Goal: Task Accomplishment & Management: Complete application form

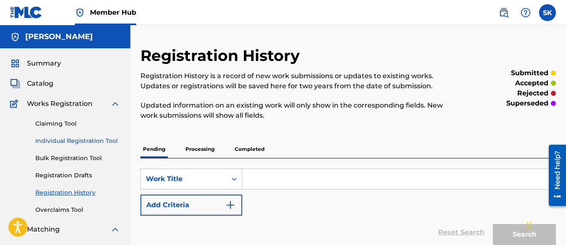
click at [76, 139] on link "Individual Registration Tool" at bounding box center [77, 141] width 85 height 9
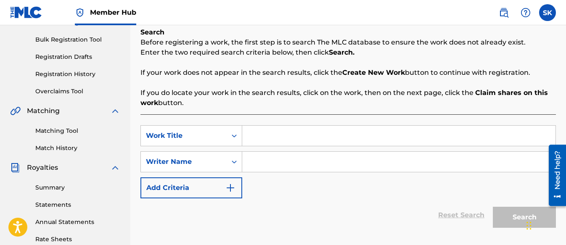
scroll to position [126, 0]
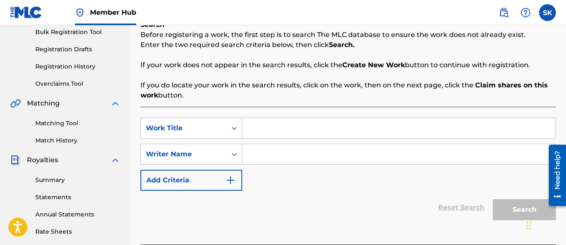
paste input "Jungle Jump & Jam!"
type input "Jungle Jump & Jam!"
click at [269, 156] on input "Search Form" at bounding box center [398, 154] width 313 height 20
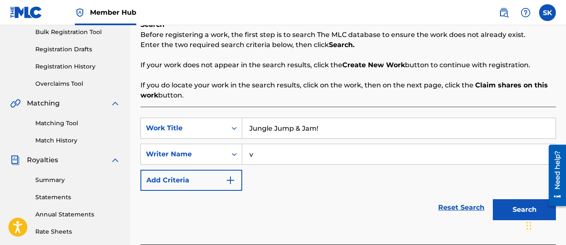
type input "v"
click at [519, 211] on button "Search" at bounding box center [524, 209] width 63 height 21
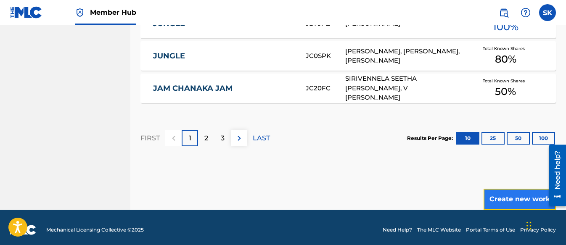
click at [501, 189] on button "Create new work" at bounding box center [520, 199] width 72 height 21
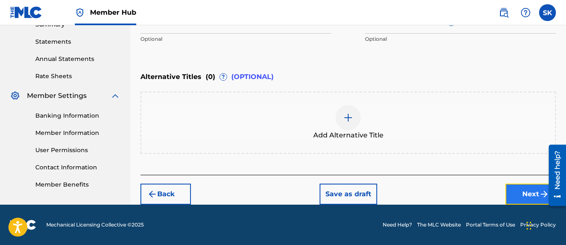
click at [513, 191] on button "Next" at bounding box center [530, 194] width 50 height 21
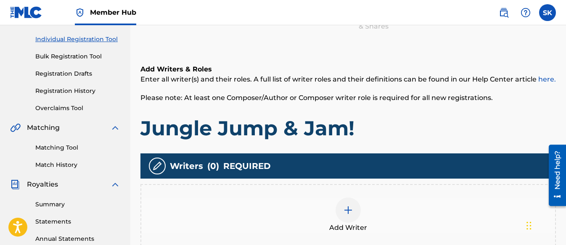
scroll to position [206, 0]
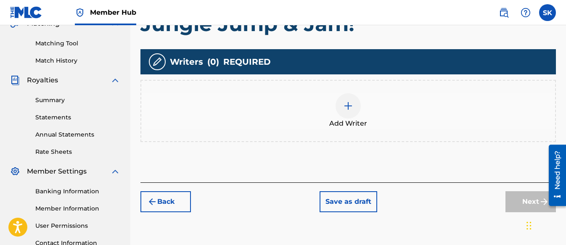
click at [347, 105] on img at bounding box center [348, 106] width 10 height 10
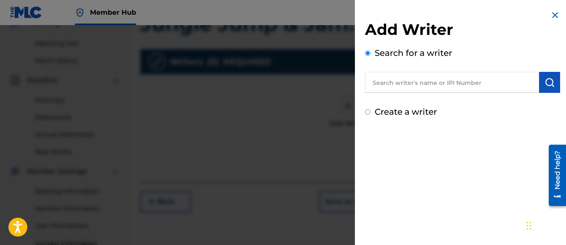
click at [367, 111] on input "Create a writer" at bounding box center [367, 111] width 5 height 5
radio input "false"
radio input "true"
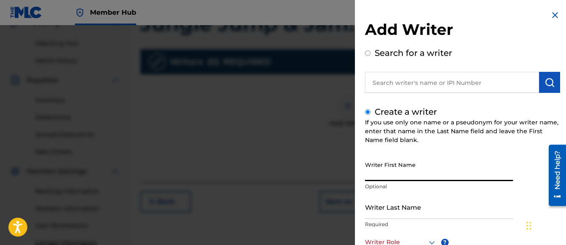
click at [393, 172] on input "Writer First Name" at bounding box center [439, 169] width 148 height 24
type input "Shifawn"
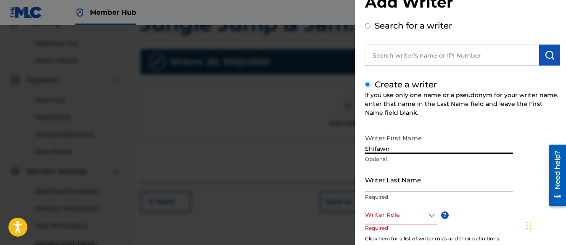
scroll to position [42, 0]
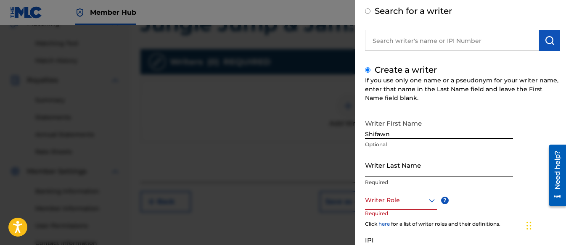
click at [392, 167] on input "Writer Last Name" at bounding box center [439, 165] width 148 height 24
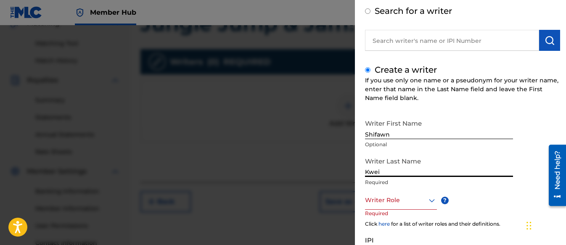
type input "Kwei"
click at [394, 204] on div at bounding box center [401, 200] width 72 height 11
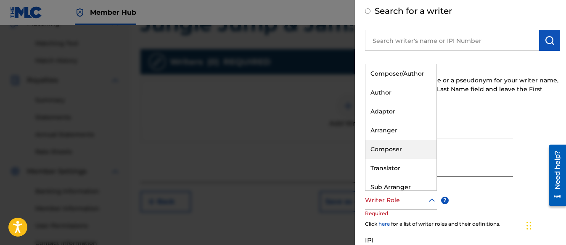
click at [399, 158] on div "Composer" at bounding box center [400, 149] width 71 height 19
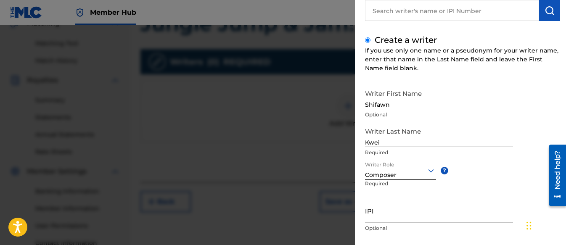
scroll to position [84, 0]
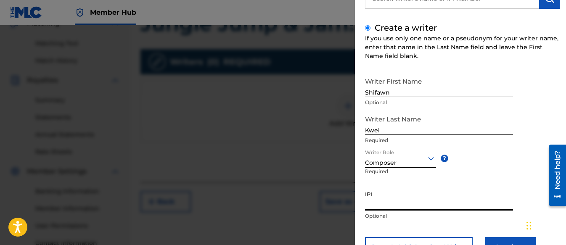
paste input "01313326985"
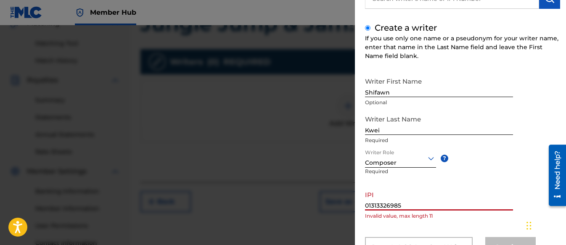
type input "01313326985"
click at [531, 151] on div "Writer First Name Shifawn Optional Writer Last Name [PERSON_NAME] Required Writ…" at bounding box center [462, 165] width 195 height 185
click at [391, 129] on input "Kwei" at bounding box center [439, 123] width 148 height 24
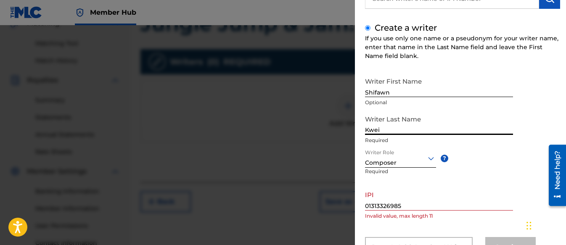
click at [402, 199] on input "01313326985" at bounding box center [439, 199] width 148 height 24
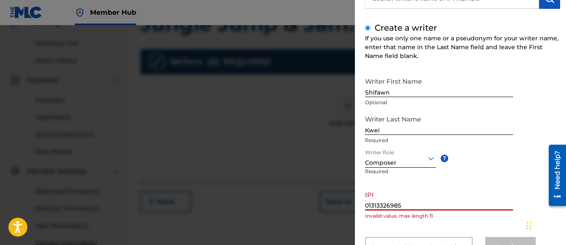
drag, startPoint x: 405, startPoint y: 205, endPoint x: 317, endPoint y: 207, distance: 87.9
click at [317, 207] on div "Add Writer Search for a writer Create a writer If you use only one name or a ps…" at bounding box center [283, 135] width 566 height 220
click at [455, 227] on div "Writer First Name Shifawn Optional Writer Last Name [PERSON_NAME] Required Writ…" at bounding box center [462, 165] width 195 height 185
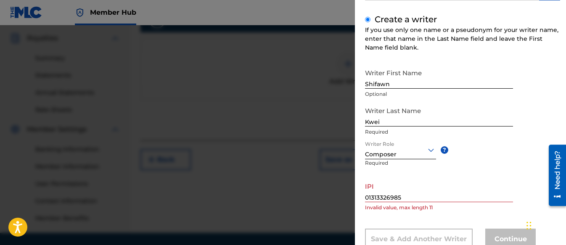
scroll to position [78, 0]
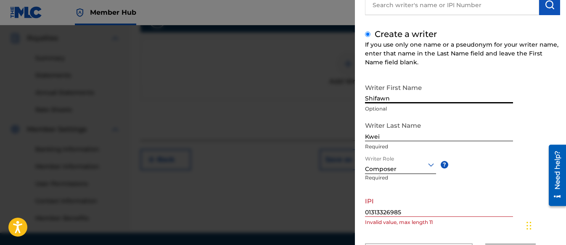
click at [404, 97] on input "Shifawn" at bounding box center [439, 91] width 148 height 24
click at [408, 131] on input "Kwei" at bounding box center [439, 129] width 148 height 24
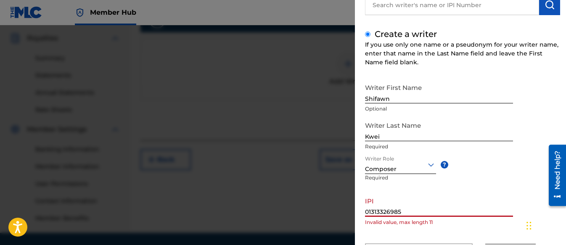
click at [410, 215] on input "01313326985" at bounding box center [439, 205] width 148 height 24
drag, startPoint x: 414, startPoint y: 213, endPoint x: 188, endPoint y: 221, distance: 226.0
click at [185, 222] on div "Add Writer Search for a writer Create a writer If you use only one name or a ps…" at bounding box center [283, 135] width 566 height 220
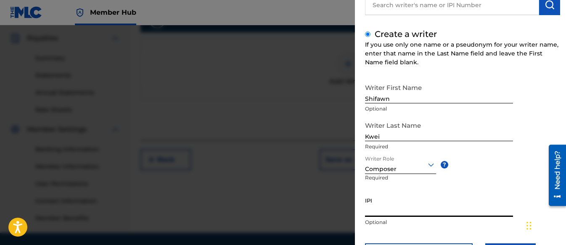
paste input "01313326985"
type input "01313326985"
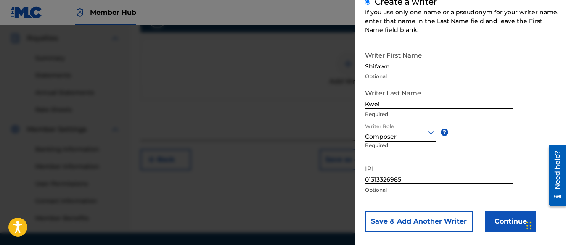
scroll to position [120, 0]
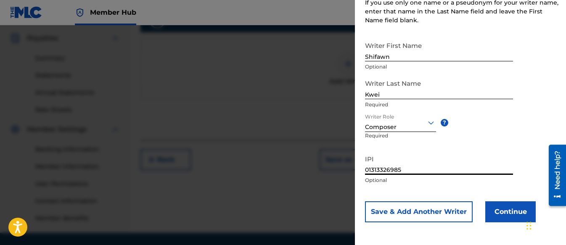
click at [493, 200] on div "Writer First Name Shifawn Optional Writer Last Name [PERSON_NAME] Required Writ…" at bounding box center [462, 129] width 195 height 185
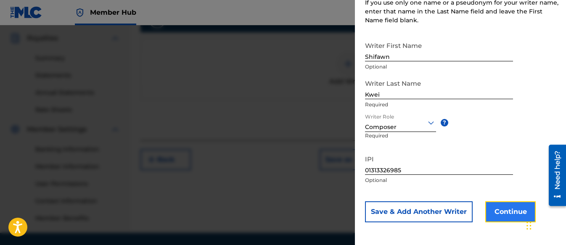
click at [507, 208] on button "Continue" at bounding box center [510, 211] width 50 height 21
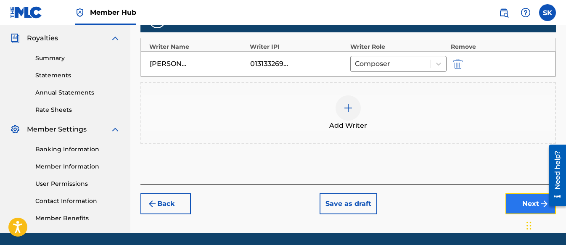
click at [524, 206] on button "Next" at bounding box center [530, 203] width 50 height 21
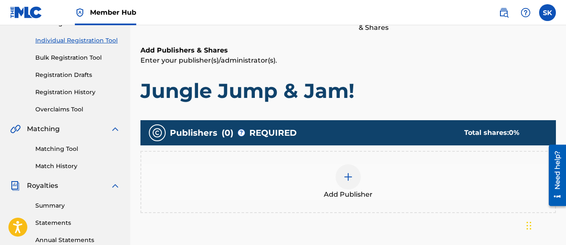
scroll to position [206, 0]
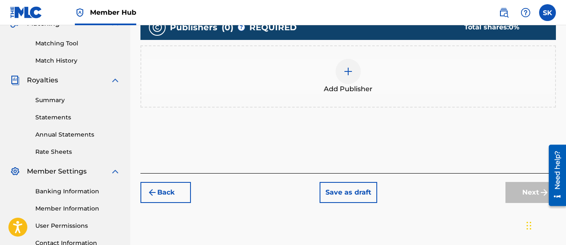
click at [343, 75] on img at bounding box center [348, 71] width 10 height 10
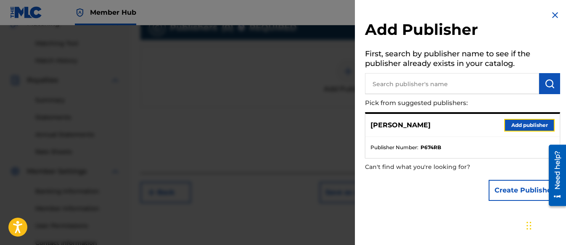
click at [513, 122] on button "Add publisher" at bounding box center [529, 125] width 50 height 13
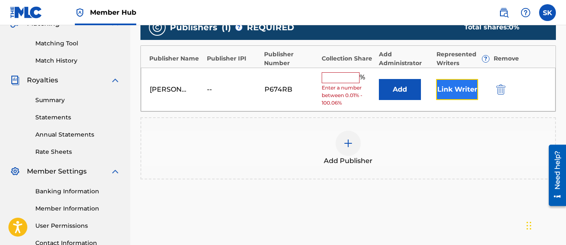
click at [443, 92] on button "Link Writer" at bounding box center [457, 89] width 42 height 21
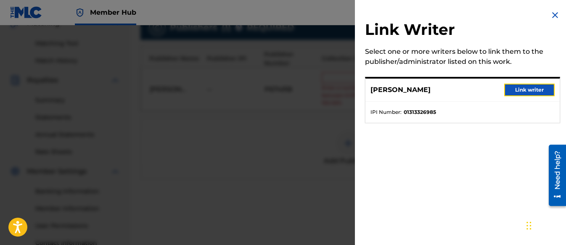
click at [521, 93] on button "Link writer" at bounding box center [529, 90] width 50 height 13
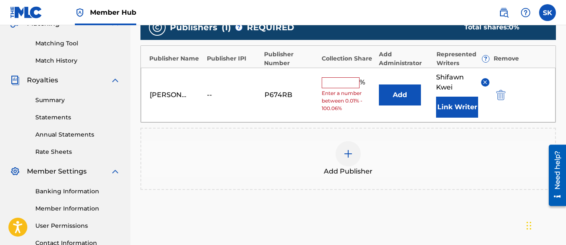
click at [334, 84] on input "text" at bounding box center [341, 82] width 38 height 11
type input "100"
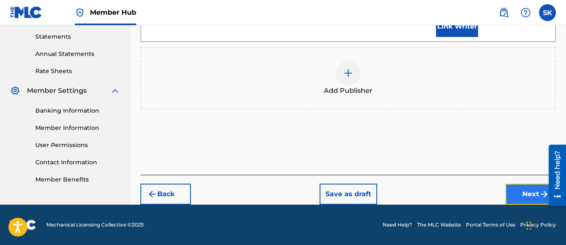
click at [513, 191] on button "Next" at bounding box center [530, 194] width 50 height 21
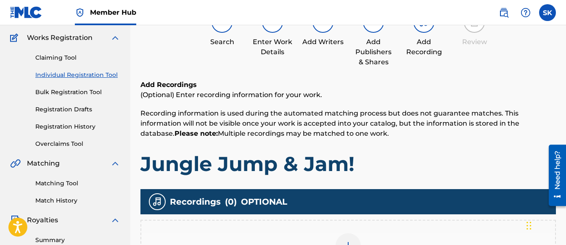
scroll to position [80, 0]
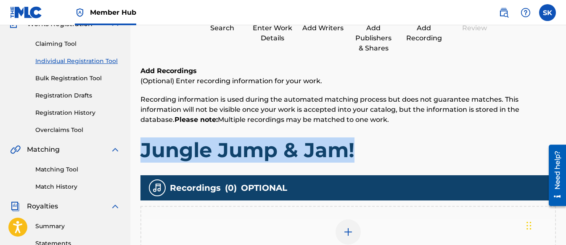
drag, startPoint x: 363, startPoint y: 149, endPoint x: 162, endPoint y: 153, distance: 201.0
click at [143, 151] on h1 "Jungle Jump & Jam!" at bounding box center [347, 150] width 415 height 25
copy h1 "Jungle Jump & Jam!"
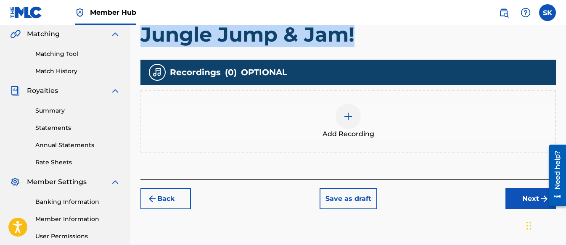
scroll to position [192, 0]
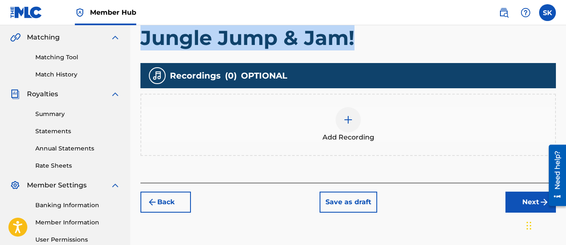
click at [349, 120] on img at bounding box center [348, 120] width 10 height 10
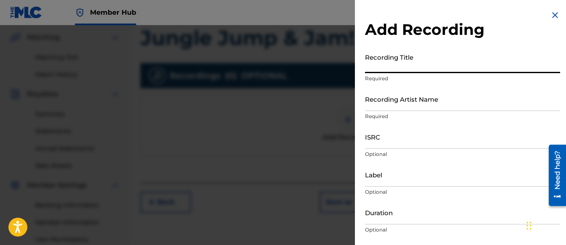
paste input "Jungle Jump & Jam!"
type input "Jungle Jump & Jam!"
click at [385, 99] on input "Recording Artist Name" at bounding box center [462, 99] width 195 height 24
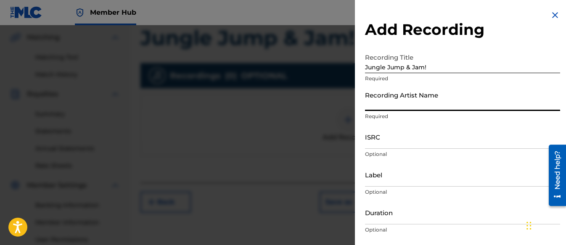
type input "[PERSON_NAME] Tunes and Tales"
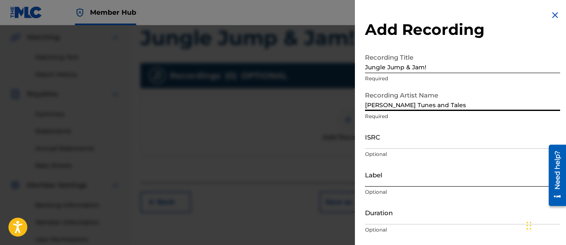
click at [386, 175] on input "Label" at bounding box center [462, 175] width 195 height 24
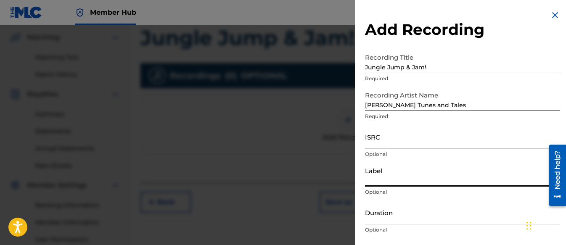
type input "Three Kais Enterprises"
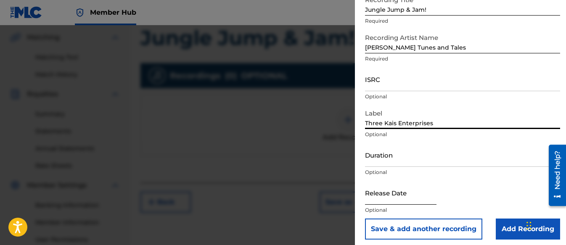
scroll to position [62, 0]
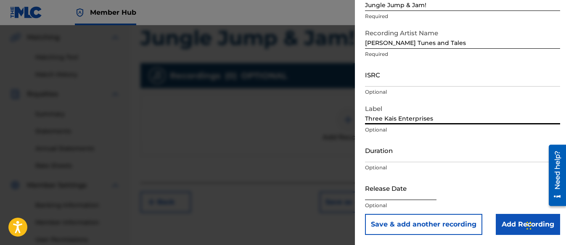
click at [407, 190] on input "text" at bounding box center [400, 188] width 71 height 24
select select "8"
select select "2025"
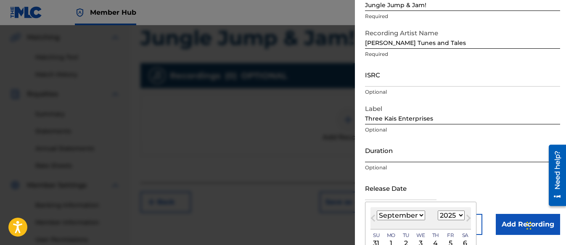
click at [385, 153] on input "Duration" at bounding box center [462, 150] width 195 height 24
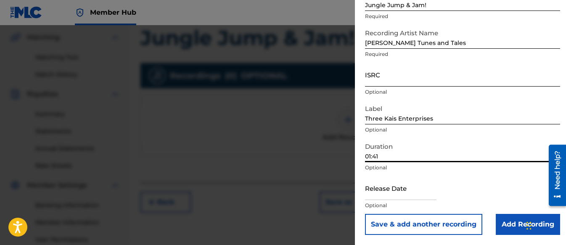
type input "01:41"
click at [373, 77] on input "ISRC" at bounding box center [462, 75] width 195 height 24
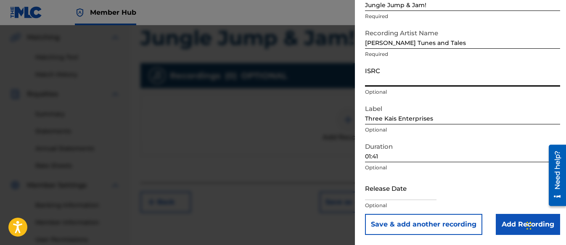
paste input "QZWFM2587923"
type input "QZWFM2587923"
click at [400, 192] on input "text" at bounding box center [400, 188] width 71 height 24
select select "8"
select select "2025"
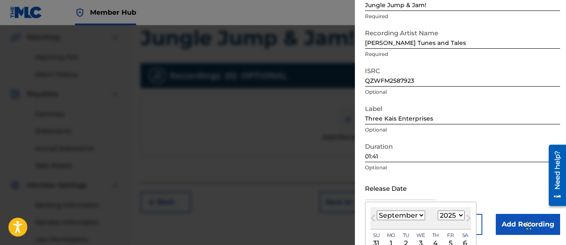
click at [402, 216] on select "January February March April May June July August September October November De…" at bounding box center [401, 216] width 48 height 10
select select "6"
click at [377, 211] on select "January February March April May June July August September October November De…" at bounding box center [401, 216] width 48 height 10
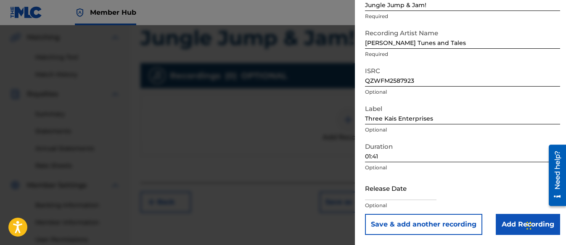
click at [535, 187] on div "Release Date Optional" at bounding box center [462, 195] width 195 height 38
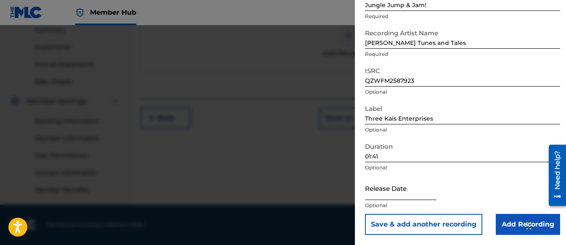
click at [403, 189] on input "text" at bounding box center [400, 188] width 71 height 24
select select "8"
select select "2025"
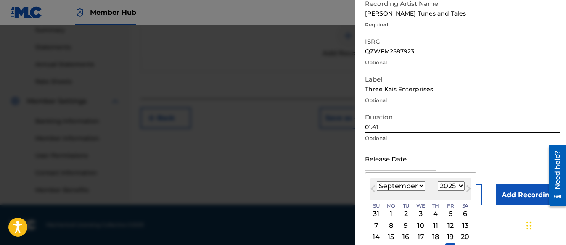
scroll to position [129, 0]
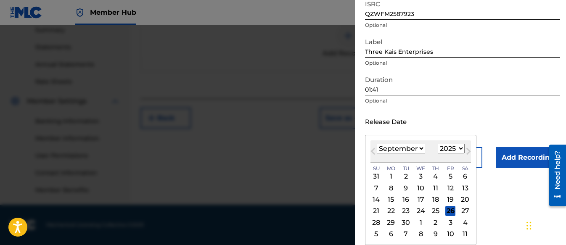
click at [380, 144] on select "January February March April May June July August September October November De…" at bounding box center [401, 149] width 48 height 10
select select "6"
click at [377, 144] on select "January February March April May June July August September October November De…" at bounding box center [401, 149] width 48 height 10
click at [447, 211] on div "25" at bounding box center [450, 211] width 10 height 10
type input "[DATE]"
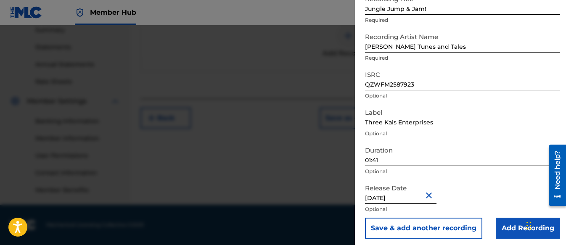
scroll to position [62, 0]
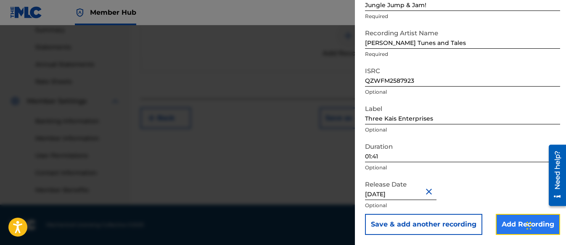
click at [516, 230] on input "Add Recording" at bounding box center [528, 224] width 64 height 21
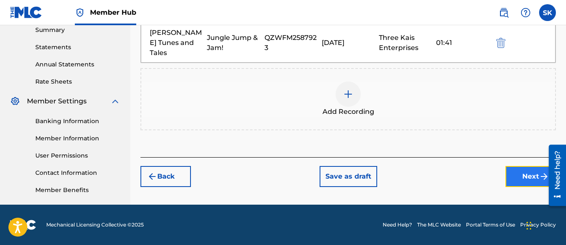
click at [526, 166] on button "Next" at bounding box center [530, 176] width 50 height 21
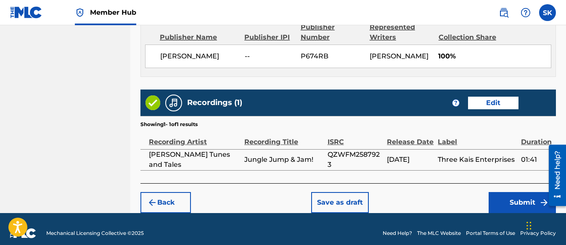
scroll to position [476, 0]
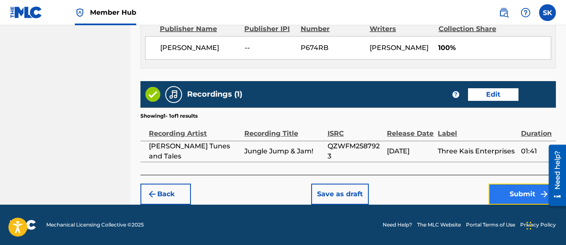
click at [519, 191] on button "Submit" at bounding box center [522, 194] width 67 height 21
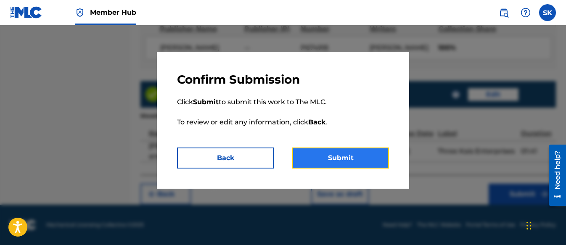
click at [358, 156] on button "Submit" at bounding box center [340, 158] width 97 height 21
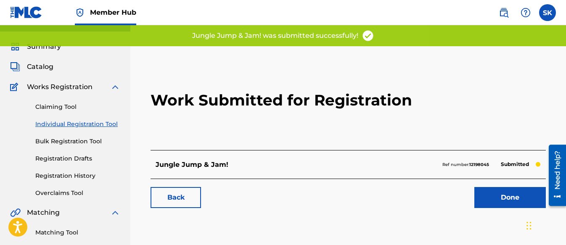
scroll to position [42, 0]
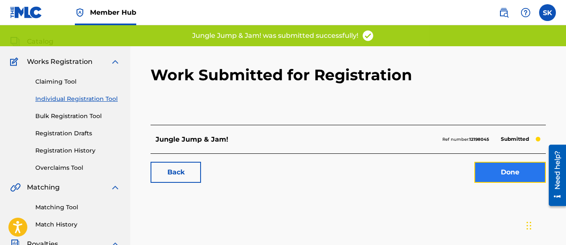
click at [499, 175] on link "Done" at bounding box center [509, 172] width 71 height 21
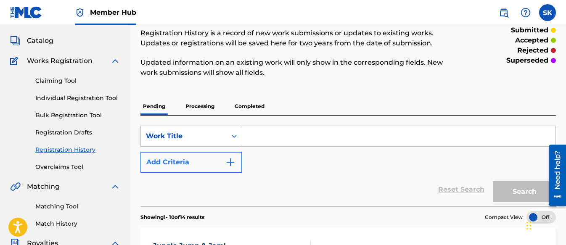
scroll to position [42, 0]
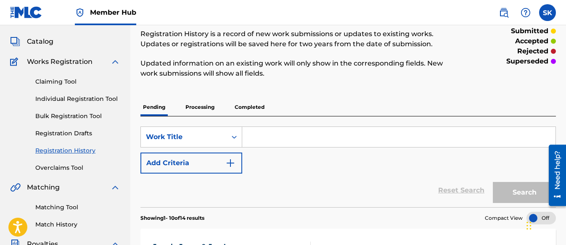
click at [58, 98] on link "Individual Registration Tool" at bounding box center [77, 99] width 85 height 9
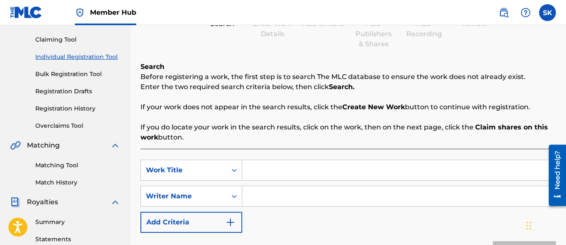
scroll to position [126, 0]
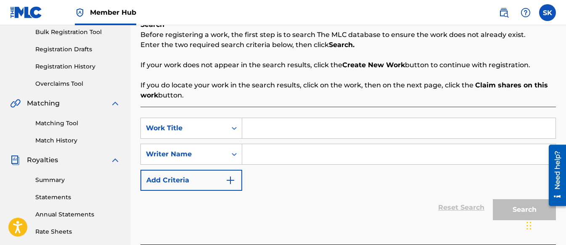
click at [294, 128] on input "Search Form" at bounding box center [398, 128] width 313 height 20
paste input "We’re makin’ pizza in the sky!"
type input "We’re makin’ pizza in the sky!"
click at [288, 154] on input "Search Form" at bounding box center [398, 154] width 313 height 20
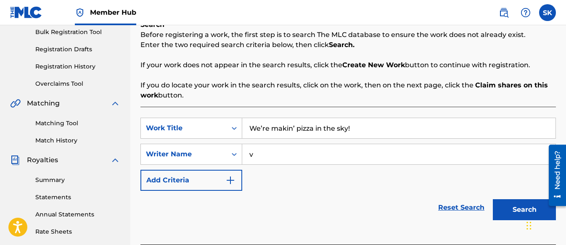
type input "v"
click at [511, 205] on button "Search" at bounding box center [524, 209] width 63 height 21
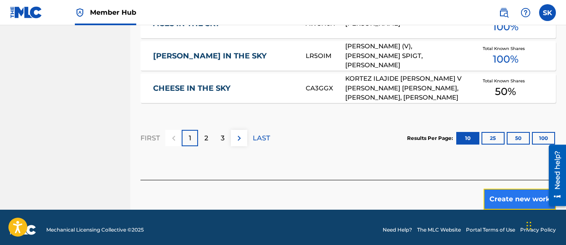
click at [498, 193] on button "Create new work" at bounding box center [520, 199] width 72 height 21
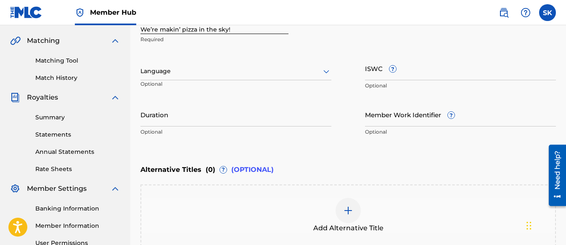
scroll to position [282, 0]
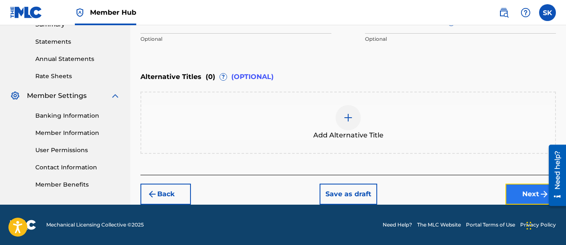
click at [520, 193] on button "Next" at bounding box center [530, 194] width 50 height 21
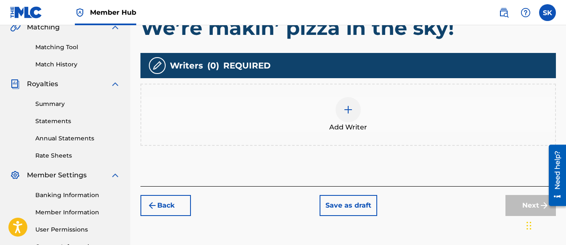
scroll to position [248, 0]
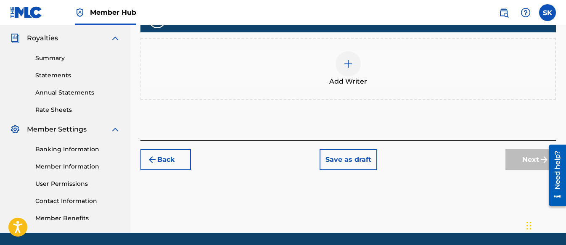
click at [355, 67] on div at bounding box center [348, 63] width 25 height 25
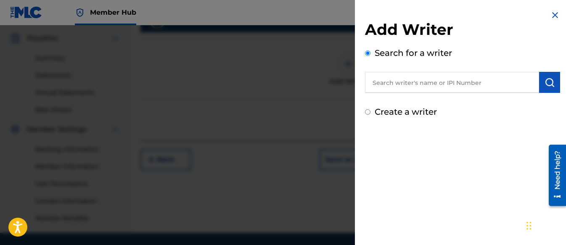
click at [369, 112] on input "Create a writer" at bounding box center [367, 111] width 5 height 5
radio input "false"
radio input "true"
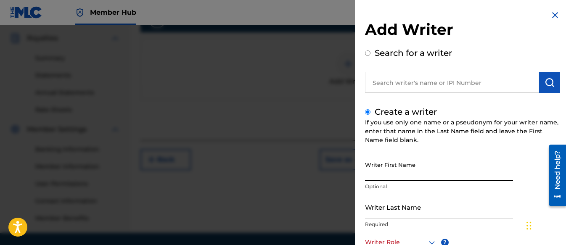
click at [387, 175] on input "Writer First Name" at bounding box center [439, 169] width 148 height 24
type input "Shifawn"
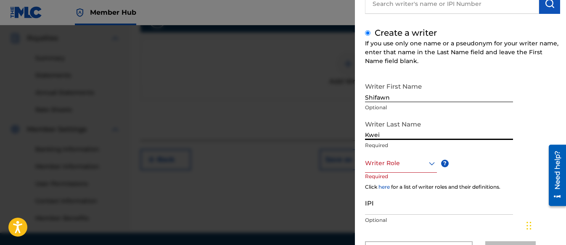
scroll to position [84, 0]
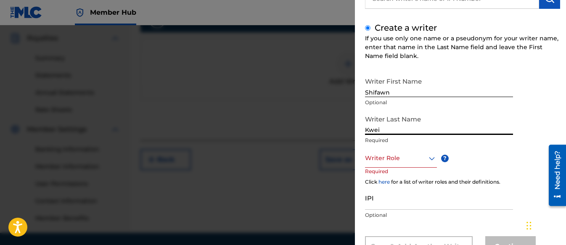
type input "Kwei"
click at [410, 166] on div "Writer Role" at bounding box center [401, 158] width 72 height 19
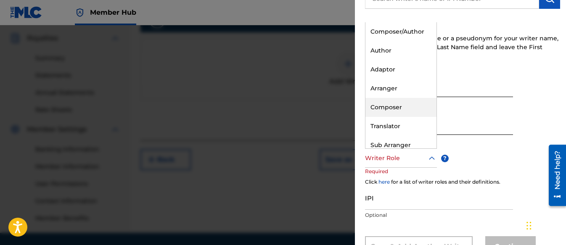
click at [405, 112] on div "Composer" at bounding box center [400, 107] width 71 height 19
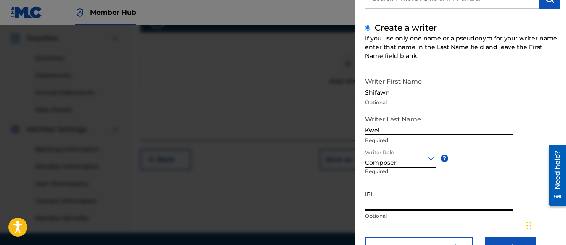
paste input "01313326985"
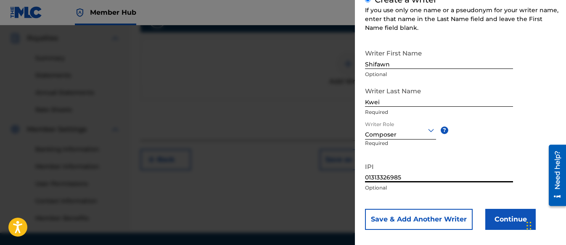
scroll to position [120, 0]
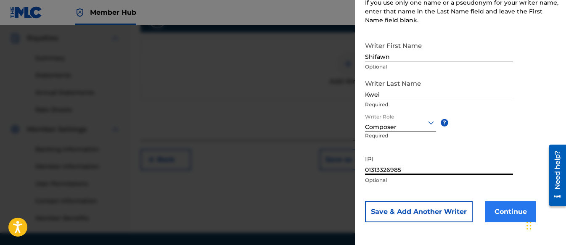
type input "01313326985"
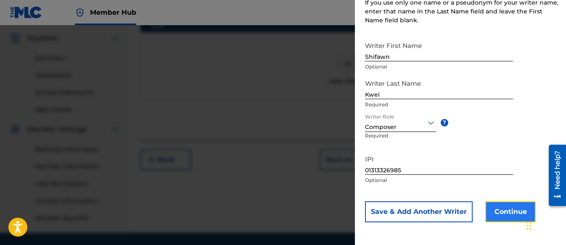
click at [498, 208] on button "Continue" at bounding box center [510, 211] width 50 height 21
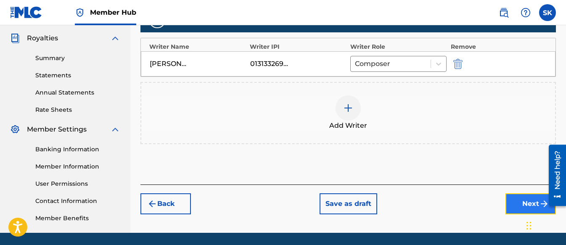
click at [506, 200] on button "Next" at bounding box center [530, 203] width 50 height 21
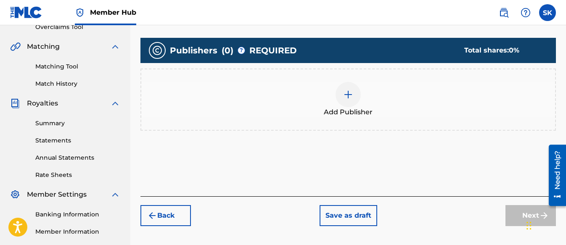
scroll to position [206, 0]
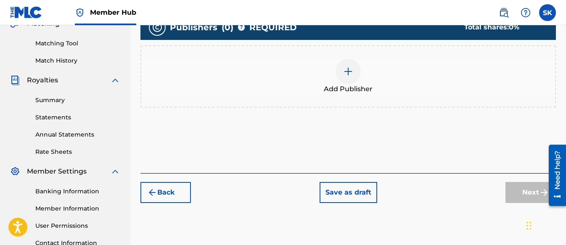
click at [349, 61] on div at bounding box center [348, 71] width 25 height 25
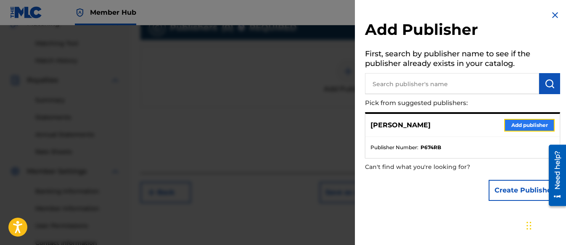
click at [512, 124] on button "Add publisher" at bounding box center [529, 125] width 50 height 13
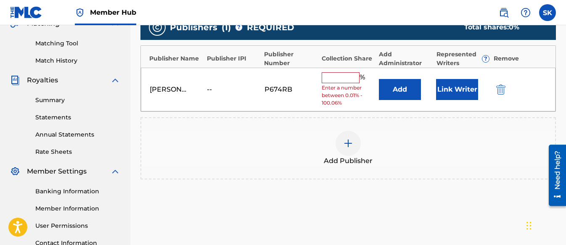
click at [335, 81] on input "text" at bounding box center [341, 77] width 38 height 11
type input "100"
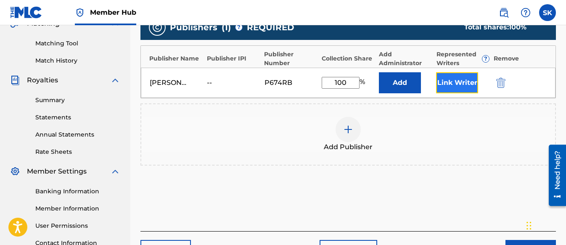
click at [463, 85] on button "Link Writer" at bounding box center [457, 82] width 42 height 21
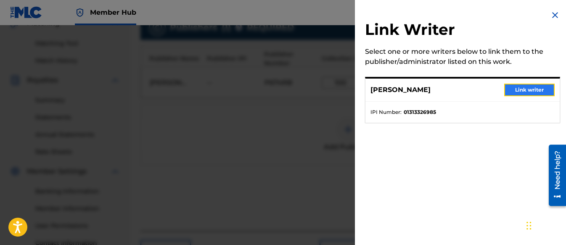
click at [508, 89] on button "Link writer" at bounding box center [529, 90] width 50 height 13
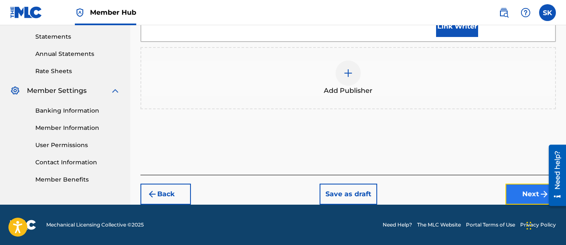
click at [526, 198] on button "Next" at bounding box center [530, 194] width 50 height 21
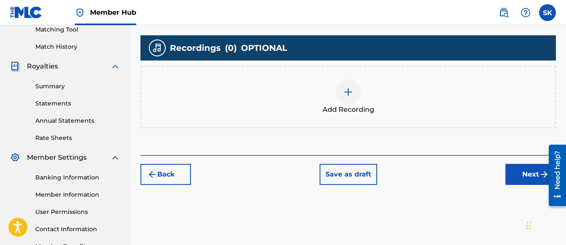
scroll to position [150, 0]
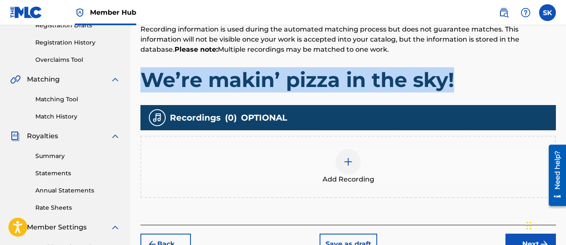
drag, startPoint x: 462, startPoint y: 85, endPoint x: 144, endPoint y: 77, distance: 318.0
click at [144, 77] on h1 "We’re makin’ pizza in the sky!" at bounding box center [347, 79] width 415 height 25
copy h1 "We’re makin’ pizza in the sky!"
click at [349, 159] on img at bounding box center [348, 162] width 10 height 10
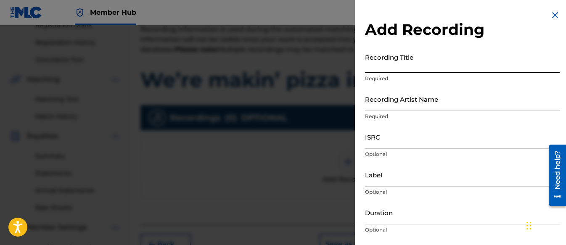
paste input "We’re makin’ pizza in the sky!"
type input "We’re makin’ pizza in the sky!"
click at [395, 102] on input "Recording Artist Name" at bounding box center [462, 99] width 195 height 24
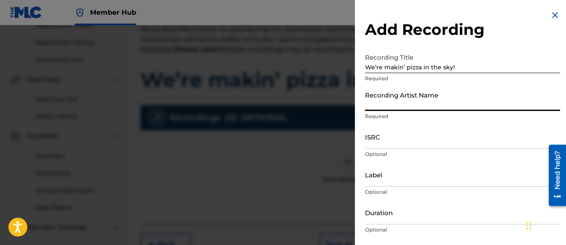
type input "[PERSON_NAME] Tunes and Tales"
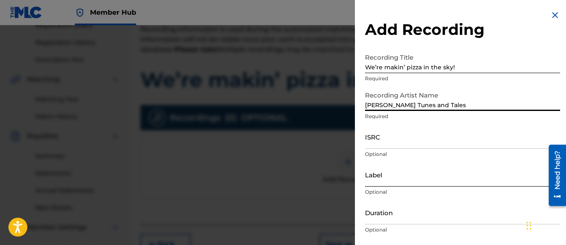
drag, startPoint x: 378, startPoint y: 180, endPoint x: 387, endPoint y: 184, distance: 9.8
click at [379, 180] on input "Label" at bounding box center [462, 175] width 195 height 24
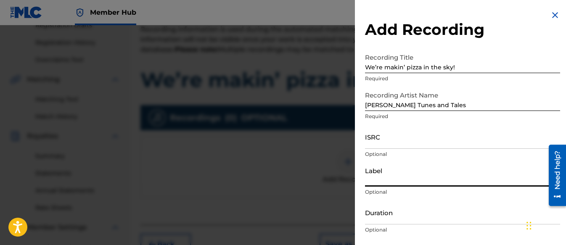
type input "Three Kais Enterprises"
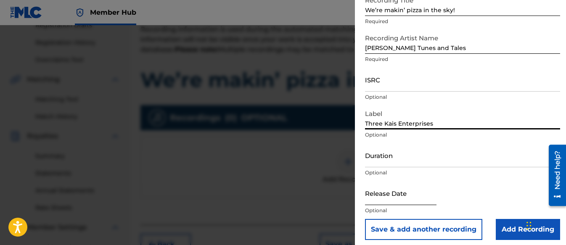
scroll to position [62, 0]
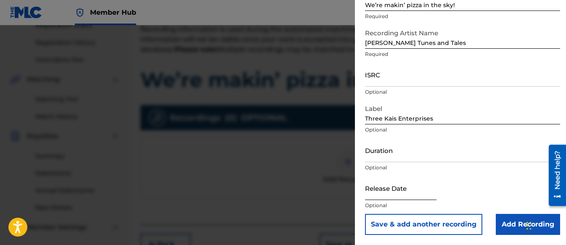
click at [375, 190] on input "text" at bounding box center [400, 188] width 71 height 24
select select "8"
select select "2025"
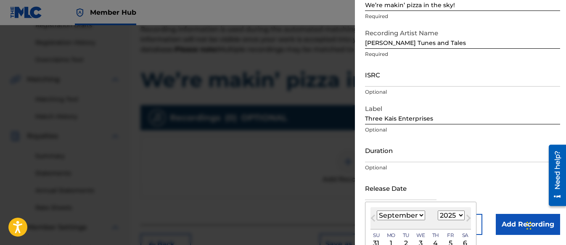
click at [426, 216] on div "January February March April May June July August September October November [D…" at bounding box center [420, 216] width 101 height 10
click at [418, 214] on select "January February March April May June July August September October November De…" at bounding box center [401, 216] width 48 height 10
select select "6"
click at [377, 211] on select "January February March April May June July August September October November De…" at bounding box center [401, 216] width 48 height 10
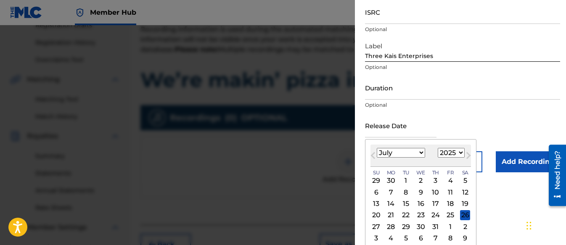
scroll to position [129, 0]
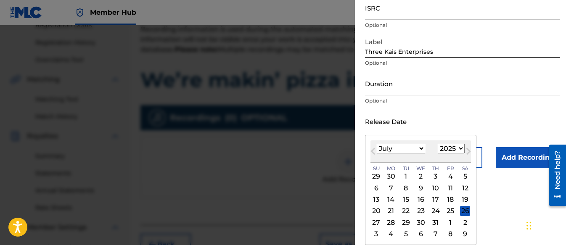
click at [463, 213] on div "26" at bounding box center [465, 211] width 10 height 10
type input "[DATE]"
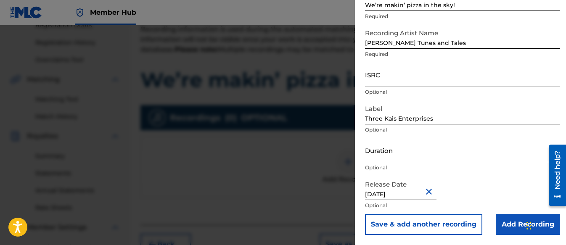
scroll to position [62, 0]
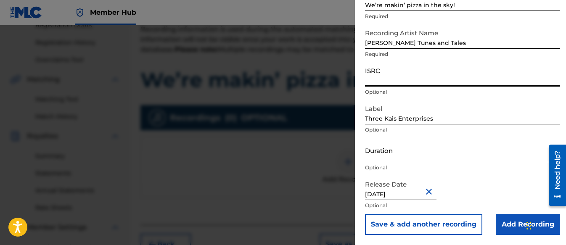
paste input "QZWFN2537256"
type input "QZWFN2537256"
click at [373, 157] on input "Duration" at bounding box center [462, 150] width 195 height 24
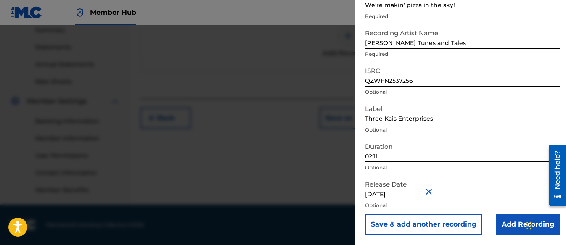
type input "02:11"
click at [518, 222] on input "Add Recording" at bounding box center [528, 224] width 64 height 21
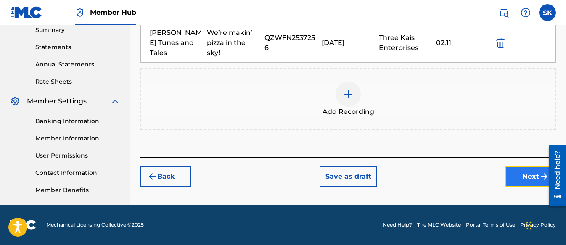
click at [532, 180] on button "Next" at bounding box center [530, 176] width 50 height 21
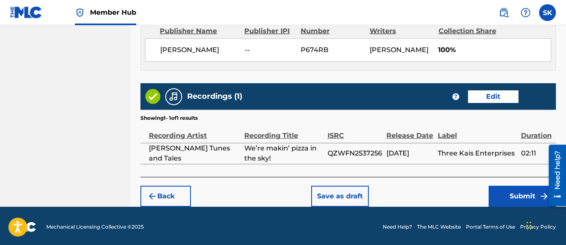
scroll to position [476, 0]
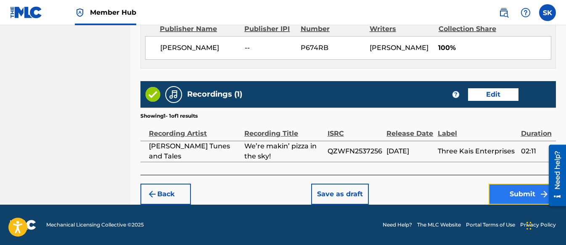
click at [510, 193] on button "Submit" at bounding box center [522, 194] width 67 height 21
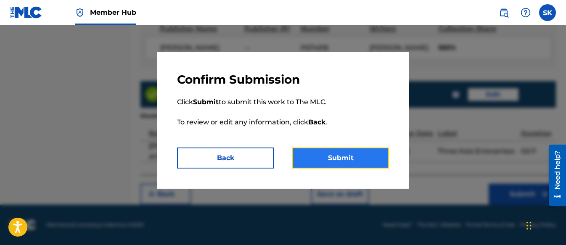
click at [351, 166] on button "Submit" at bounding box center [340, 158] width 97 height 21
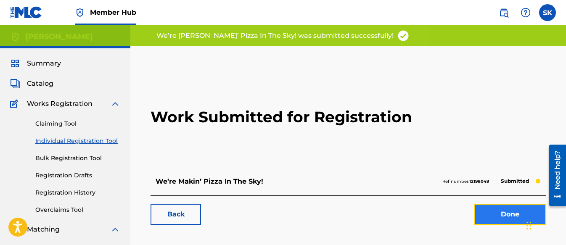
click at [496, 213] on link "Done" at bounding box center [509, 214] width 71 height 21
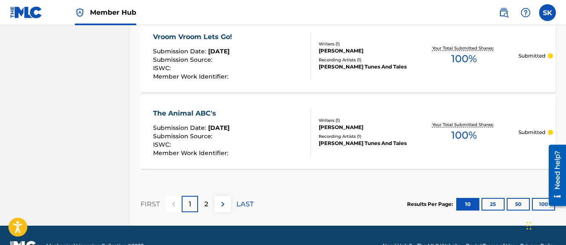
scroll to position [885, 0]
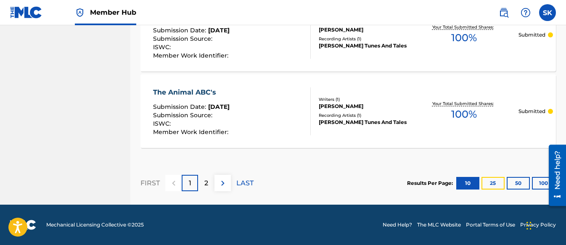
click at [492, 182] on button "25" at bounding box center [492, 183] width 23 height 13
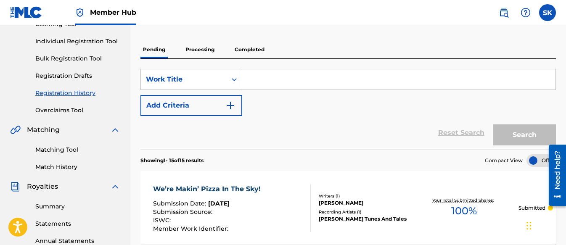
scroll to position [87, 0]
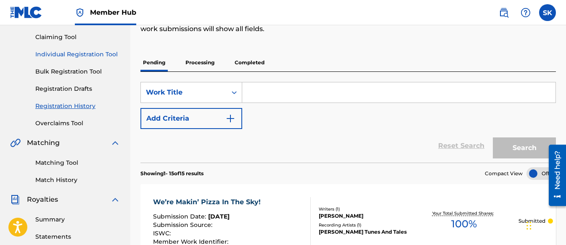
click at [80, 57] on link "Individual Registration Tool" at bounding box center [77, 54] width 85 height 9
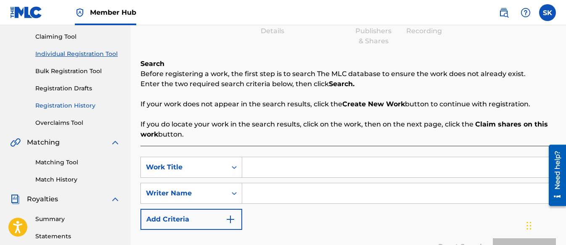
scroll to position [66, 0]
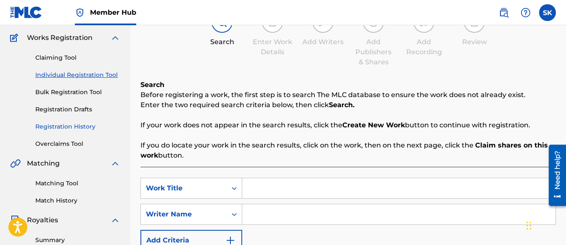
click at [87, 126] on link "Registration History" at bounding box center [77, 126] width 85 height 9
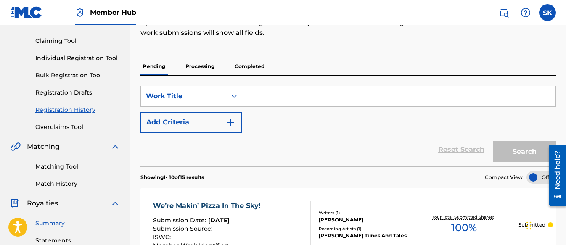
scroll to position [42, 0]
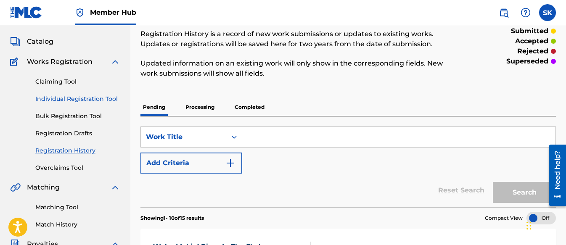
click at [88, 95] on link "Individual Registration Tool" at bounding box center [77, 99] width 85 height 9
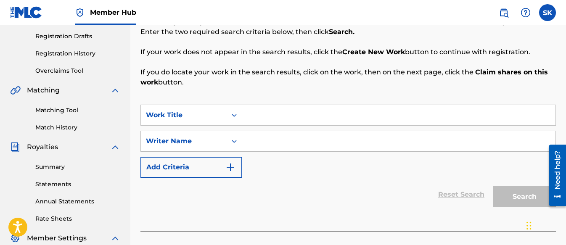
scroll to position [168, 0]
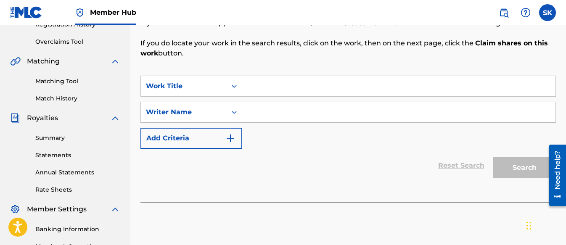
paste input "Alphabet Actions A to Z!"
type input "Alphabet Actions A to Z!"
click at [277, 117] on input "Search Form" at bounding box center [398, 112] width 313 height 20
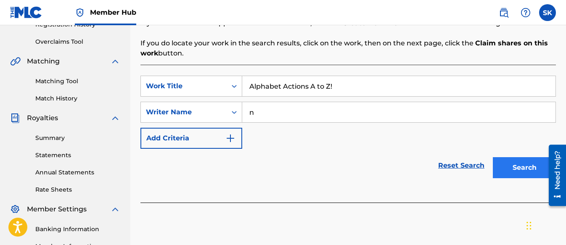
type input "n"
click at [522, 159] on button "Search" at bounding box center [524, 167] width 63 height 21
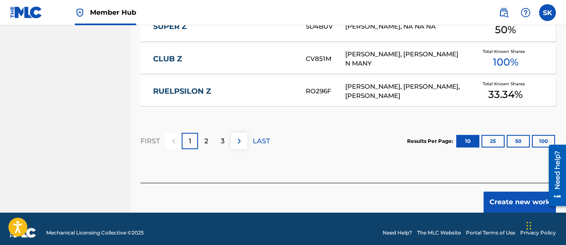
scroll to position [626, 0]
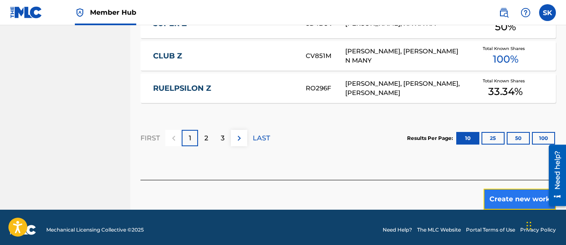
click at [516, 190] on button "Create new work" at bounding box center [520, 199] width 72 height 21
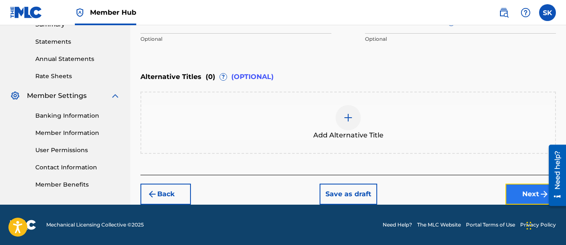
click at [526, 197] on button "Next" at bounding box center [530, 194] width 50 height 21
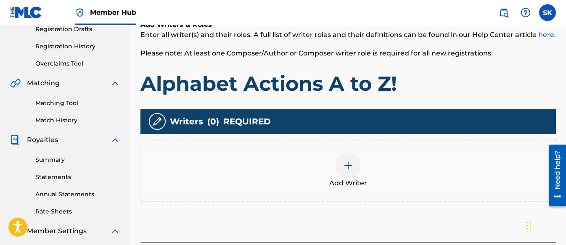
scroll to position [206, 0]
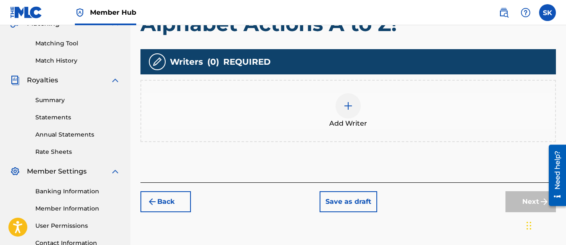
click at [346, 102] on img at bounding box center [348, 106] width 10 height 10
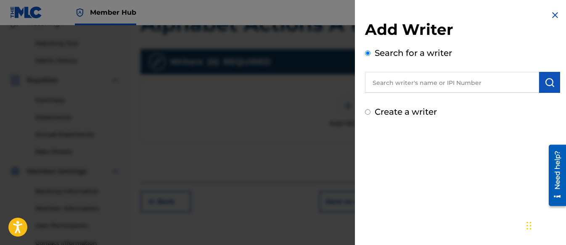
click at [369, 111] on input "Create a writer" at bounding box center [367, 111] width 5 height 5
radio input "false"
radio input "true"
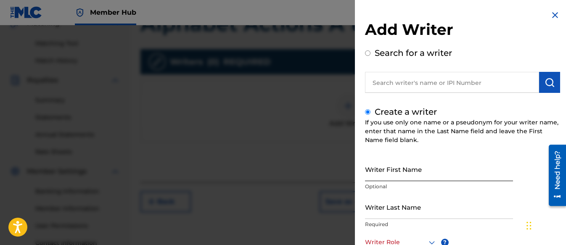
click at [395, 173] on input "Writer First Name" at bounding box center [439, 169] width 148 height 24
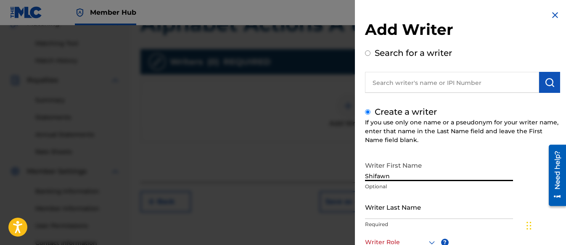
type input "Shifawn"
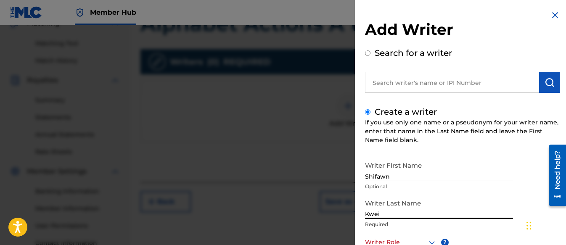
type input "Kwei"
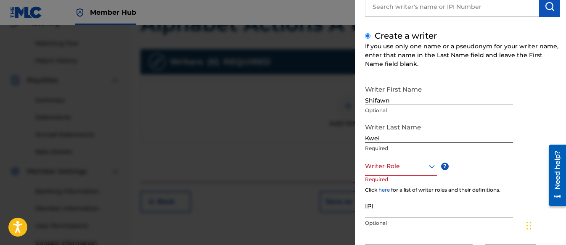
scroll to position [86, 0]
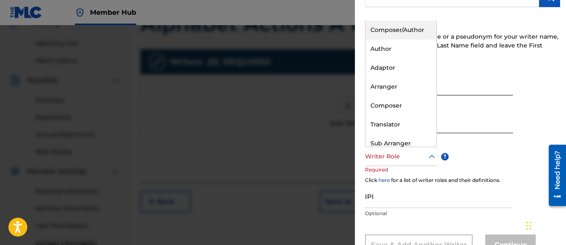
click at [389, 156] on div at bounding box center [401, 156] width 72 height 11
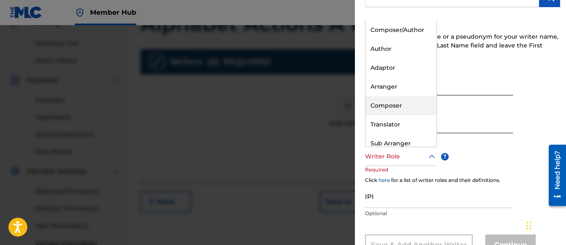
click at [380, 108] on div "Composer" at bounding box center [400, 105] width 71 height 19
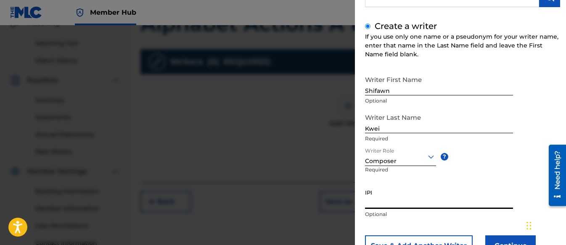
paste input "01313326985"
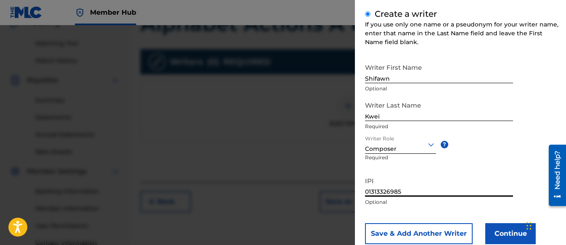
scroll to position [120, 0]
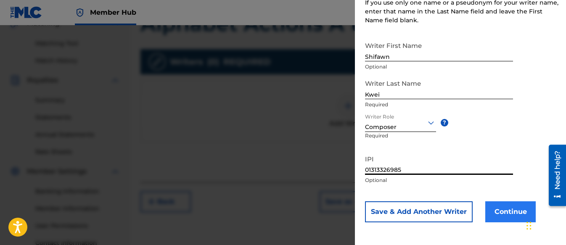
type input "01313326985"
click at [497, 204] on button "Continue" at bounding box center [510, 211] width 50 height 21
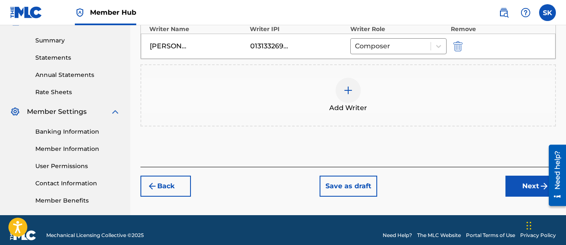
scroll to position [276, 0]
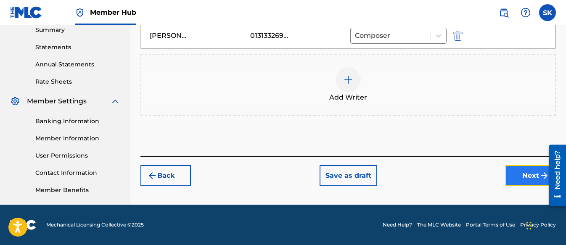
click at [516, 177] on button "Next" at bounding box center [530, 175] width 50 height 21
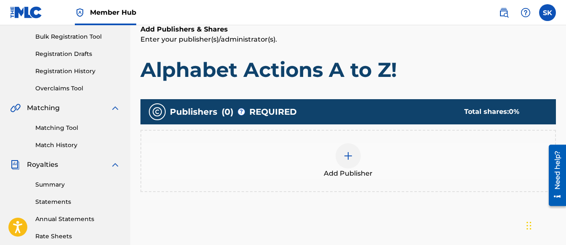
scroll to position [122, 0]
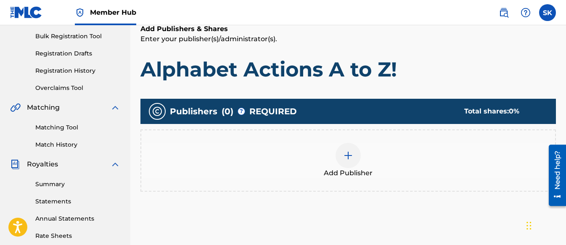
click at [344, 161] on div at bounding box center [348, 155] width 25 height 25
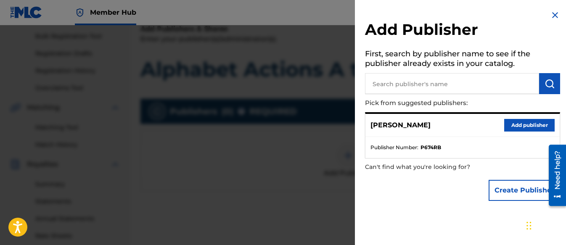
click at [530, 132] on div "[PERSON_NAME] Add publisher" at bounding box center [462, 125] width 194 height 23
click at [532, 130] on button "Add publisher" at bounding box center [529, 125] width 50 height 13
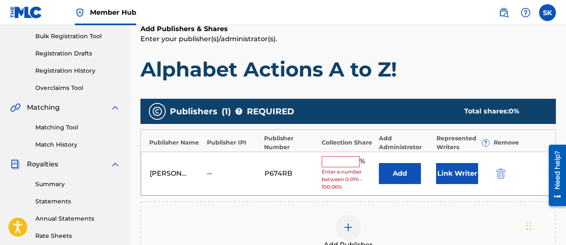
click at [351, 164] on input "text" at bounding box center [341, 161] width 38 height 11
type input "100"
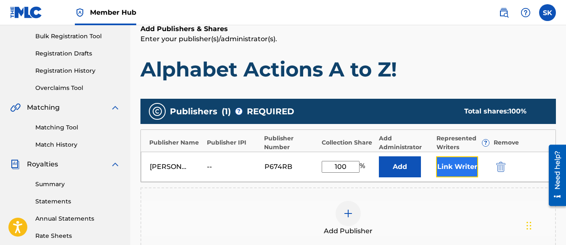
click at [461, 167] on button "Link Writer" at bounding box center [457, 166] width 42 height 21
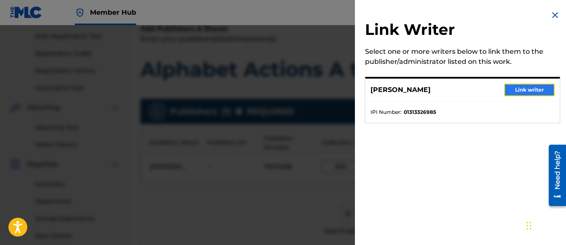
click at [529, 93] on button "Link writer" at bounding box center [529, 90] width 50 height 13
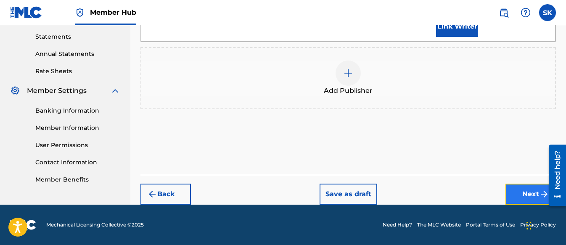
click at [528, 187] on button "Next" at bounding box center [530, 194] width 50 height 21
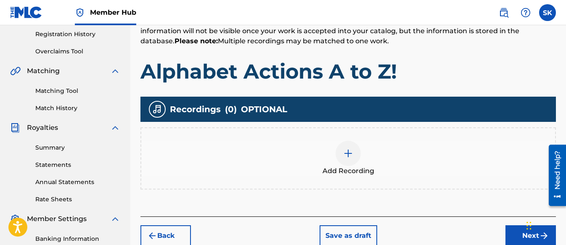
scroll to position [206, 0]
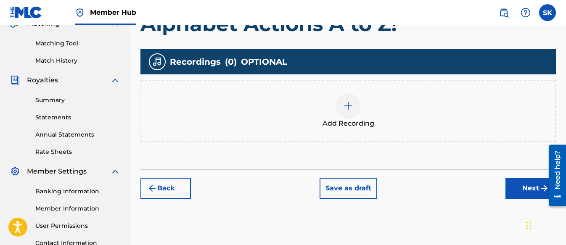
click at [348, 100] on div at bounding box center [348, 105] width 25 height 25
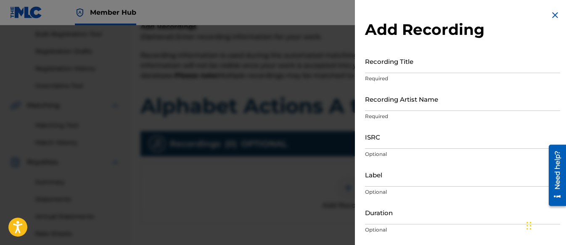
scroll to position [122, 0]
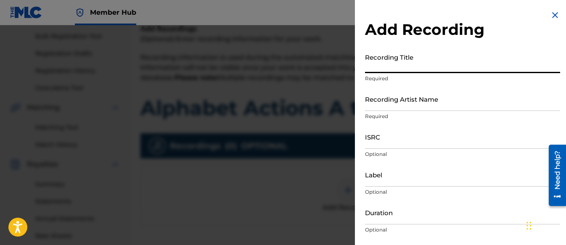
drag, startPoint x: 371, startPoint y: 62, endPoint x: 473, endPoint y: 63, distance: 102.6
click at [473, 62] on input "Recording Title" at bounding box center [462, 61] width 195 height 24
paste input "Alphabet Actions A to Z!"
type input "Alphabet Actions A to Z!"
click at [391, 104] on input "Recording Artist Name" at bounding box center [462, 99] width 195 height 24
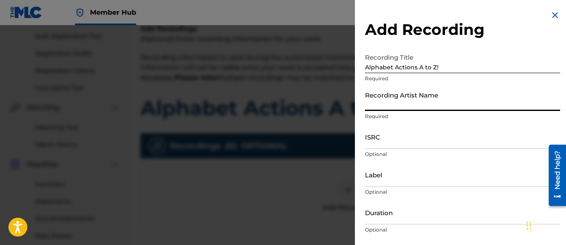
type input "[PERSON_NAME] Tunes and Tales"
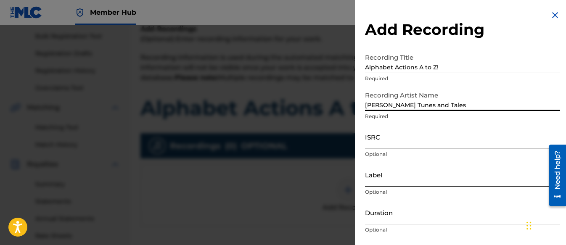
click at [392, 176] on input "Label" at bounding box center [462, 175] width 195 height 24
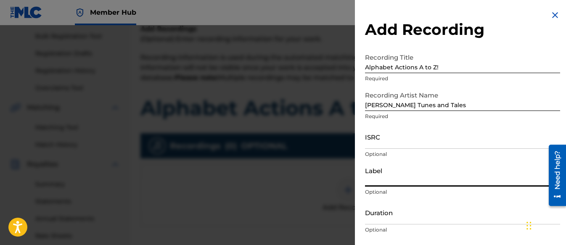
type input "Three Kais Enterprises"
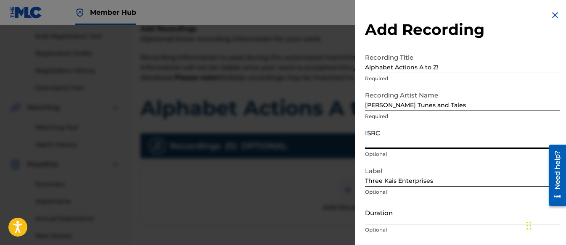
paste input "QZWFN2534936"
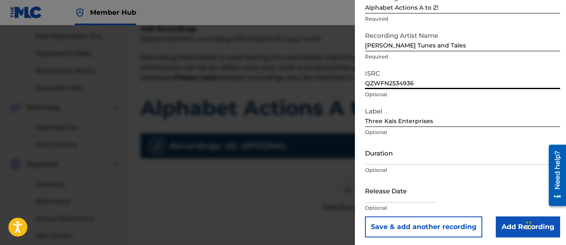
scroll to position [62, 0]
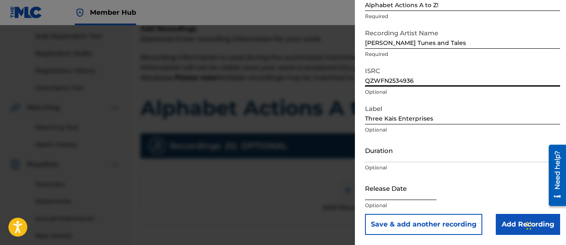
type input "QZWFN2534936"
click at [389, 191] on input "text" at bounding box center [400, 188] width 71 height 24
select select "8"
select select "2025"
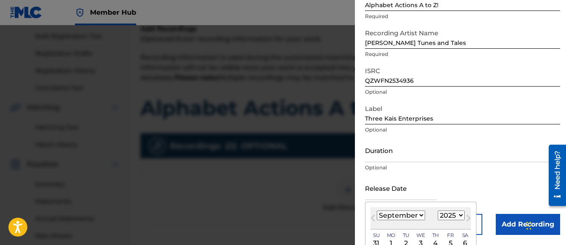
click at [410, 215] on select "January February March April May June July August September October November De…" at bounding box center [401, 216] width 48 height 10
select select "7"
click at [377, 211] on select "January February March April May June July August September October November De…" at bounding box center [401, 216] width 48 height 10
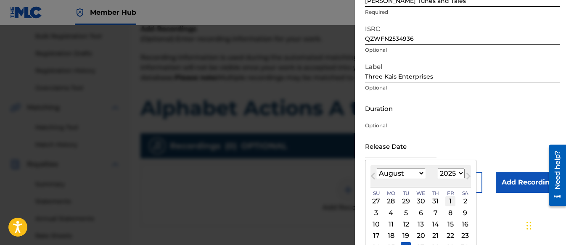
click at [447, 201] on div "1" at bounding box center [450, 201] width 10 height 10
type input "[DATE]"
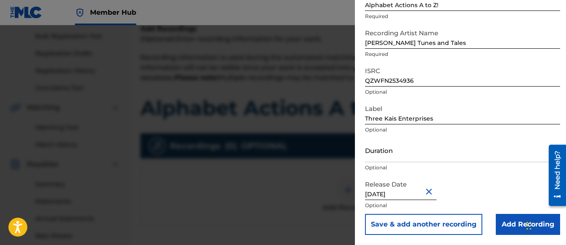
scroll to position [62, 0]
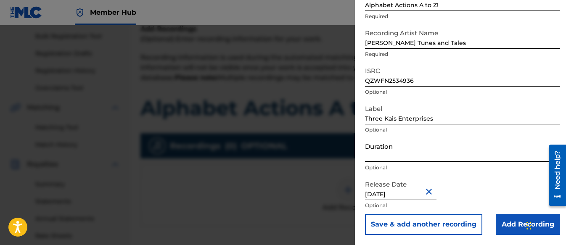
click at [373, 149] on input "Duration" at bounding box center [462, 150] width 195 height 24
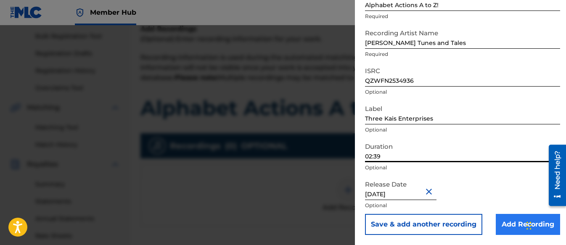
type input "02:39"
click at [506, 222] on input "Add Recording" at bounding box center [528, 224] width 64 height 21
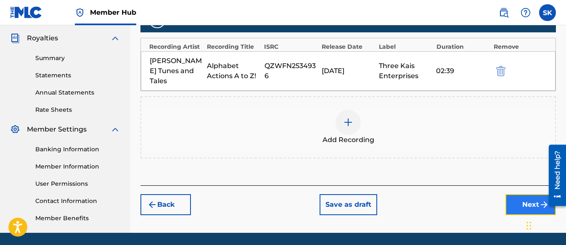
click at [522, 196] on button "Next" at bounding box center [530, 204] width 50 height 21
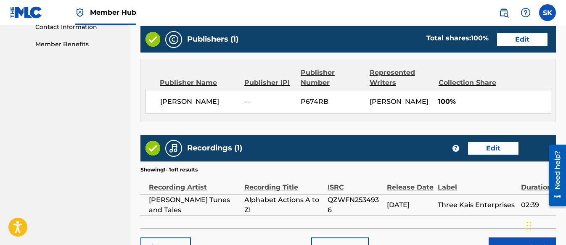
scroll to position [476, 0]
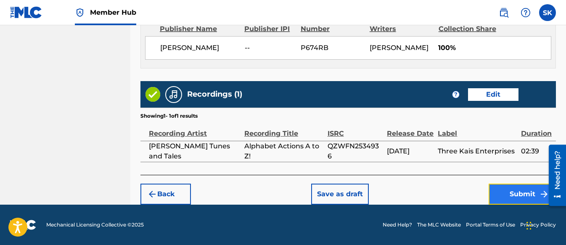
click at [496, 192] on button "Submit" at bounding box center [522, 194] width 67 height 21
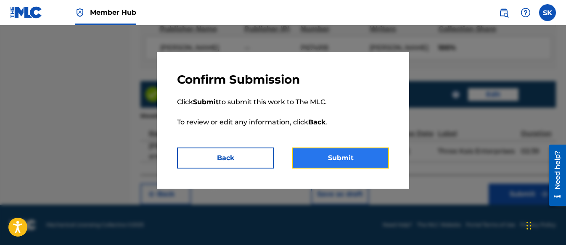
click at [345, 151] on button "Submit" at bounding box center [340, 158] width 97 height 21
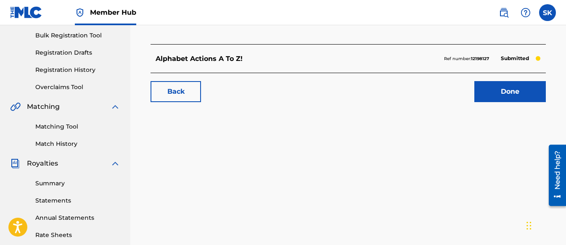
scroll to position [126, 0]
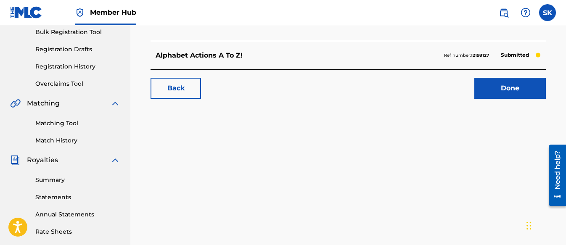
click at [472, 89] on div "Done" at bounding box center [505, 88] width 82 height 21
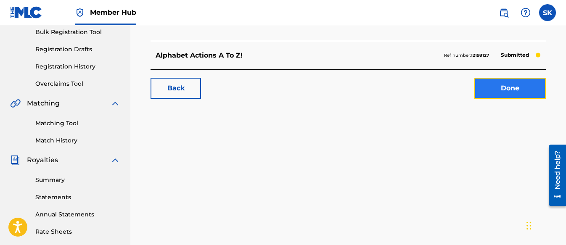
click at [477, 90] on link "Done" at bounding box center [509, 88] width 71 height 21
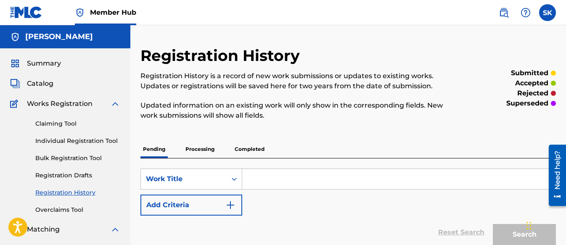
click at [63, 146] on div "Claiming Tool Individual Registration Tool Bulk Registration Tool Registration …" at bounding box center [65, 162] width 110 height 106
click at [61, 144] on link "Individual Registration Tool" at bounding box center [77, 141] width 85 height 9
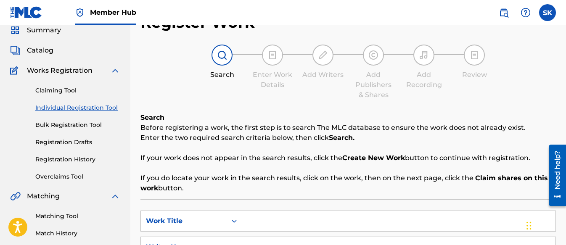
scroll to position [168, 0]
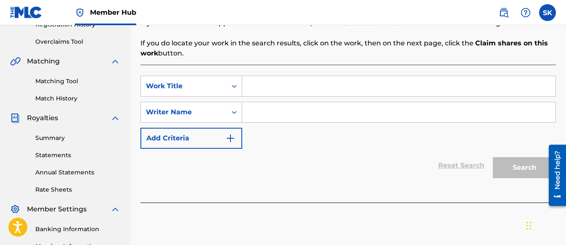
paste input "Shapes Are Everywhere!"
type input "Shapes Are Everywhere!"
click at [256, 114] on input "Search Form" at bounding box center [398, 112] width 313 height 20
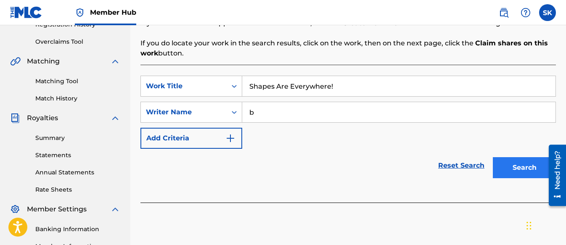
type input "b"
click at [513, 171] on button "Search" at bounding box center [524, 167] width 63 height 21
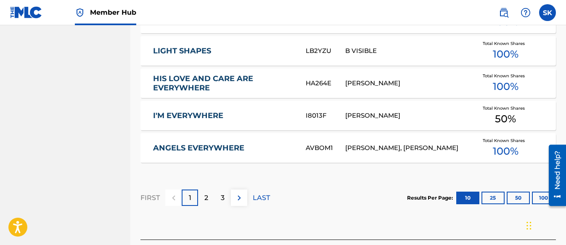
scroll to position [589, 0]
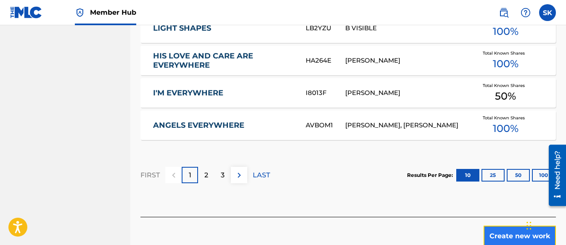
click at [501, 226] on button "Create new work" at bounding box center [520, 236] width 72 height 21
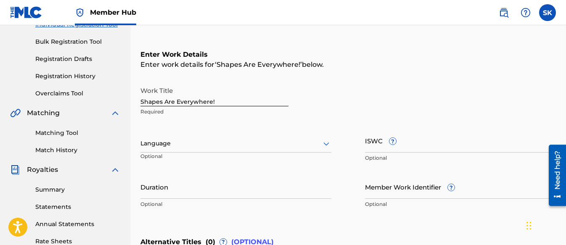
scroll to position [114, 0]
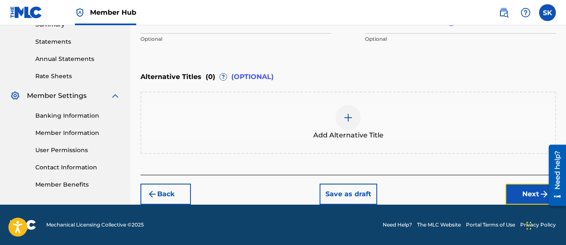
click at [516, 194] on button "Next" at bounding box center [530, 194] width 50 height 21
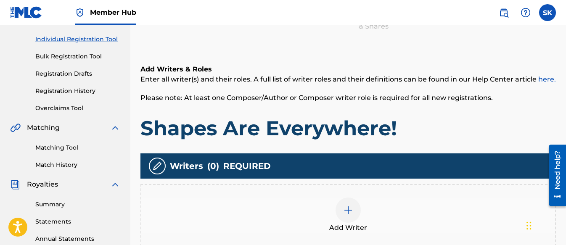
scroll to position [206, 0]
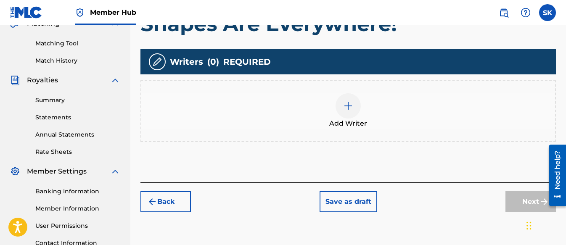
click at [346, 105] on img at bounding box center [348, 106] width 10 height 10
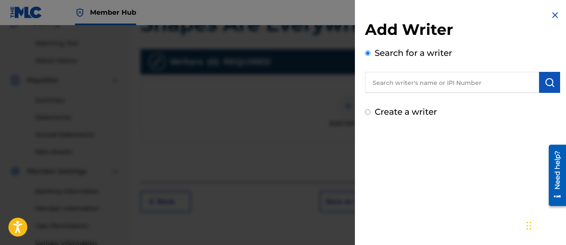
click at [362, 109] on div "Add Writer Search for a writer Create a writer" at bounding box center [462, 64] width 215 height 128
click at [367, 114] on input "Create a writer" at bounding box center [367, 111] width 5 height 5
radio input "false"
radio input "true"
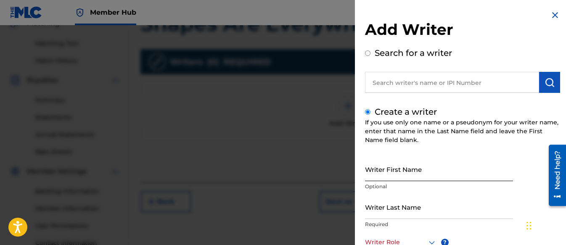
click at [399, 172] on input "Writer First Name" at bounding box center [439, 169] width 148 height 24
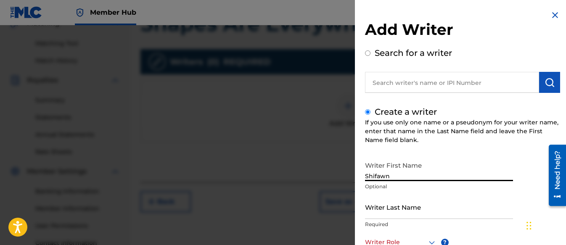
type input "Shifawn"
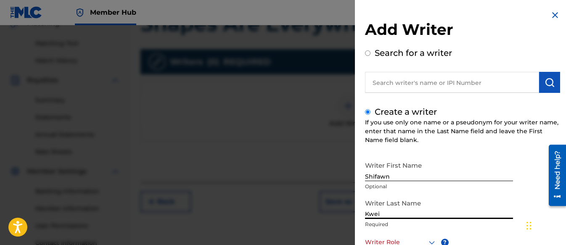
type input "Kwei"
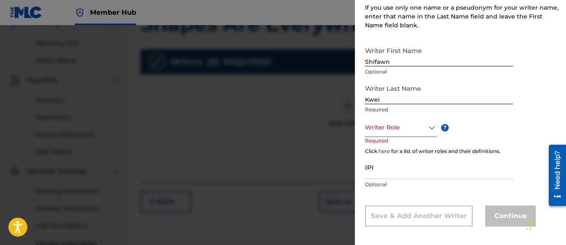
scroll to position [119, 0]
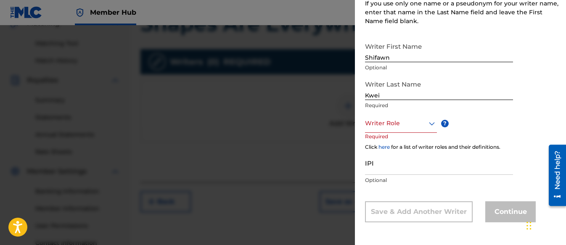
click at [394, 128] on div at bounding box center [401, 123] width 72 height 11
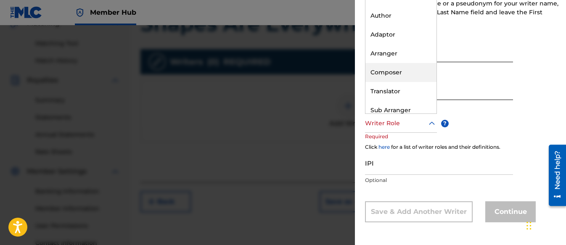
click at [381, 67] on div "Composer" at bounding box center [400, 72] width 71 height 19
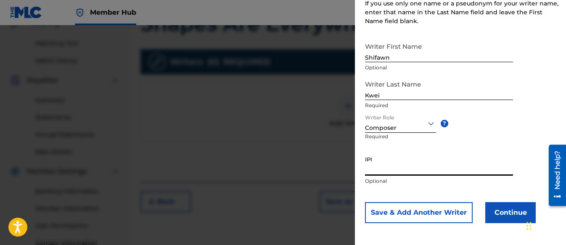
paste input "01313326985"
type input "01313326985"
click at [496, 208] on button "Continue" at bounding box center [510, 212] width 50 height 21
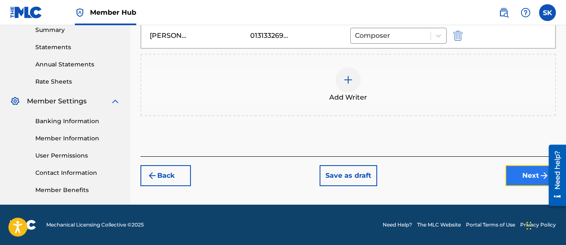
click at [518, 175] on button "Next" at bounding box center [530, 175] width 50 height 21
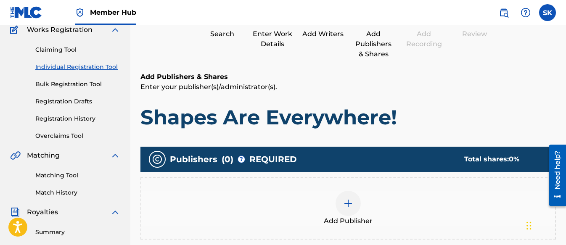
scroll to position [164, 0]
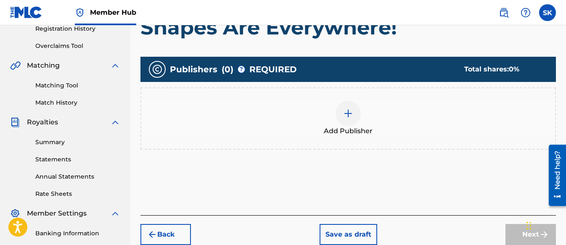
click at [342, 119] on div at bounding box center [348, 113] width 25 height 25
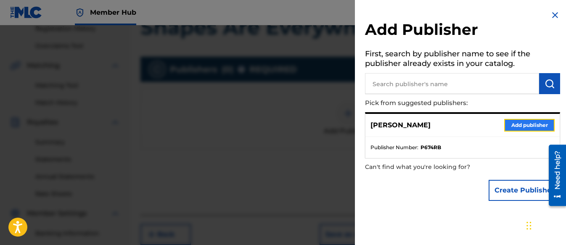
click at [518, 127] on button "Add publisher" at bounding box center [529, 125] width 50 height 13
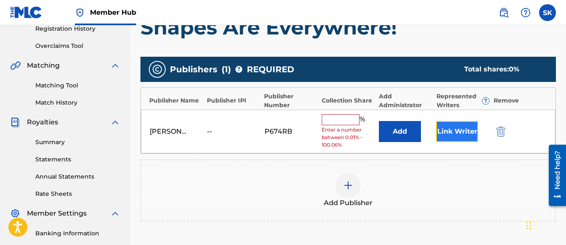
click at [442, 127] on button "Link Writer" at bounding box center [457, 131] width 42 height 21
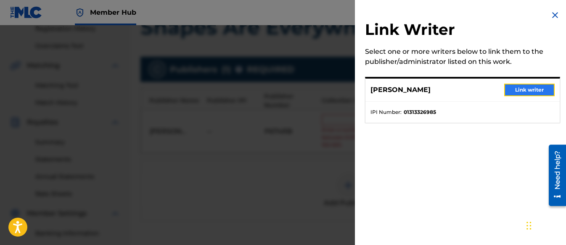
click at [524, 90] on button "Link writer" at bounding box center [529, 90] width 50 height 13
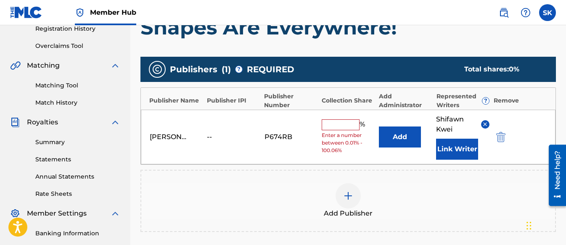
click at [336, 128] on input "text" at bounding box center [341, 124] width 38 height 11
type input "100"
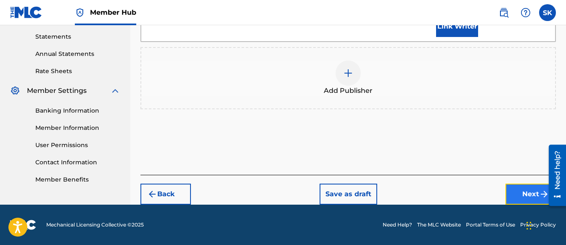
click at [518, 189] on button "Next" at bounding box center [530, 194] width 50 height 21
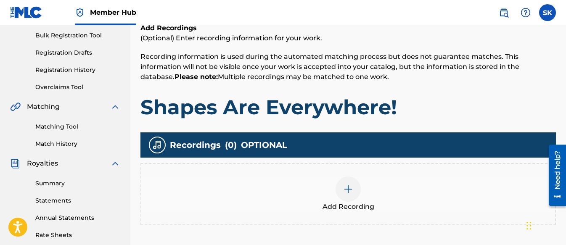
scroll to position [122, 0]
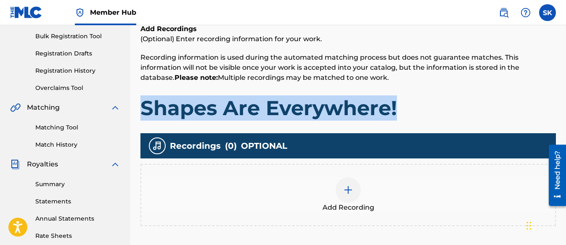
drag, startPoint x: 402, startPoint y: 105, endPoint x: 138, endPoint y: 107, distance: 264.1
click at [138, 107] on div "Register Work Search Enter Work Details Add Writers Add Publishers & Shares Add…" at bounding box center [348, 141] width 436 height 435
copy h1 "Shapes Are Everywhere!"
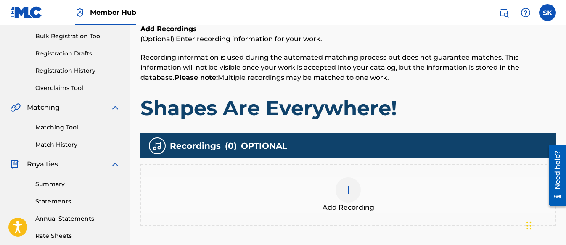
click at [370, 201] on div "Add Recording" at bounding box center [348, 194] width 414 height 35
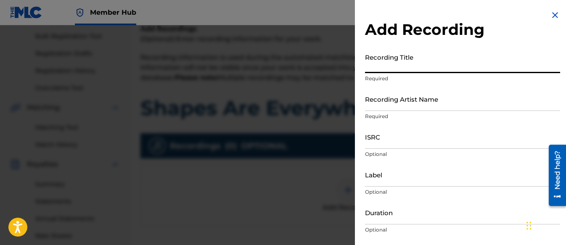
paste input "Shapes Are Everywhere!"
type input "Shapes Are Everywhere!"
click at [389, 104] on input "Recording Artist Name" at bounding box center [462, 99] width 195 height 24
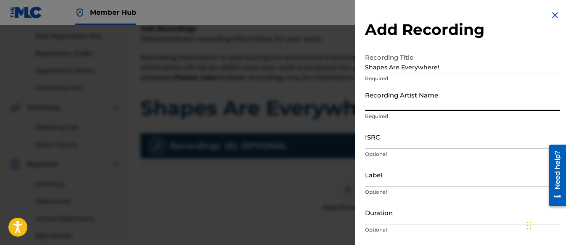
type input "[PERSON_NAME] Tunes and Tales"
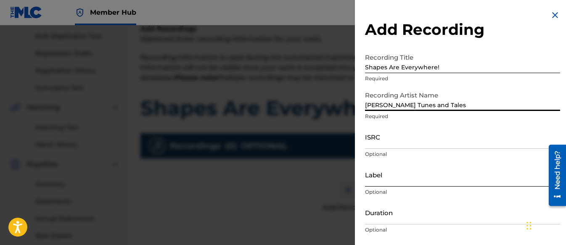
click at [390, 180] on input "Label" at bounding box center [462, 175] width 195 height 24
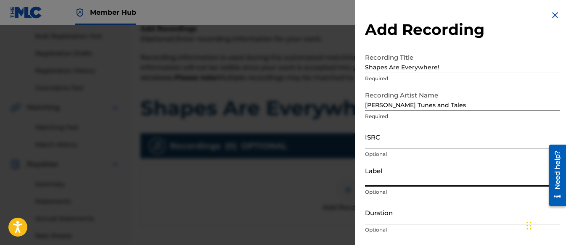
type input "Three Kais Enterprises"
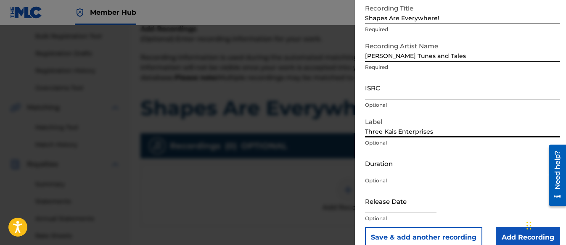
scroll to position [62, 0]
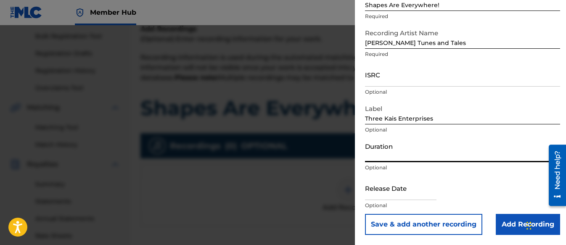
click at [383, 155] on input "Duration" at bounding box center [462, 150] width 195 height 24
type input "02:14"
click at [379, 78] on input "ISRC" at bounding box center [462, 75] width 195 height 24
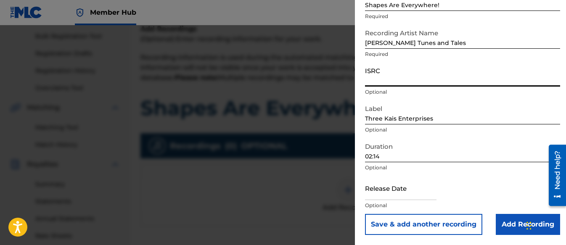
paste input "QZWFN2537259"
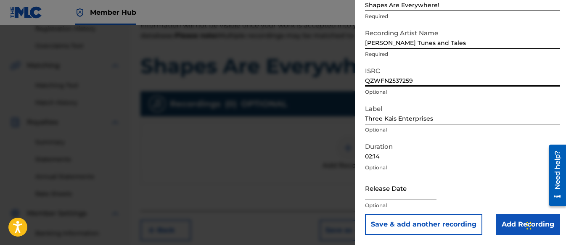
type input "QZWFN2537259"
click at [396, 187] on input "text" at bounding box center [400, 188] width 71 height 24
select select "8"
select select "2025"
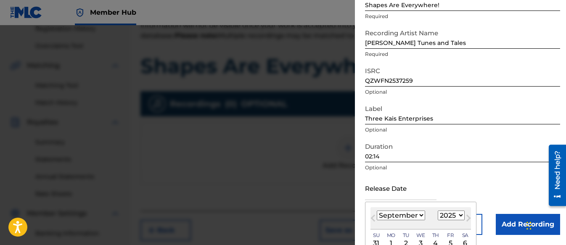
click at [405, 216] on select "January February March April May June July August September October November De…" at bounding box center [401, 216] width 48 height 10
click at [474, 180] on div "Release Date Previous Month Next Month [DATE] January February March April May …" at bounding box center [462, 195] width 195 height 38
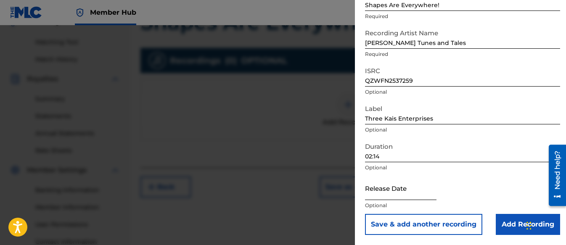
scroll to position [192, 0]
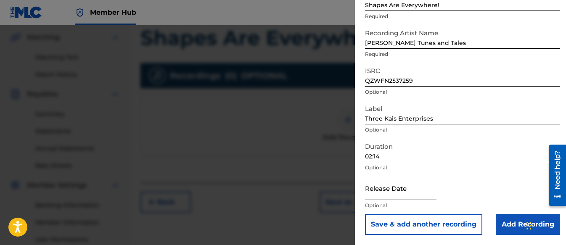
click at [400, 191] on input "text" at bounding box center [400, 188] width 71 height 24
select select "8"
select select "2025"
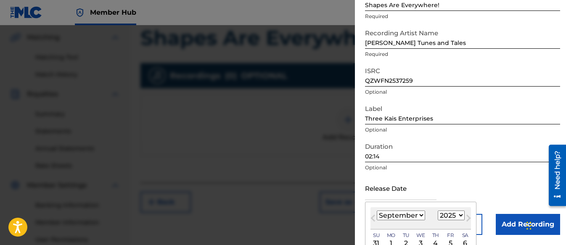
click at [413, 209] on div "[DATE] January February March April May June July August September October Nove…" at bounding box center [420, 218] width 101 height 22
click at [414, 215] on select "January February March April May June July August September October November De…" at bounding box center [401, 216] width 48 height 10
select select "7"
click at [377, 211] on select "January February March April May June July August September October November De…" at bounding box center [401, 216] width 48 height 10
click at [410, 191] on input "text" at bounding box center [400, 188] width 71 height 24
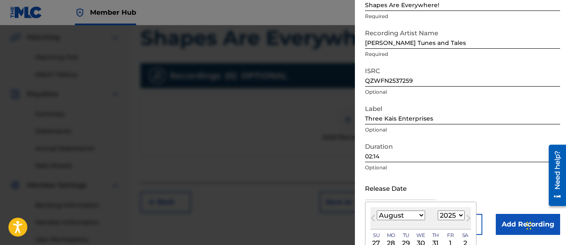
click at [417, 227] on div "August [DATE] February March April May June July August September October Novem…" at bounding box center [420, 218] width 101 height 22
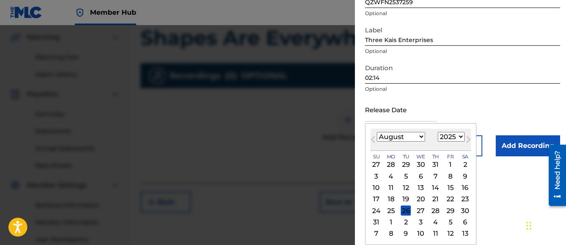
click at [450, 164] on div "1" at bounding box center [450, 165] width 10 height 10
type input "[DATE]"
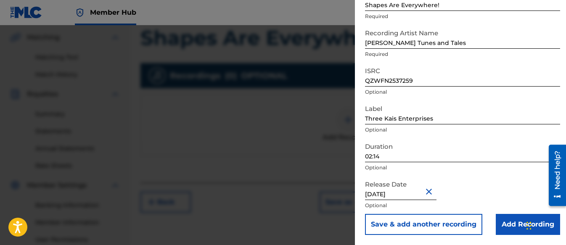
click at [472, 197] on div "Release Date [DATE] Optional" at bounding box center [462, 195] width 195 height 38
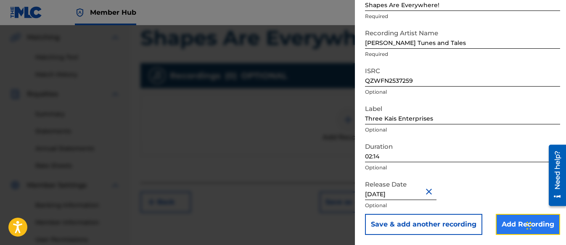
click at [521, 226] on input "Add Recording" at bounding box center [528, 224] width 64 height 21
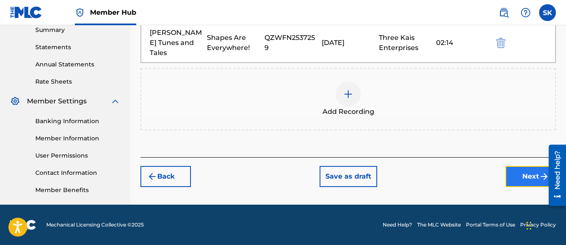
click at [524, 166] on button "Next" at bounding box center [530, 176] width 50 height 21
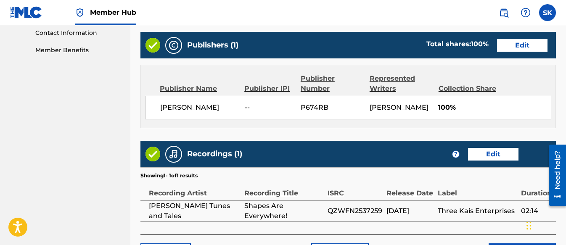
scroll to position [476, 0]
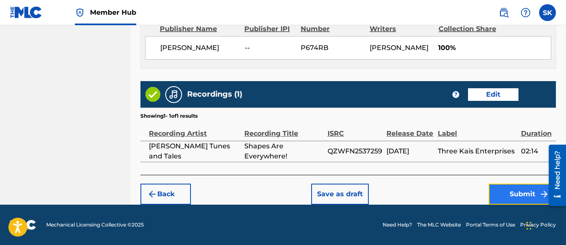
click at [520, 194] on button "Submit" at bounding box center [522, 194] width 67 height 21
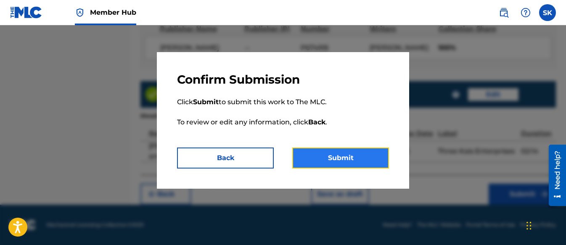
click at [363, 150] on button "Submit" at bounding box center [340, 158] width 97 height 21
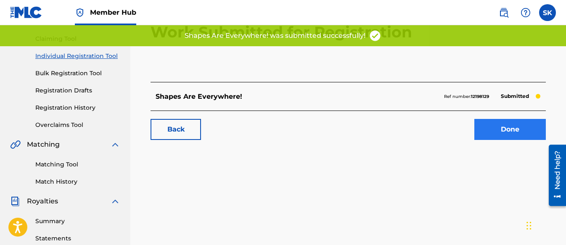
scroll to position [84, 0]
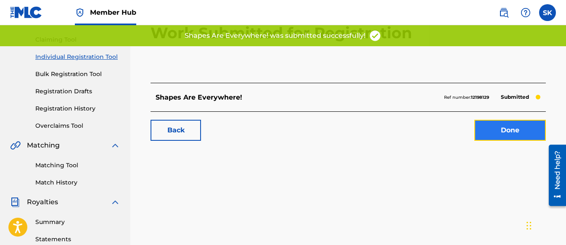
click at [503, 129] on link "Done" at bounding box center [509, 130] width 71 height 21
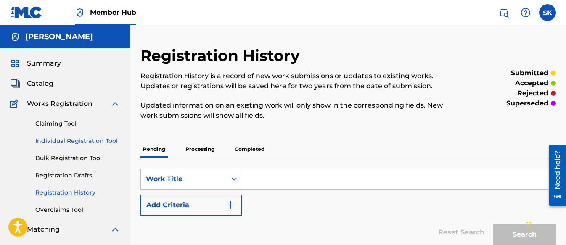
click at [60, 140] on link "Individual Registration Tool" at bounding box center [77, 141] width 85 height 9
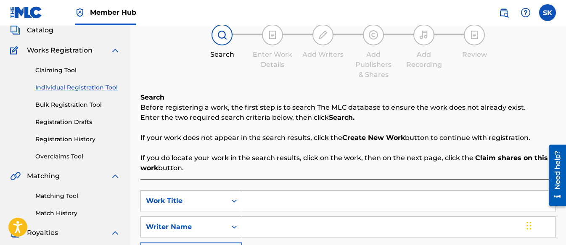
scroll to position [168, 0]
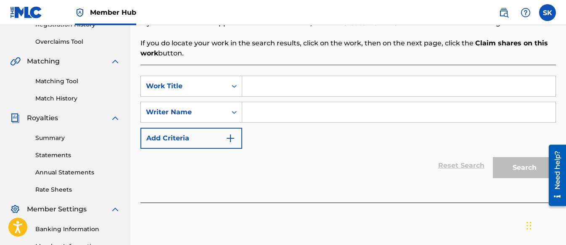
drag, startPoint x: 265, startPoint y: 76, endPoint x: 269, endPoint y: 96, distance: 20.5
click at [265, 77] on input "Search Form" at bounding box center [398, 86] width 313 height 20
paste input "Alphabet of Things We Love"
type input "Alphabet of Things We Love"
click at [271, 114] on input "Search Form" at bounding box center [398, 112] width 313 height 20
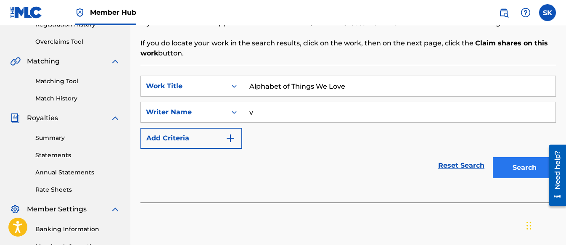
type input "v"
click at [516, 167] on button "Search" at bounding box center [524, 167] width 63 height 21
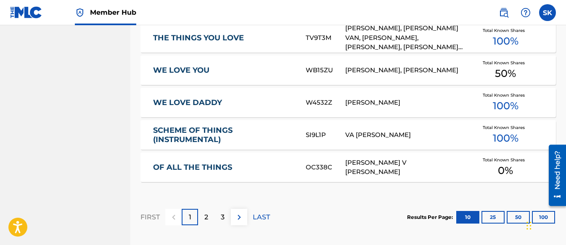
scroll to position [626, 0]
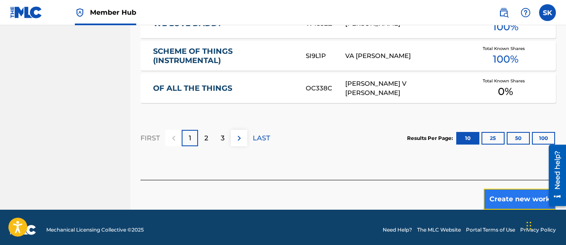
click at [503, 189] on button "Create new work" at bounding box center [520, 199] width 72 height 21
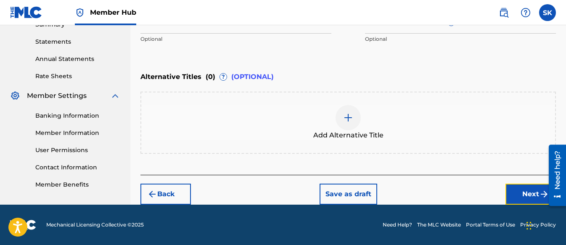
click at [533, 194] on button "Next" at bounding box center [530, 194] width 50 height 21
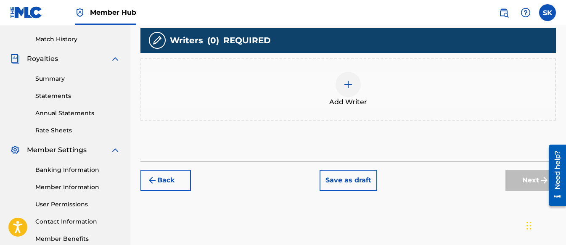
scroll to position [248, 0]
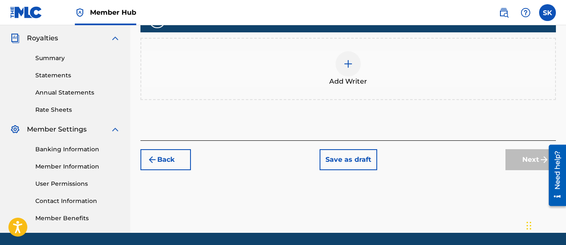
click at [350, 63] on img at bounding box center [348, 64] width 10 height 10
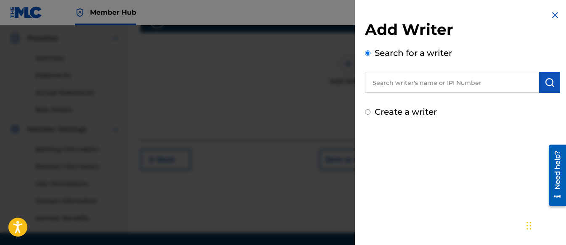
click at [365, 115] on div "Create a writer" at bounding box center [462, 112] width 195 height 13
click at [368, 112] on input "Create a writer" at bounding box center [367, 111] width 5 height 5
radio input "false"
radio input "true"
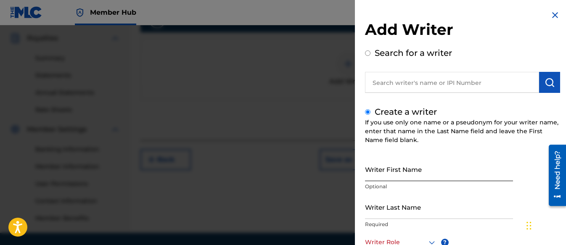
click at [380, 179] on input "Writer First Name" at bounding box center [439, 169] width 148 height 24
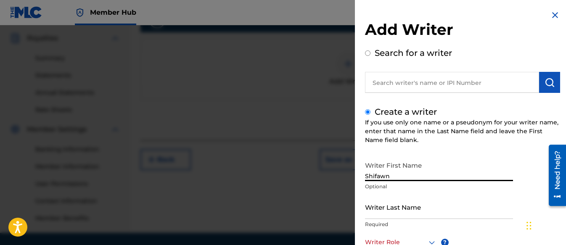
type input "Shifawn"
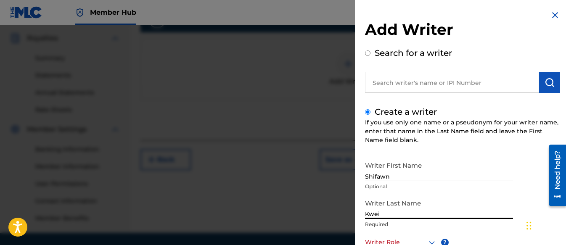
type input "Kwei"
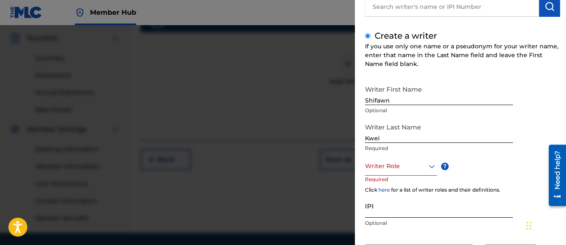
scroll to position [86, 0]
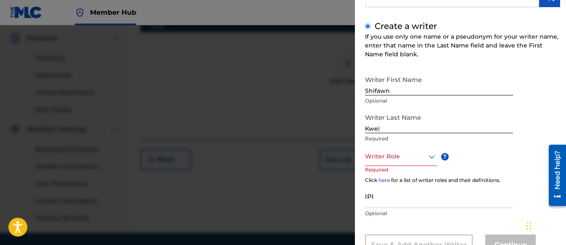
click at [391, 160] on div at bounding box center [401, 156] width 72 height 11
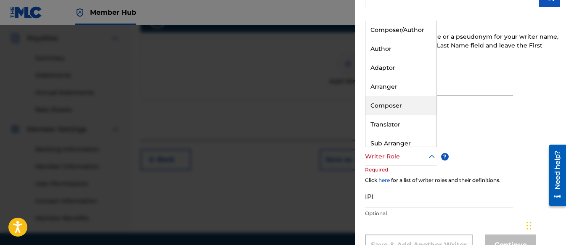
click at [388, 107] on div "Composer" at bounding box center [400, 105] width 71 height 19
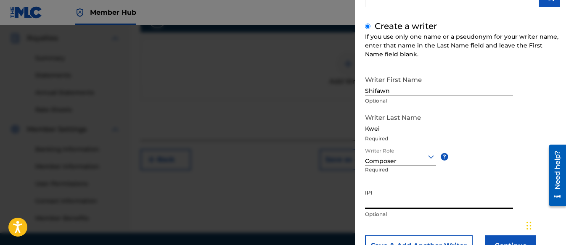
paste input "01313326985"
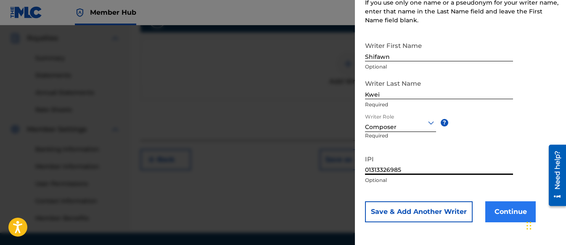
type input "01313326985"
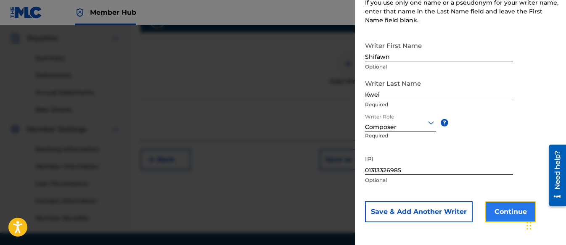
click at [500, 209] on button "Continue" at bounding box center [510, 211] width 50 height 21
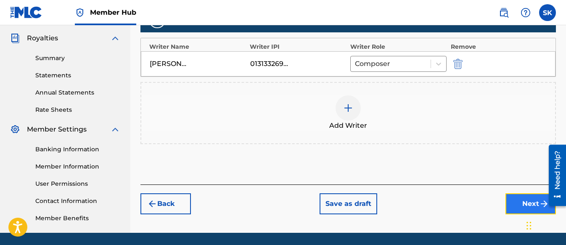
click at [515, 203] on button "Next" at bounding box center [530, 203] width 50 height 21
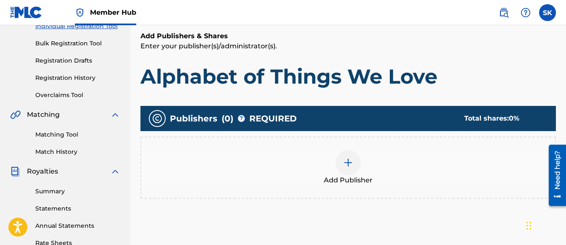
scroll to position [122, 0]
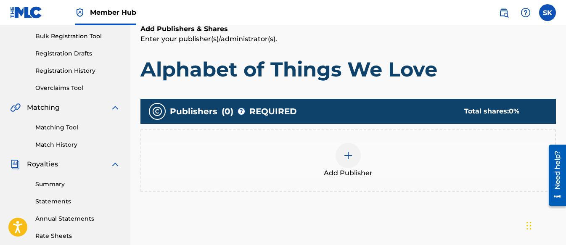
click at [346, 157] on img at bounding box center [348, 156] width 10 height 10
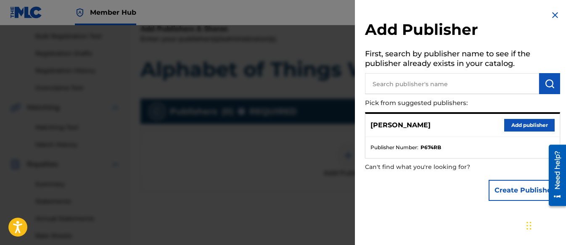
click at [500, 127] on div "[PERSON_NAME] Add publisher" at bounding box center [462, 125] width 194 height 23
click at [515, 127] on button "Add publisher" at bounding box center [529, 125] width 50 height 13
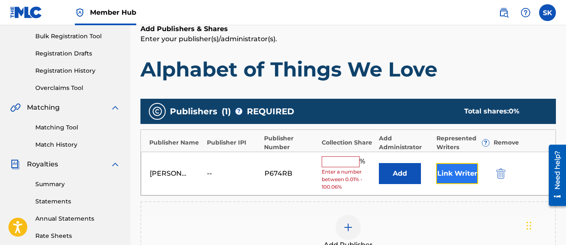
click at [455, 169] on button "Link Writer" at bounding box center [457, 173] width 42 height 21
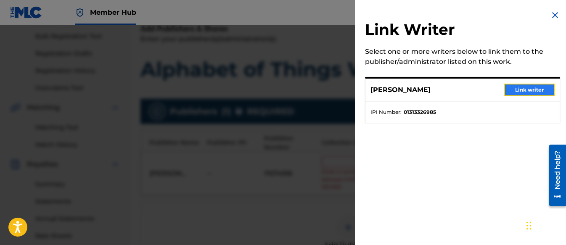
click at [522, 91] on button "Link writer" at bounding box center [529, 90] width 50 height 13
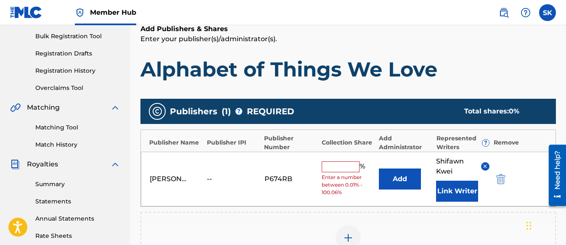
click at [345, 167] on input "text" at bounding box center [341, 166] width 38 height 11
type input "100"
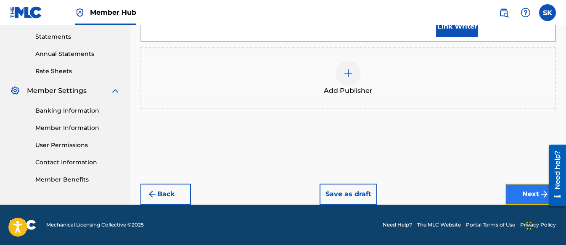
click at [523, 189] on button "Next" at bounding box center [530, 194] width 50 height 21
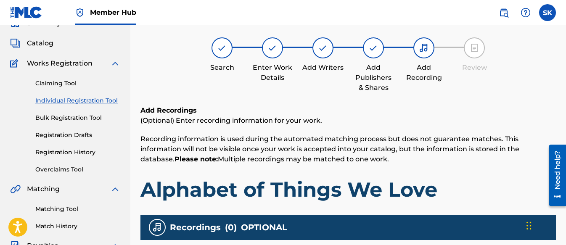
scroll to position [38, 0]
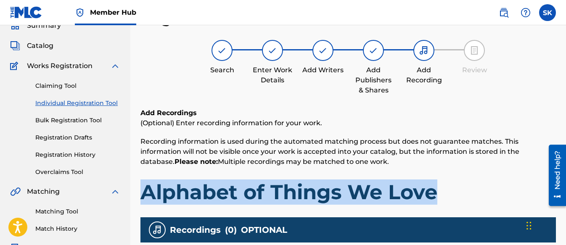
drag, startPoint x: 447, startPoint y: 185, endPoint x: 146, endPoint y: 186, distance: 301.1
click at [146, 186] on h1 "Alphabet of Things We Love" at bounding box center [347, 192] width 415 height 25
copy h1 "Alphabet of Things We Love"
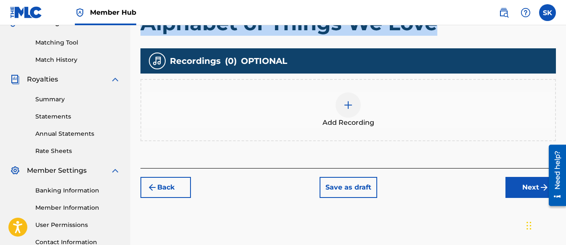
scroll to position [248, 0]
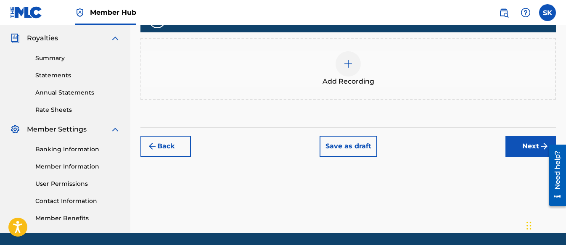
click at [354, 69] on div at bounding box center [348, 63] width 25 height 25
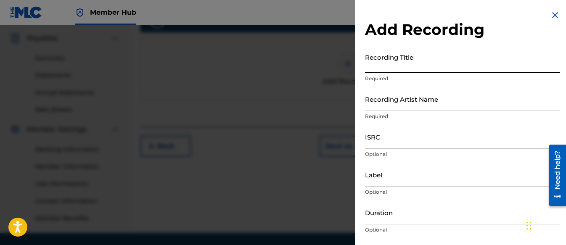
paste input "Alphabet of Things We Love"
type input "Alphabet of Things We Love"
click at [395, 102] on input "Recording Artist Name" at bounding box center [462, 99] width 195 height 24
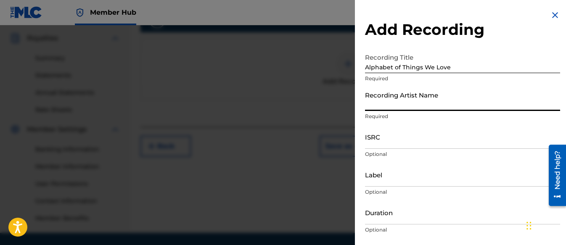
type input "[PERSON_NAME] Tunes and Tales"
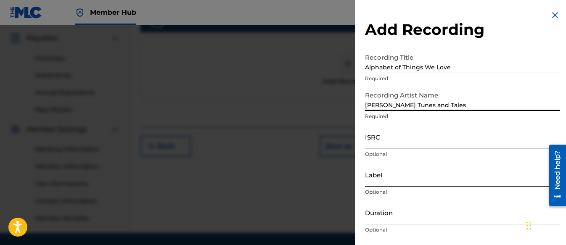
click at [375, 182] on input "Label" at bounding box center [462, 175] width 195 height 24
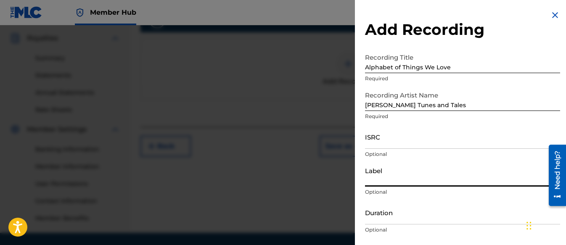
type input "Three Kais Enterprises"
click at [389, 138] on input "ISRC" at bounding box center [462, 137] width 195 height 24
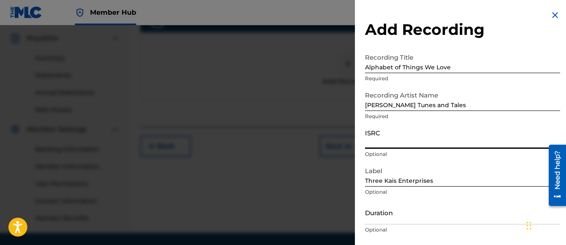
paste input "QZZ7N2589594"
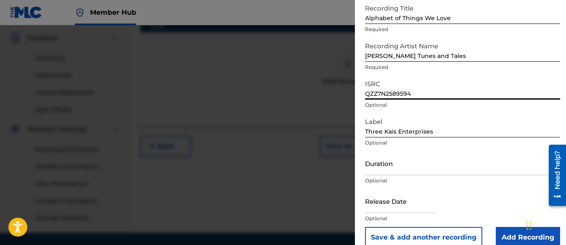
scroll to position [62, 0]
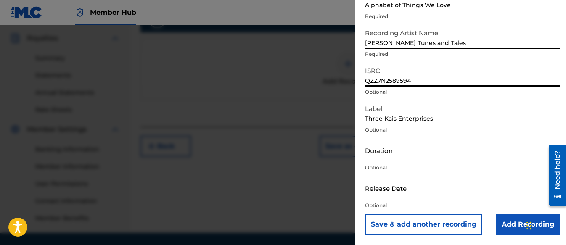
type input "QZZ7N2589594"
click at [408, 155] on input "Duration" at bounding box center [462, 150] width 195 height 24
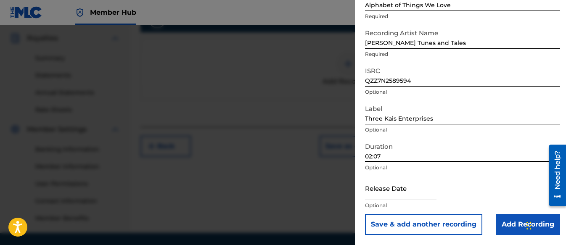
type input "02:07"
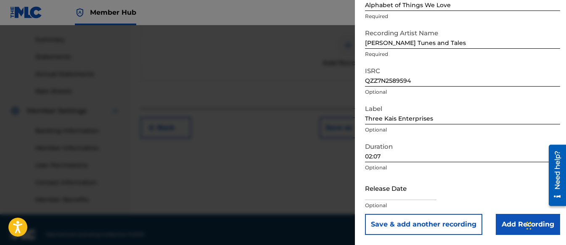
scroll to position [276, 0]
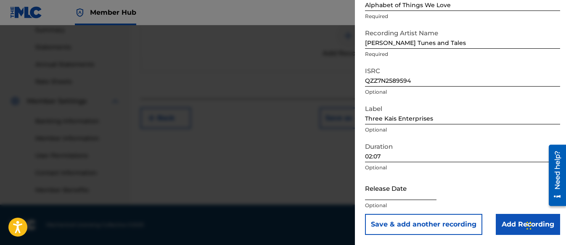
click at [403, 196] on input "text" at bounding box center [400, 188] width 71 height 24
select select "8"
select select "2025"
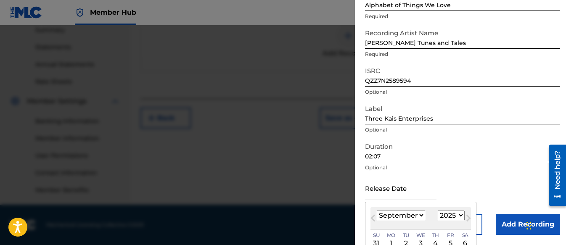
click at [404, 215] on select "January February March April May June July August September October November De…" at bounding box center [401, 216] width 48 height 10
select select "0"
click at [377, 211] on select "January February March April May June July August September October November De…" at bounding box center [401, 216] width 48 height 10
click at [439, 215] on select "1899 1900 1901 1902 1903 1904 1905 1906 1907 1908 1909 1910 1911 1912 1913 1914…" at bounding box center [451, 216] width 27 height 10
select select "2026"
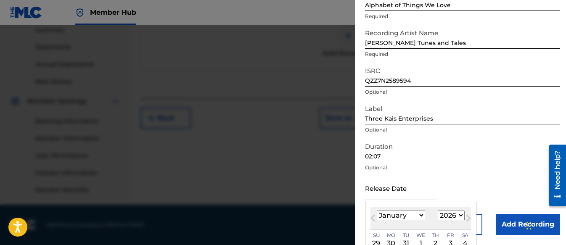
click at [438, 211] on select "1899 1900 1901 1902 1903 1904 1905 1906 1907 1908 1909 1910 1911 1912 1913 1914…" at bounding box center [451, 216] width 27 height 10
click at [415, 226] on div "[DATE] January February March April May June July August September October Nove…" at bounding box center [420, 218] width 101 height 22
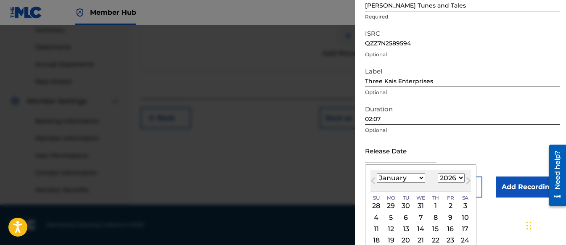
scroll to position [129, 0]
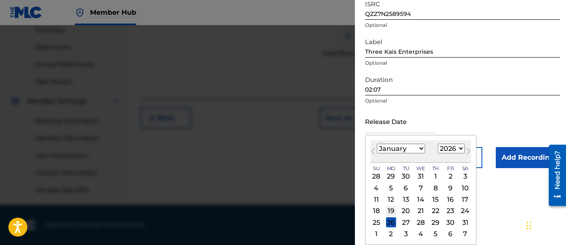
click at [389, 211] on div "19" at bounding box center [391, 211] width 10 height 10
type input "[DATE]"
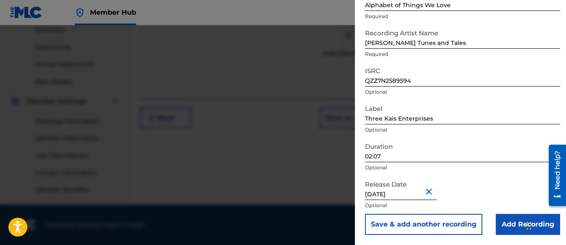
scroll to position [62, 0]
click at [481, 192] on div "Release Date [DATE] Optional" at bounding box center [462, 195] width 195 height 38
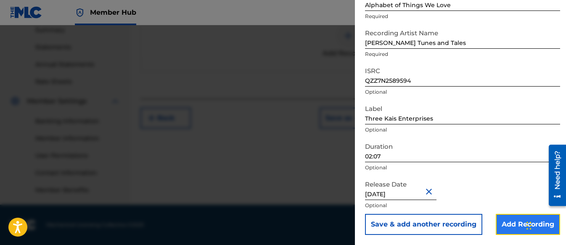
click at [503, 221] on input "Add Recording" at bounding box center [528, 224] width 64 height 21
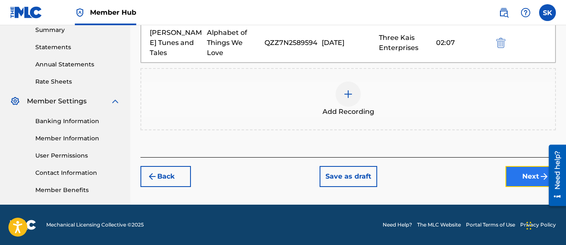
click at [525, 172] on button "Next" at bounding box center [530, 176] width 50 height 21
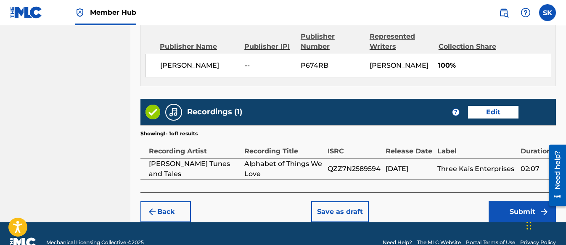
scroll to position [476, 0]
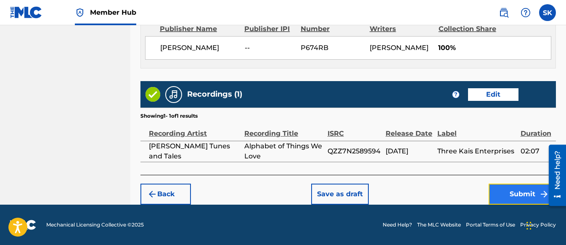
click at [519, 203] on button "Submit" at bounding box center [522, 194] width 67 height 21
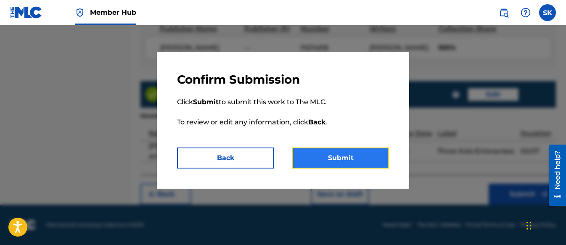
click at [330, 153] on button "Submit" at bounding box center [340, 158] width 97 height 21
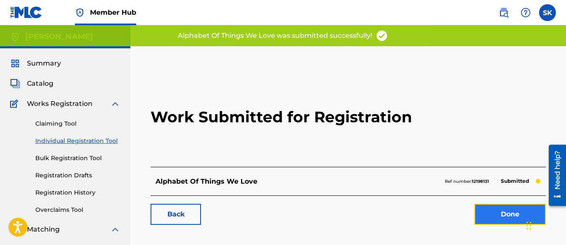
click at [505, 213] on link "Done" at bounding box center [509, 214] width 71 height 21
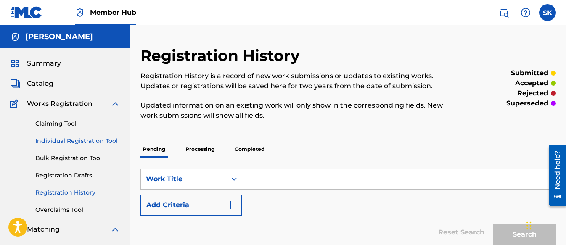
click at [87, 138] on link "Individual Registration Tool" at bounding box center [77, 141] width 85 height 9
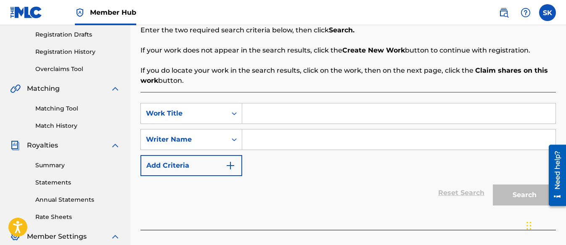
scroll to position [168, 0]
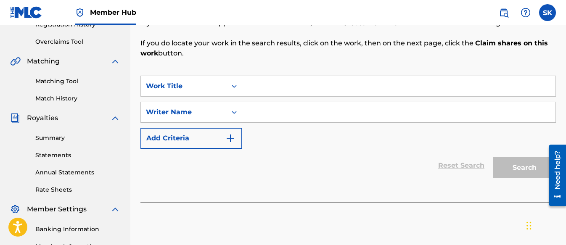
click at [288, 87] on input "Search Form" at bounding box center [398, 86] width 313 height 20
paste input "Count to 20 and Dance!"
type input "Count to 20 and Dance!"
click at [289, 114] on input "Search Form" at bounding box center [398, 112] width 313 height 20
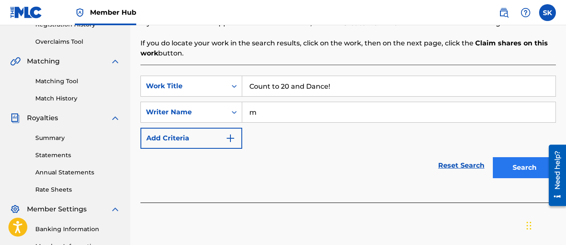
type input "m"
click at [518, 165] on button "Search" at bounding box center [524, 167] width 63 height 21
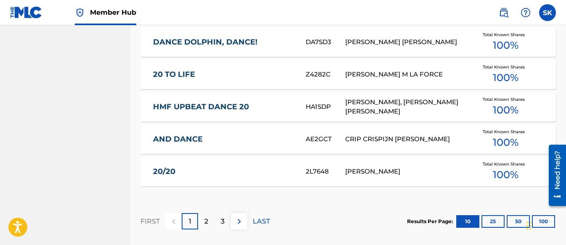
scroll to position [547, 0]
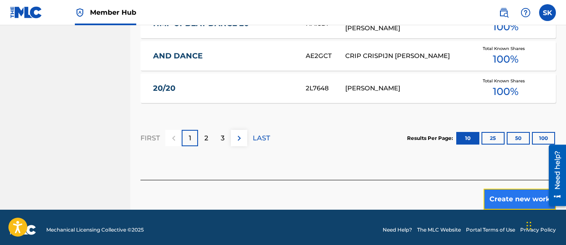
click at [538, 191] on button "Create new work" at bounding box center [520, 199] width 72 height 21
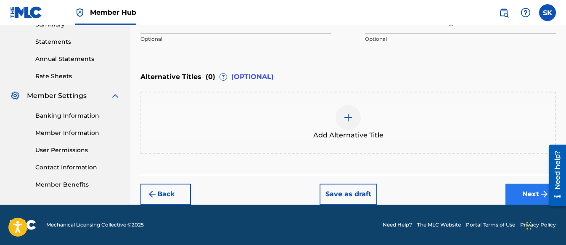
scroll to position [282, 0]
click at [516, 188] on button "Next" at bounding box center [530, 194] width 50 height 21
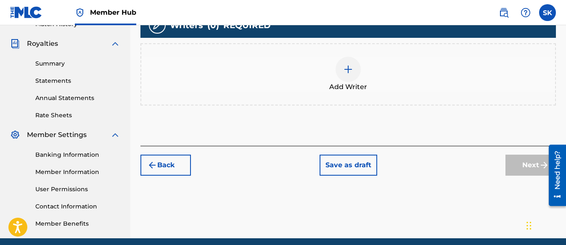
scroll to position [248, 0]
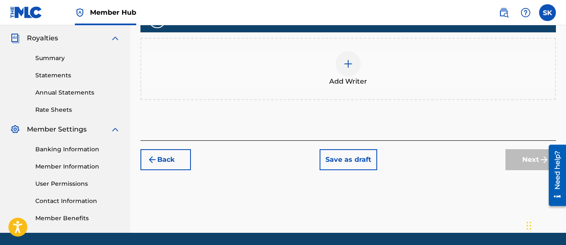
click at [356, 58] on div at bounding box center [348, 63] width 25 height 25
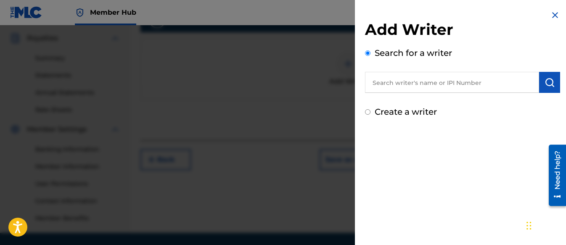
click at [370, 112] on div "Create a writer" at bounding box center [462, 112] width 195 height 13
click at [561, 106] on div "Add Writer Search for a writer Create a writer" at bounding box center [462, 64] width 215 height 128
click at [368, 111] on input "Create a writer" at bounding box center [367, 111] width 5 height 5
radio input "false"
radio input "true"
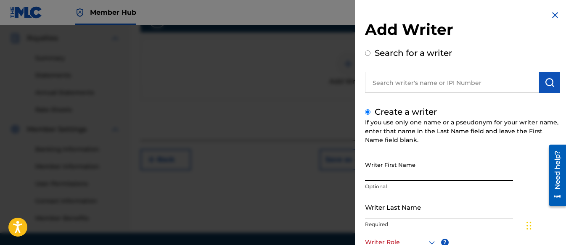
paste input "Shifawn"
type input "Shifawn"
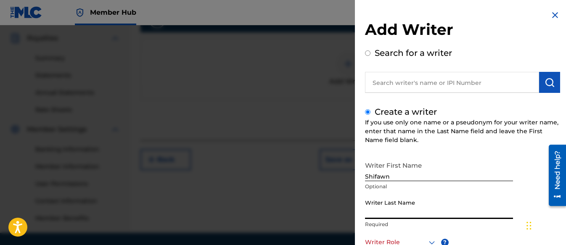
click at [382, 207] on input "Writer Last Name" at bounding box center [439, 207] width 148 height 24
type input "Kwei"
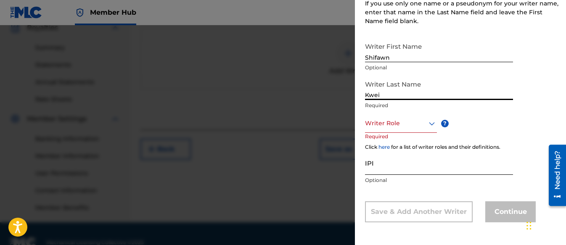
scroll to position [276, 0]
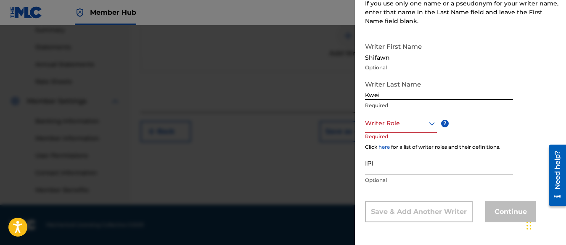
click at [414, 121] on div at bounding box center [401, 123] width 72 height 11
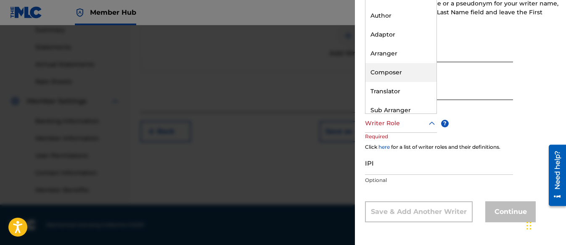
click at [392, 72] on div "Composer" at bounding box center [400, 72] width 71 height 19
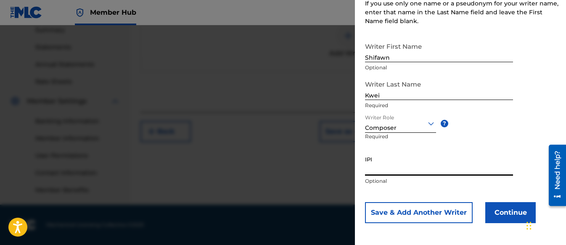
paste input "01313326985"
type input "01313326985"
click at [492, 215] on button "Continue" at bounding box center [510, 212] width 50 height 21
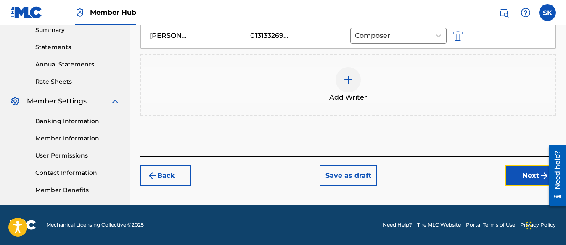
click at [506, 169] on button "Next" at bounding box center [530, 175] width 50 height 21
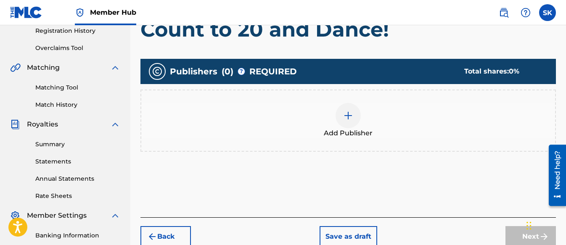
scroll to position [164, 0]
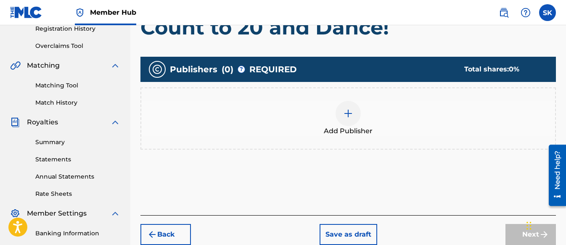
click at [343, 114] on img at bounding box center [348, 113] width 10 height 10
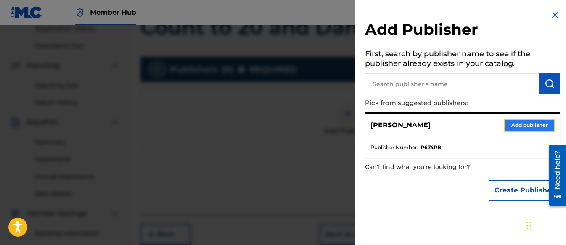
click at [533, 127] on button "Add publisher" at bounding box center [529, 125] width 50 height 13
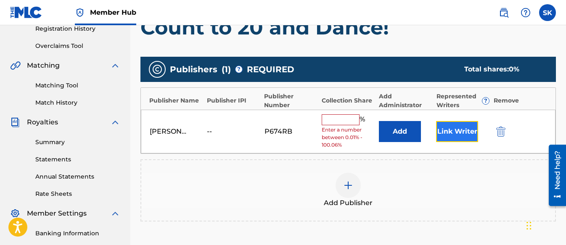
click at [444, 132] on button "Link Writer" at bounding box center [457, 131] width 42 height 21
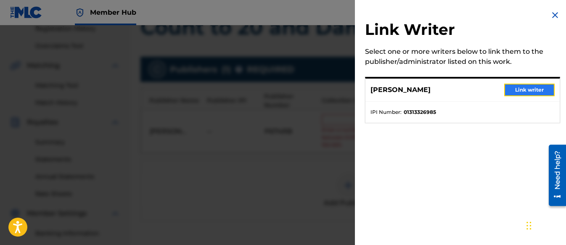
click at [518, 92] on button "Link writer" at bounding box center [529, 90] width 50 height 13
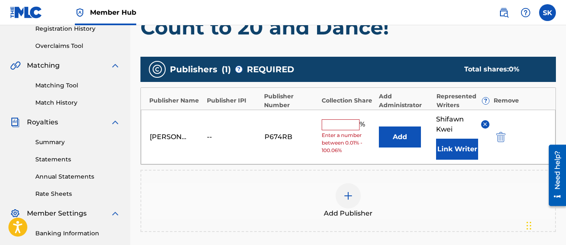
click at [347, 120] on input "text" at bounding box center [341, 124] width 38 height 11
type input "100"
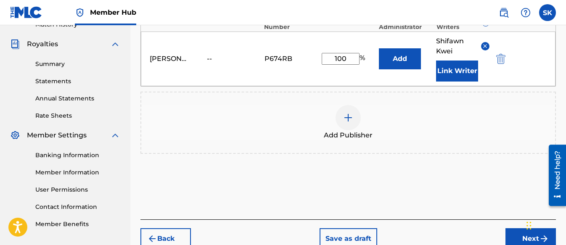
scroll to position [248, 0]
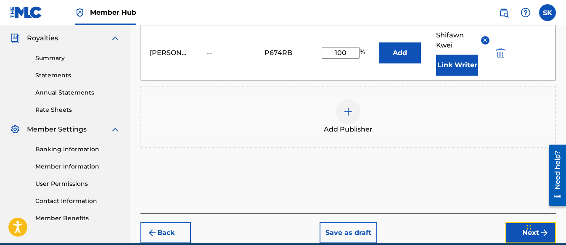
click at [521, 229] on button "Next" at bounding box center [530, 232] width 50 height 21
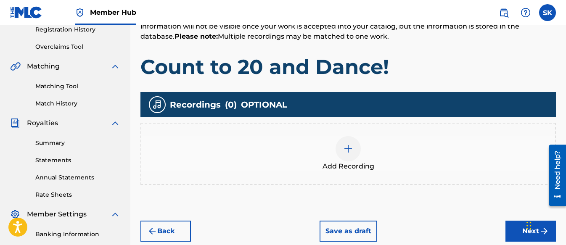
scroll to position [164, 0]
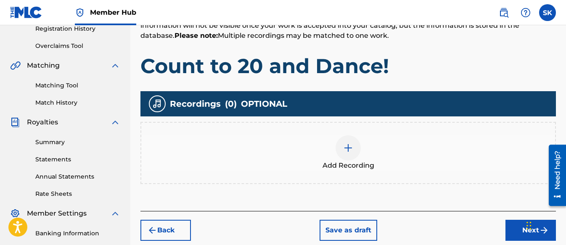
click at [341, 149] on div at bounding box center [348, 147] width 25 height 25
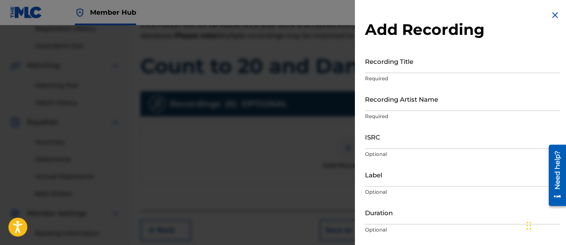
click at [550, 14] on img at bounding box center [555, 15] width 10 height 10
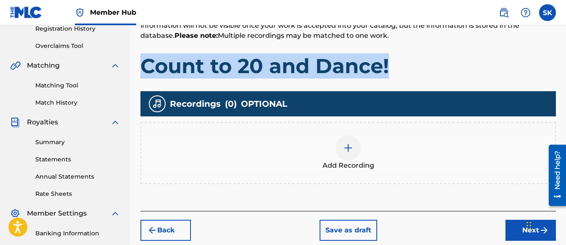
drag, startPoint x: 407, startPoint y: 68, endPoint x: 139, endPoint y: 71, distance: 267.9
click at [139, 71] on div "Register Work Search Enter Work Details Add Writers Add Publishers & Shares Add…" at bounding box center [348, 99] width 436 height 435
copy h1 "Count to 20 and Dance!"
click at [352, 147] on img at bounding box center [348, 148] width 10 height 10
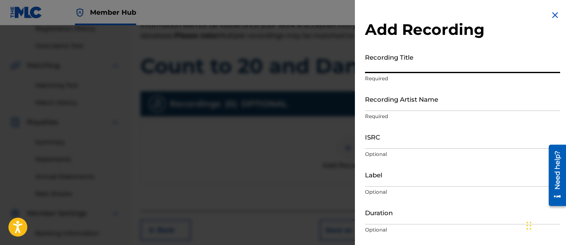
paste input "Count to 20 and Dance!"
type input "Count to 20 and Dance!"
click at [405, 103] on input "Recording Artist Name" at bounding box center [462, 99] width 195 height 24
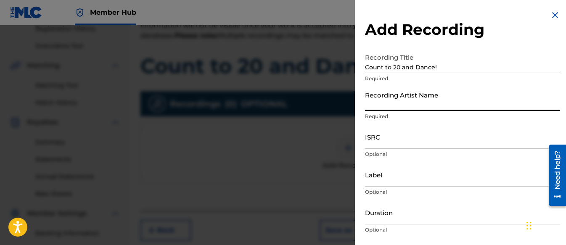
type input "[PERSON_NAME] Tunes and Tales"
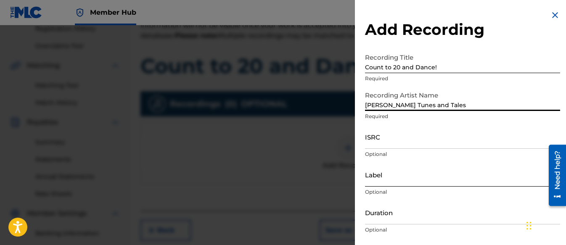
click at [381, 180] on input "Label" at bounding box center [462, 175] width 195 height 24
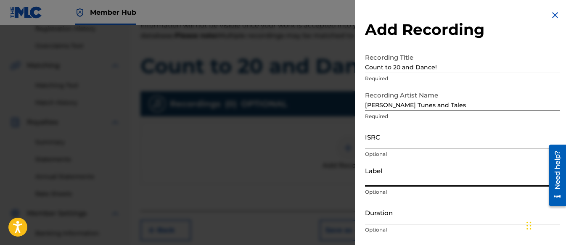
type input "Three Kais Enterprises"
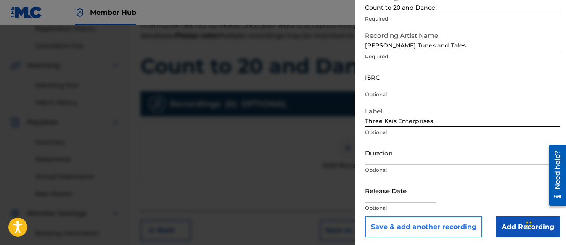
scroll to position [62, 0]
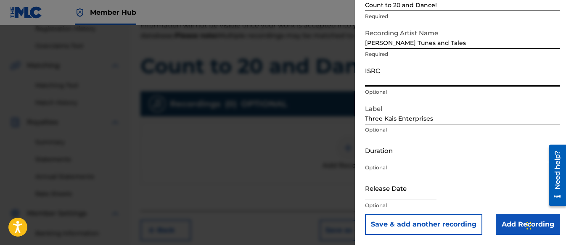
paste input "QZWFN2566982"
type input "QZWFN2566982"
click at [385, 193] on input "text" at bounding box center [400, 188] width 71 height 24
select select "8"
select select "2025"
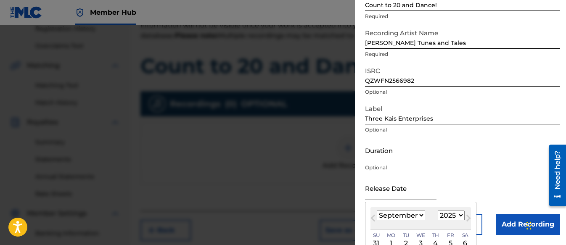
type input "[DATE]"
select select "7"
click at [369, 156] on input "Duration" at bounding box center [462, 150] width 195 height 24
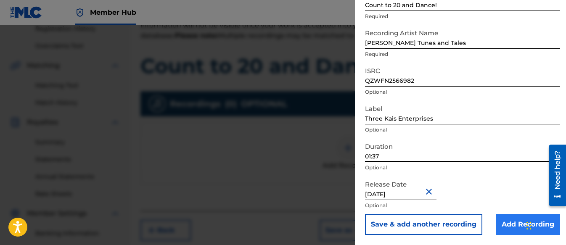
type input "01:37"
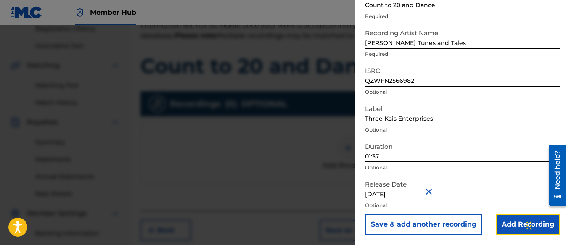
click at [518, 231] on input "Add Recording" at bounding box center [528, 224] width 64 height 21
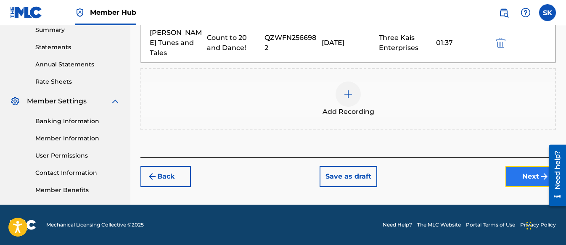
click at [526, 167] on button "Next" at bounding box center [530, 176] width 50 height 21
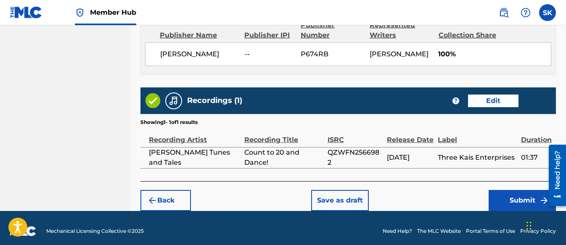
scroll to position [476, 0]
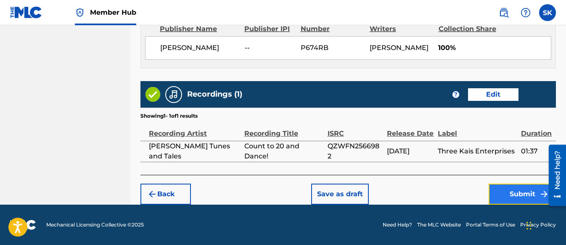
click at [520, 192] on button "Submit" at bounding box center [522, 194] width 67 height 21
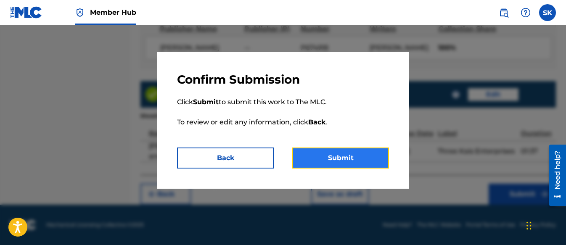
click at [328, 164] on button "Submit" at bounding box center [340, 158] width 97 height 21
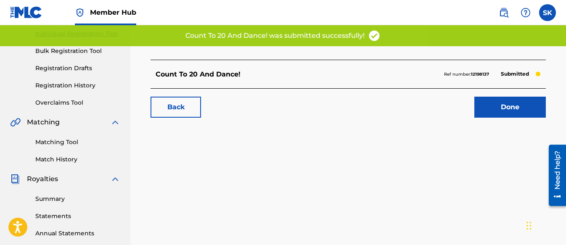
scroll to position [126, 0]
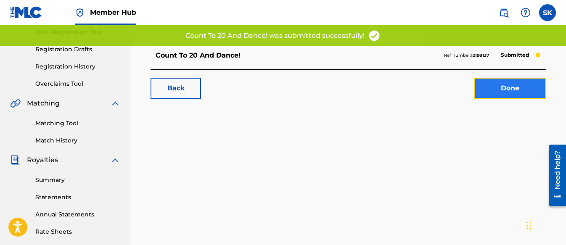
click at [504, 86] on link "Done" at bounding box center [509, 88] width 71 height 21
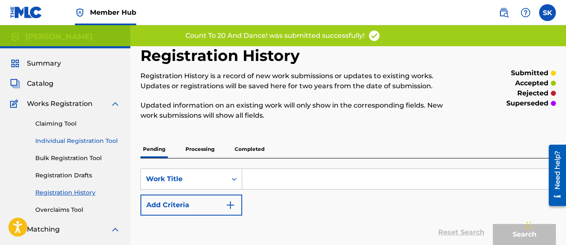
click at [69, 145] on link "Individual Registration Tool" at bounding box center [77, 141] width 85 height 9
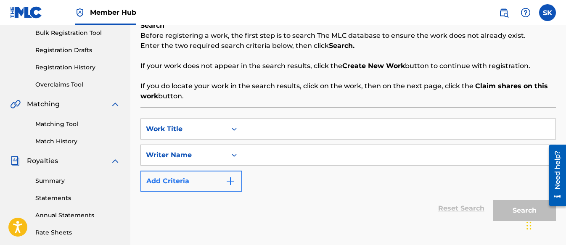
scroll to position [126, 0]
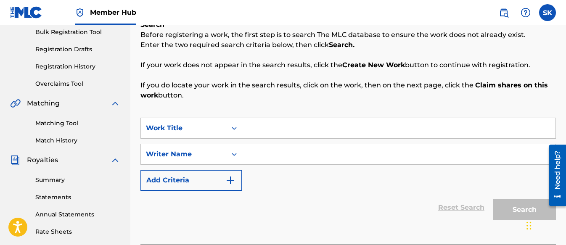
paste input "Fruits & Veggie Jam!"
type input "Fruits & Veggie Jam!"
click at [283, 150] on input "Search Form" at bounding box center [398, 154] width 313 height 20
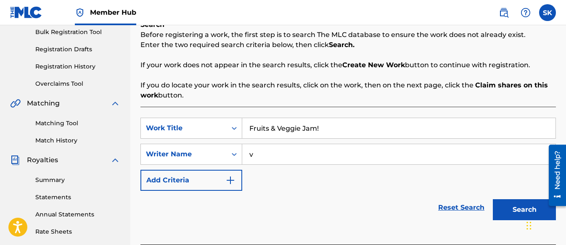
type input "v"
click at [507, 202] on button "Search" at bounding box center [524, 209] width 63 height 21
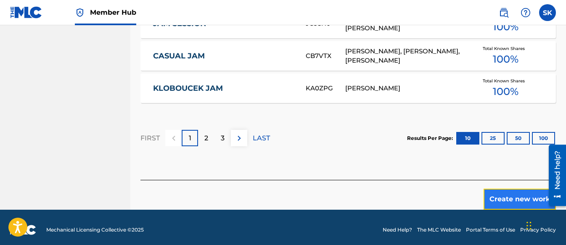
click at [511, 201] on button "Create new work" at bounding box center [520, 199] width 72 height 21
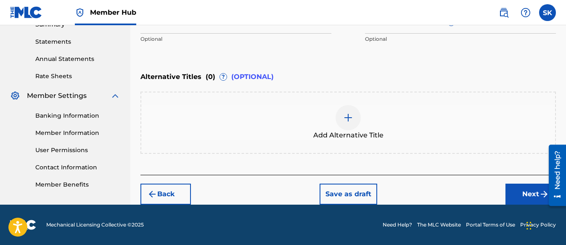
scroll to position [282, 0]
click at [525, 193] on button "Next" at bounding box center [530, 194] width 50 height 21
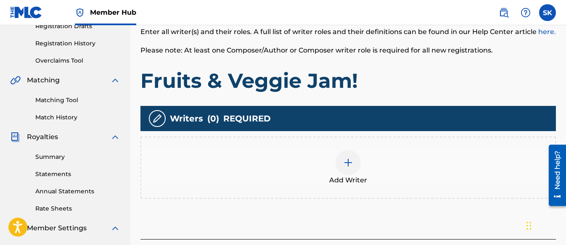
scroll to position [164, 0]
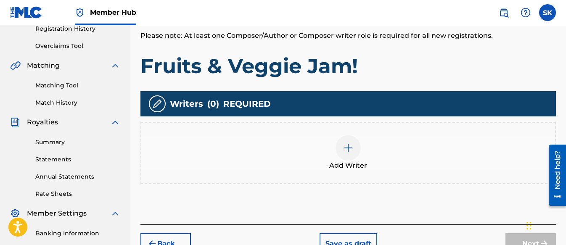
click at [352, 148] on img at bounding box center [348, 148] width 10 height 10
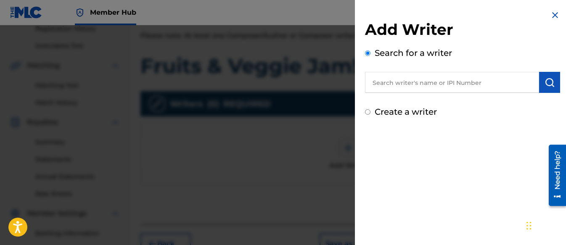
click at [550, 117] on div "Create a writer" at bounding box center [462, 112] width 195 height 13
click at [369, 111] on input "Create a writer" at bounding box center [367, 111] width 5 height 5
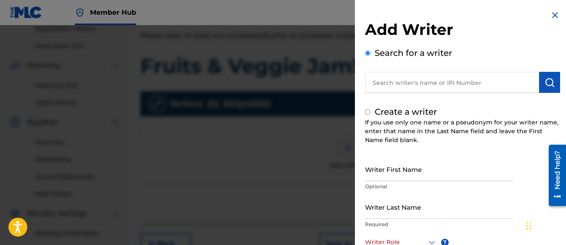
radio input "false"
radio input "true"
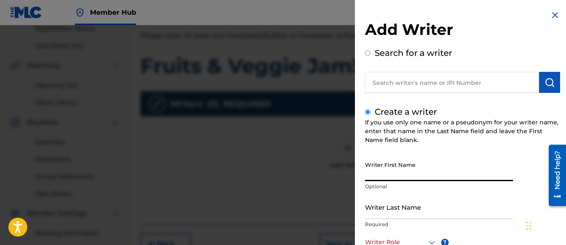
paste input "Shifawn"
type input "Shifawn"
click at [384, 210] on input "Writer Last Name" at bounding box center [439, 207] width 148 height 24
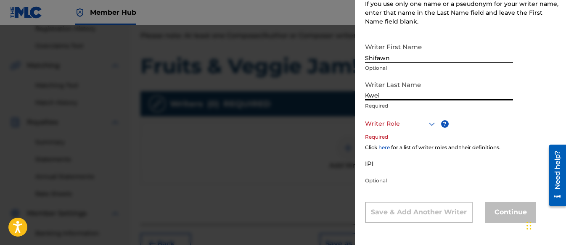
scroll to position [119, 0]
type input "Kwei"
click at [382, 126] on div at bounding box center [401, 123] width 72 height 11
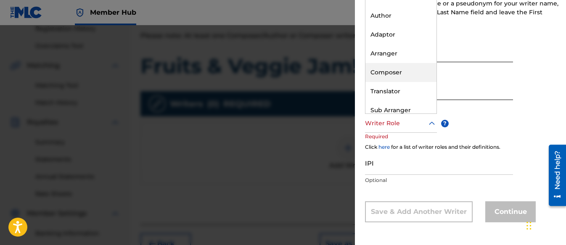
click at [389, 71] on div "Composer" at bounding box center [400, 72] width 71 height 19
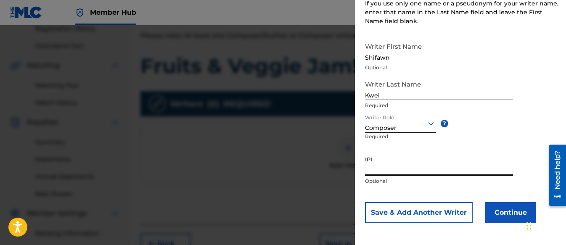
paste input "01313326985"
type input "01313326985"
click at [498, 200] on div "Writer First Name Shifawn Optional Writer Last Name [PERSON_NAME] Required Writ…" at bounding box center [462, 130] width 195 height 185
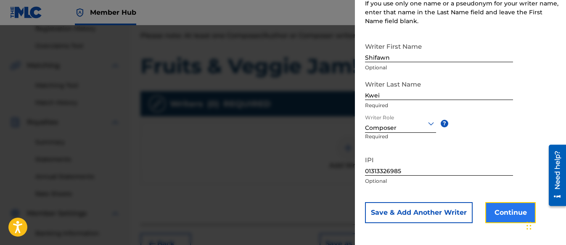
click at [499, 207] on button "Continue" at bounding box center [510, 212] width 50 height 21
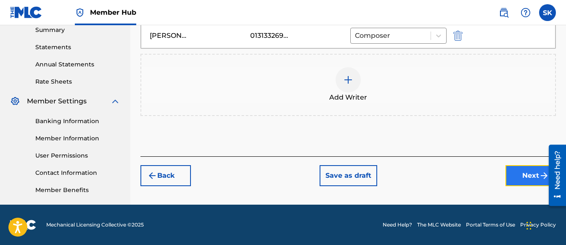
click at [518, 177] on button "Next" at bounding box center [530, 175] width 50 height 21
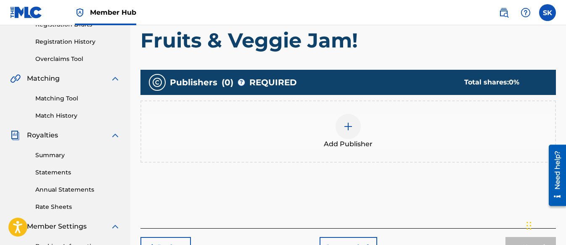
scroll to position [206, 0]
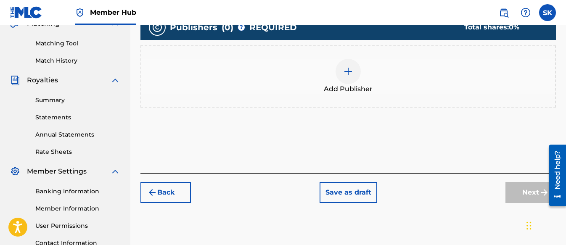
click at [341, 68] on div at bounding box center [348, 71] width 25 height 25
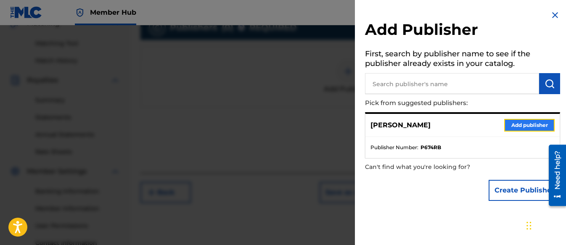
click at [519, 126] on button "Add publisher" at bounding box center [529, 125] width 50 height 13
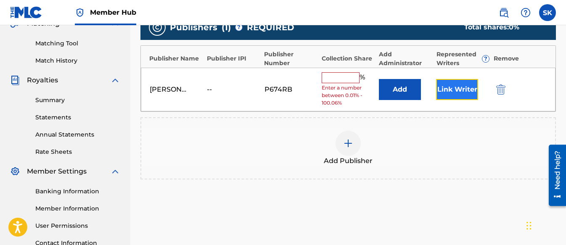
click at [447, 85] on button "Link Writer" at bounding box center [457, 89] width 42 height 21
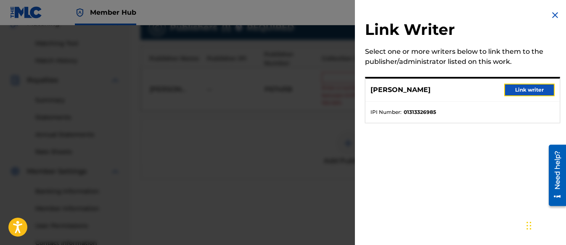
click at [506, 87] on button "Link writer" at bounding box center [529, 90] width 50 height 13
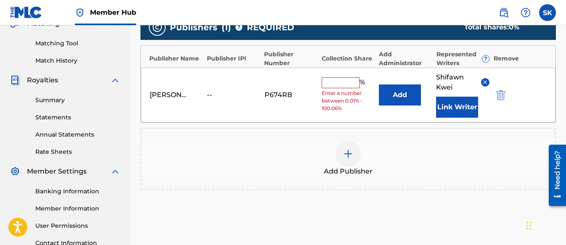
click at [331, 84] on input "text" at bounding box center [341, 82] width 38 height 11
type input "100"
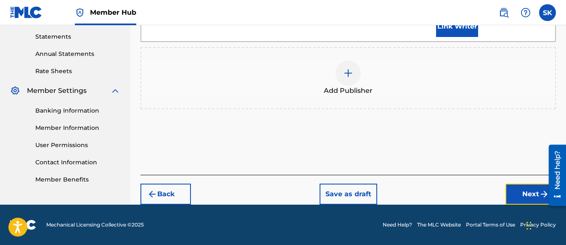
click at [517, 188] on button "Next" at bounding box center [530, 194] width 50 height 21
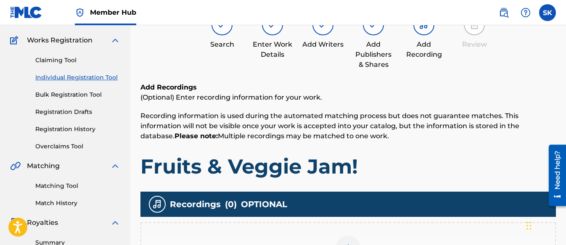
scroll to position [38, 0]
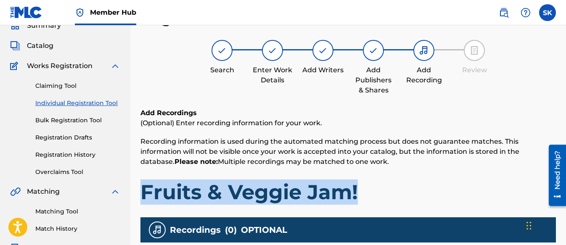
drag, startPoint x: 360, startPoint y: 195, endPoint x: 160, endPoint y: 198, distance: 200.6
click at [141, 192] on h1 "Fruits & Veggie Jam!" at bounding box center [347, 192] width 415 height 25
copy h1 "Fruits & Veggie Jam!"
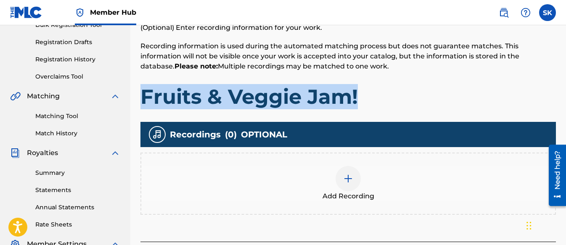
scroll to position [248, 0]
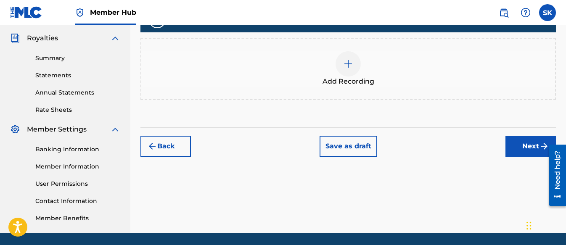
click at [351, 85] on span "Add Recording" at bounding box center [349, 82] width 52 height 10
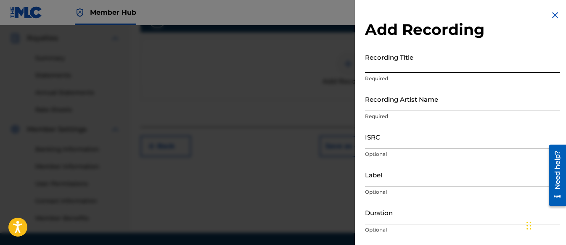
paste input "Fruits & Veggie Jam!"
type input "Fruits & Veggie Jam!"
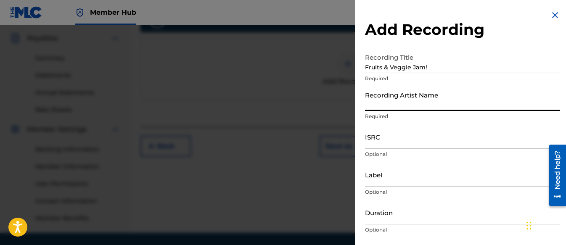
click at [404, 98] on input "Recording Artist Name" at bounding box center [462, 99] width 195 height 24
type input "[PERSON_NAME] Tunes and Tales"
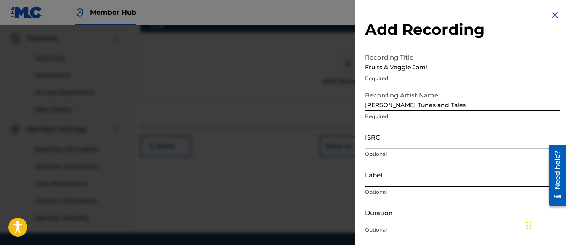
click at [382, 172] on input "Label" at bounding box center [462, 175] width 195 height 24
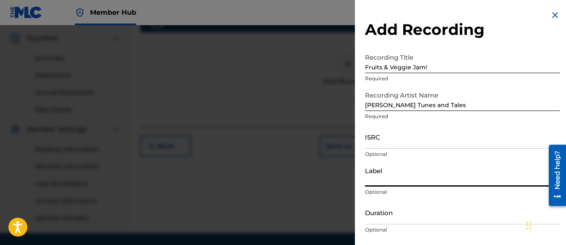
type input "Three Kais Enterprises"
click at [382, 134] on input "ISRC" at bounding box center [462, 137] width 195 height 24
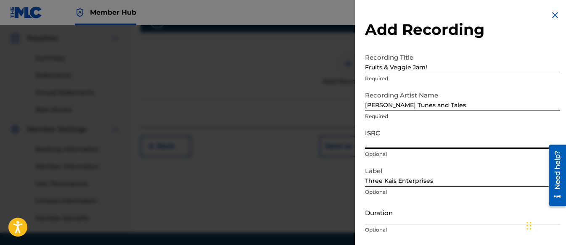
paste input "QZWFN2583286"
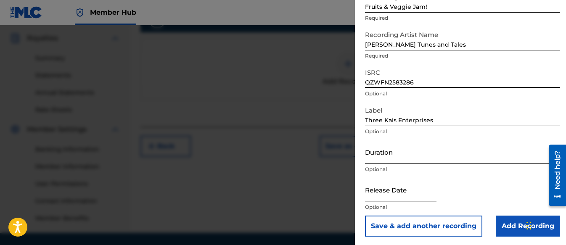
scroll to position [62, 0]
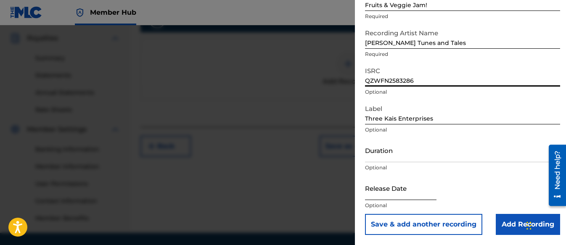
type input "QZWFN2583286"
click at [395, 188] on input "text" at bounding box center [400, 188] width 71 height 24
select select "8"
select select "2025"
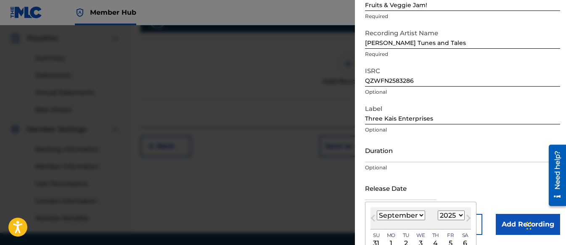
click at [414, 215] on select "January February March April May June July August September October November De…" at bounding box center [401, 216] width 48 height 10
select select "7"
click at [377, 211] on select "January February March April May June July August September October November De…" at bounding box center [401, 216] width 48 height 10
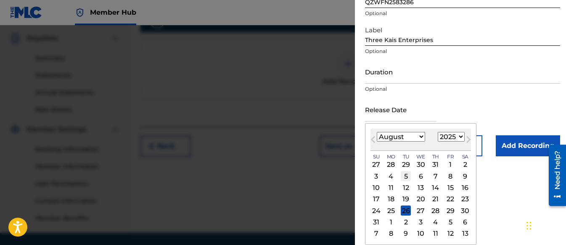
click at [404, 172] on div "5" at bounding box center [406, 176] width 10 height 10
type input "[DATE]"
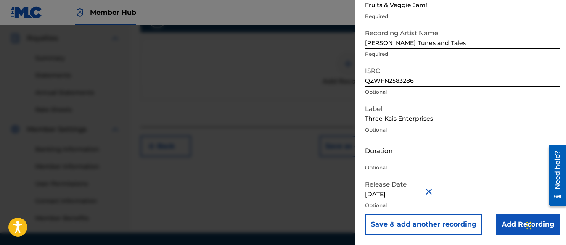
click at [382, 151] on input "Duration" at bounding box center [462, 150] width 195 height 24
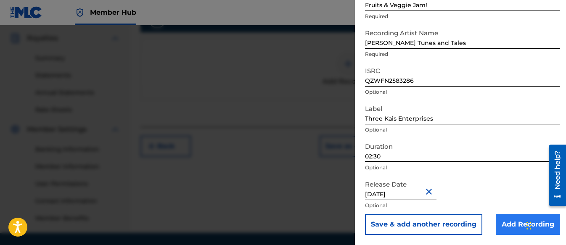
type input "02:30"
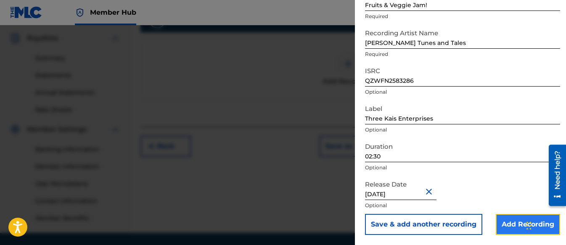
click at [509, 217] on input "Add Recording" at bounding box center [528, 224] width 64 height 21
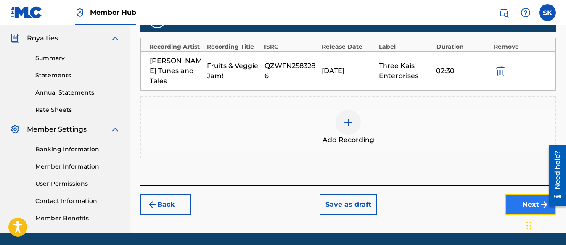
click at [534, 194] on button "Next" at bounding box center [530, 204] width 50 height 21
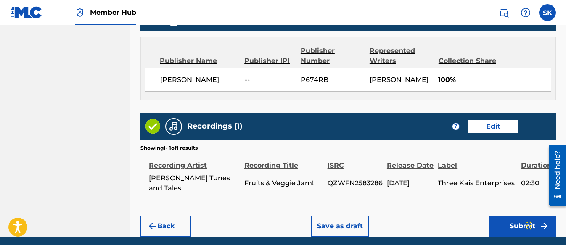
scroll to position [476, 0]
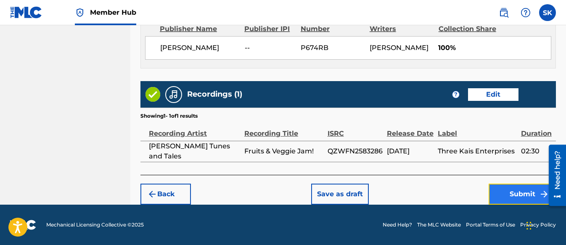
click at [500, 191] on button "Submit" at bounding box center [522, 194] width 67 height 21
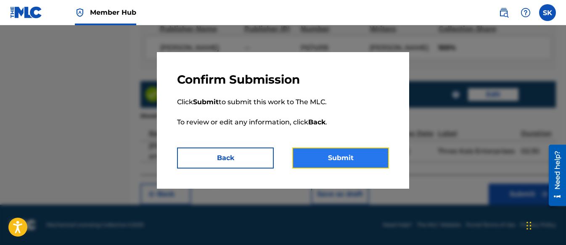
click at [340, 154] on button "Submit" at bounding box center [340, 158] width 97 height 21
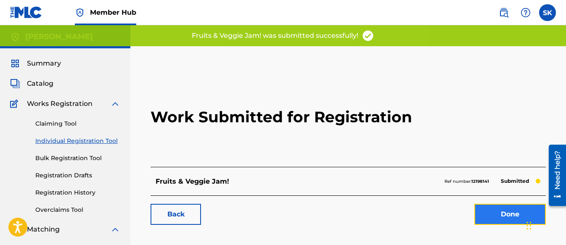
click at [497, 209] on link "Done" at bounding box center [509, 214] width 71 height 21
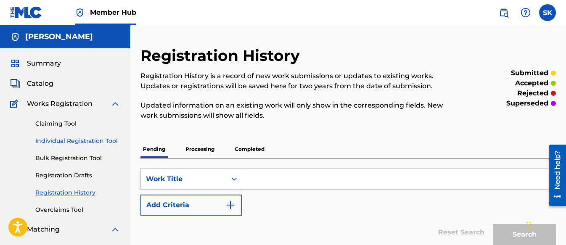
click at [88, 140] on link "Individual Registration Tool" at bounding box center [77, 141] width 85 height 9
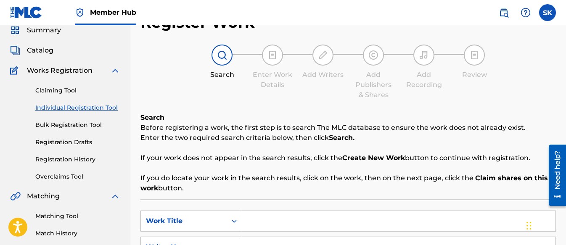
scroll to position [126, 0]
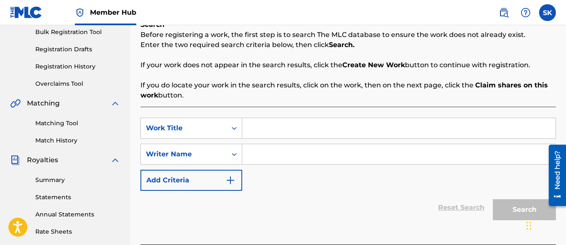
paste input "Seasons of the Year!"
type input "Seasons of the Year!"
click at [274, 152] on input "Search Form" at bounding box center [398, 154] width 313 height 20
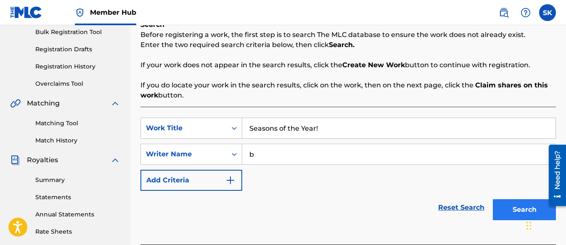
type input "b"
click at [495, 205] on button "Search" at bounding box center [524, 209] width 63 height 21
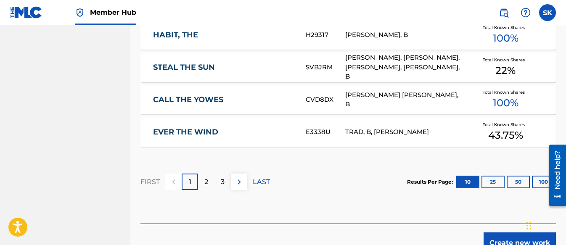
scroll to position [589, 0]
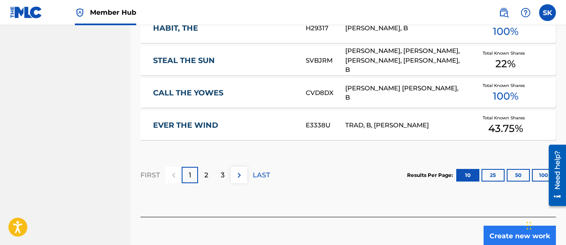
click at [506, 221] on div "Create new work" at bounding box center [347, 232] width 415 height 30
click at [506, 226] on button "Create new work" at bounding box center [520, 236] width 72 height 21
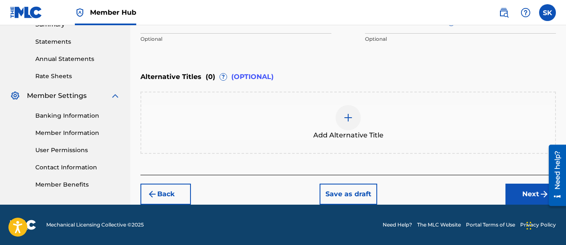
scroll to position [282, 0]
click at [518, 187] on button "Next" at bounding box center [530, 194] width 50 height 21
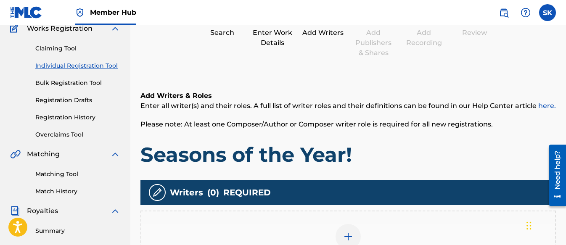
scroll to position [164, 0]
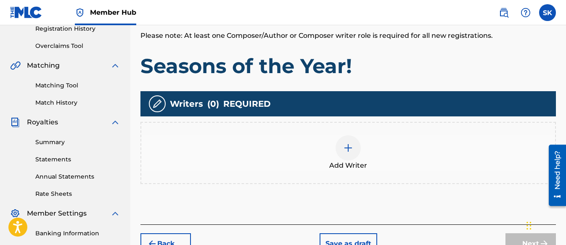
click at [349, 144] on img at bounding box center [348, 148] width 10 height 10
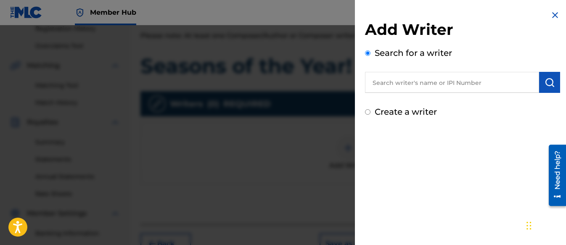
click at [367, 111] on input "Create a writer" at bounding box center [367, 111] width 5 height 5
radio input "false"
radio input "true"
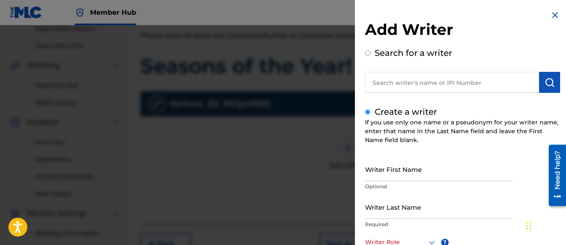
click at [562, 58] on div "Add Writer Search for a writer Create a writer If you use only one name or a ps…" at bounding box center [462, 182] width 215 height 364
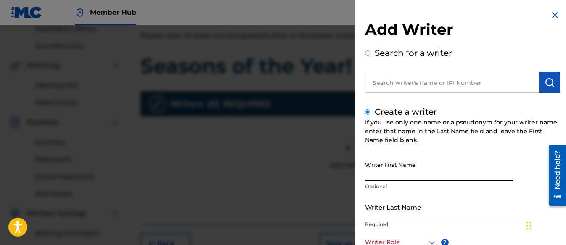
paste input "Shifawn"
type input "Shifawn"
click at [391, 203] on input "Writer Last Name" at bounding box center [439, 207] width 148 height 24
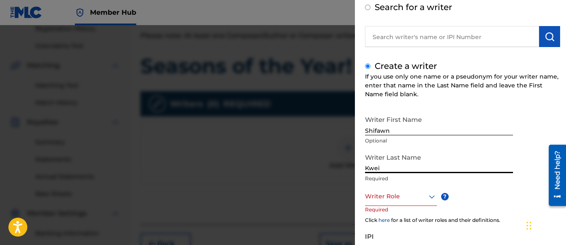
scroll to position [119, 0]
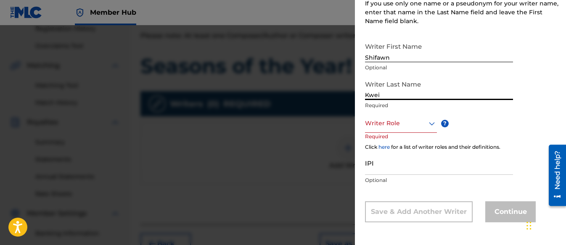
type input "Kwei"
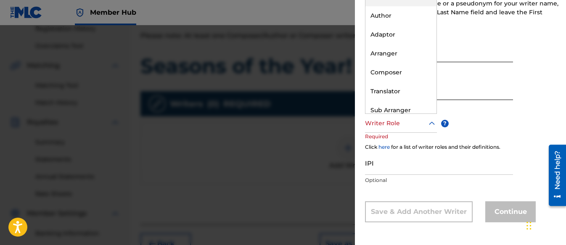
click at [379, 123] on div at bounding box center [401, 123] width 72 height 11
click at [394, 71] on div "Composer" at bounding box center [400, 72] width 71 height 19
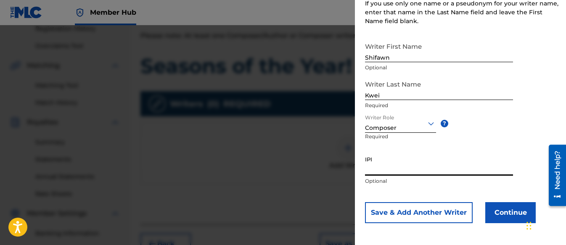
paste input "01313326985"
type input "01313326985"
click at [505, 217] on button "Continue" at bounding box center [510, 212] width 50 height 21
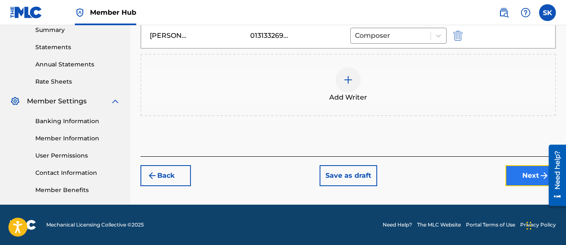
click at [515, 169] on button "Next" at bounding box center [530, 175] width 50 height 21
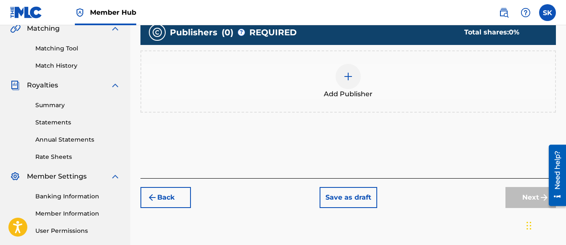
scroll to position [206, 0]
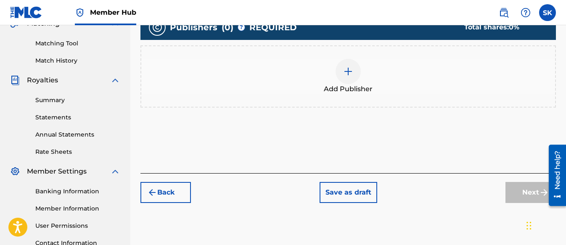
click at [355, 82] on div "Add Publisher" at bounding box center [348, 76] width 414 height 35
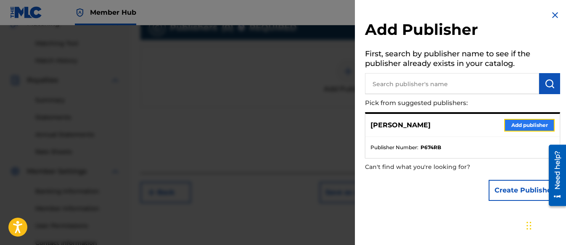
click at [519, 128] on button "Add publisher" at bounding box center [529, 125] width 50 height 13
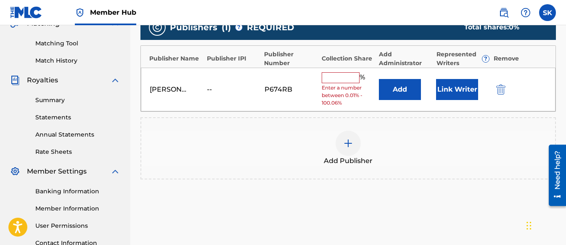
click at [323, 75] on input "text" at bounding box center [341, 77] width 38 height 11
type input "100"
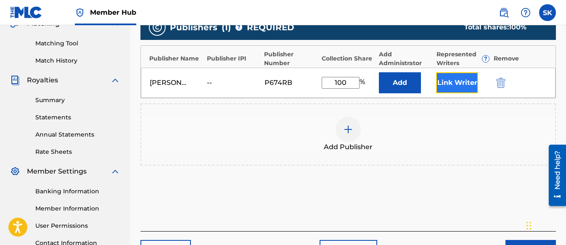
click at [476, 88] on button "Link Writer" at bounding box center [457, 82] width 42 height 21
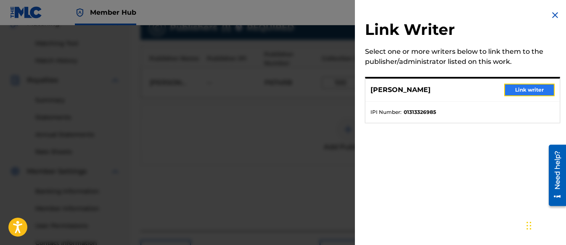
click at [521, 86] on button "Link writer" at bounding box center [529, 90] width 50 height 13
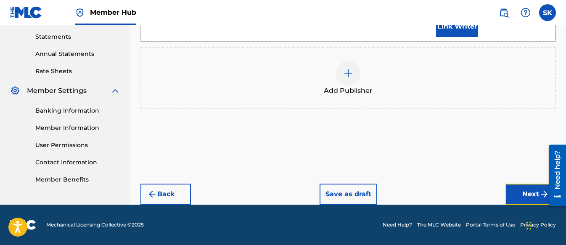
click at [533, 189] on button "Next" at bounding box center [530, 194] width 50 height 21
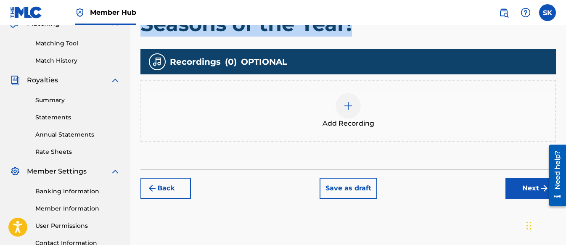
drag, startPoint x: 352, startPoint y: 32, endPoint x: 145, endPoint y: 34, distance: 206.9
click at [145, 34] on h1 "Seasons of the Year!" at bounding box center [347, 23] width 415 height 25
copy h1 "Seasons of the Year!"
click at [343, 106] on img at bounding box center [348, 106] width 10 height 10
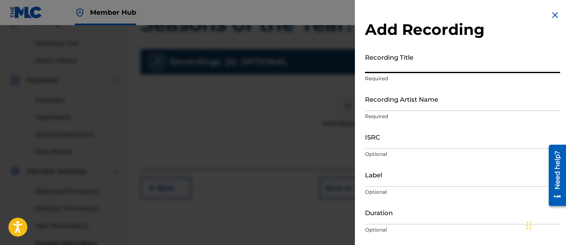
paste input "Seasons of the Year!"
type input "Seasons of the Year!"
click at [385, 102] on input "Recording Artist Name" at bounding box center [462, 99] width 195 height 24
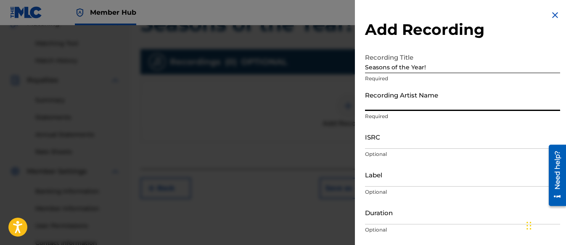
type input "[PERSON_NAME] Tunes and Tales"
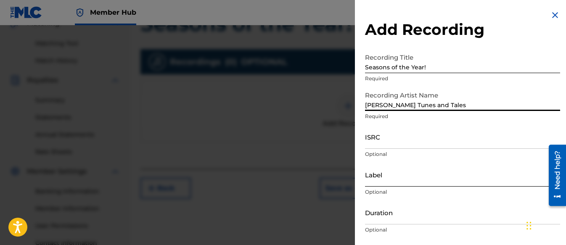
click at [384, 176] on input "Label" at bounding box center [462, 175] width 195 height 24
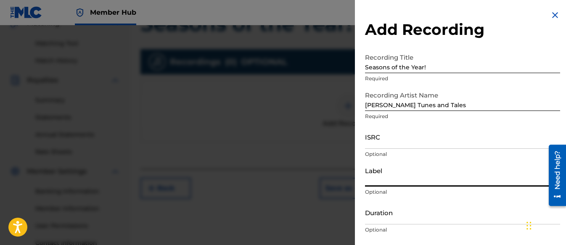
type input "Three Kais Enterprises"
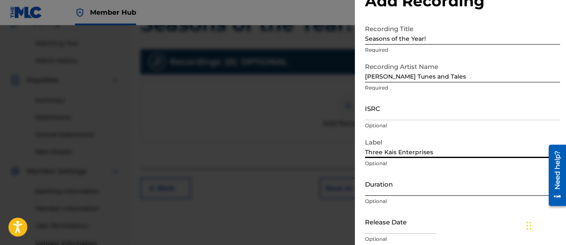
scroll to position [42, 0]
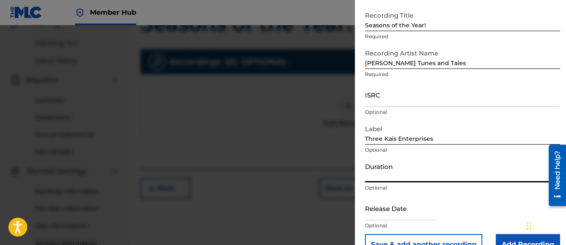
click at [397, 169] on input "Duration" at bounding box center [462, 171] width 195 height 24
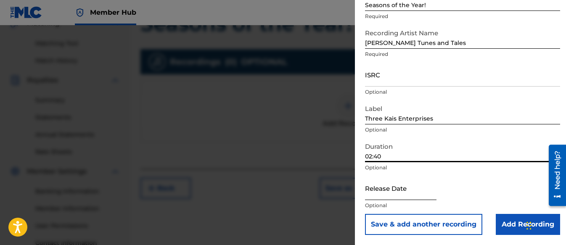
type input "02:40"
click at [391, 190] on input "text" at bounding box center [400, 188] width 71 height 24
select select "8"
select select "2025"
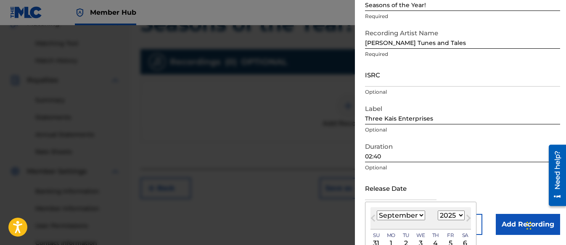
click at [410, 214] on select "January February March April May June July August September October November De…" at bounding box center [401, 216] width 48 height 10
select select "7"
click at [377, 211] on select "January February March April May June July August September October November De…" at bounding box center [401, 216] width 48 height 10
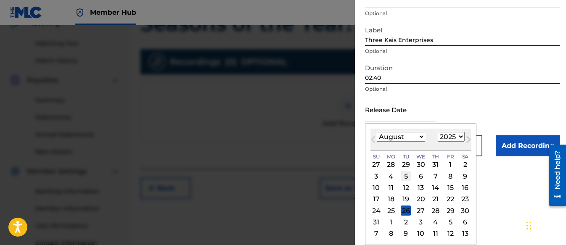
click at [407, 176] on div "5" at bounding box center [406, 176] width 10 height 10
type input "[DATE]"
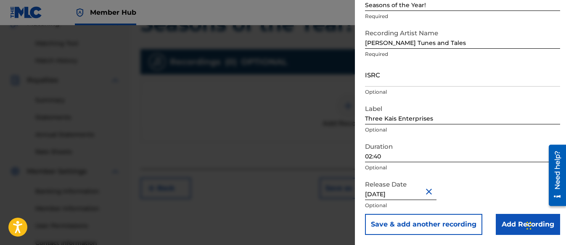
click at [309, 144] on div at bounding box center [283, 147] width 566 height 245
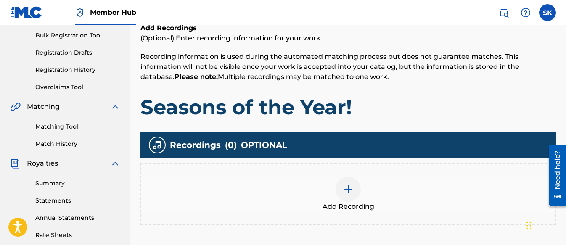
scroll to position [122, 0]
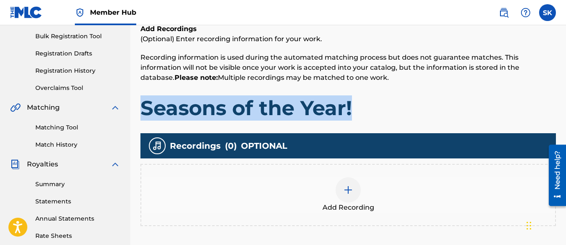
drag, startPoint x: 363, startPoint y: 106, endPoint x: 145, endPoint y: 102, distance: 217.4
click at [145, 102] on h1 "Seasons of the Year!" at bounding box center [347, 107] width 415 height 25
copy h1 "Seasons of the Year!"
click at [351, 193] on img at bounding box center [348, 190] width 10 height 10
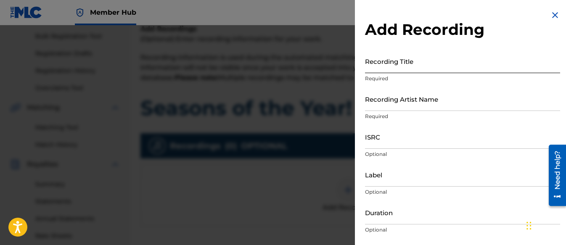
click at [394, 64] on input "Recording Title" at bounding box center [462, 61] width 195 height 24
paste input "Seasons of the Year!"
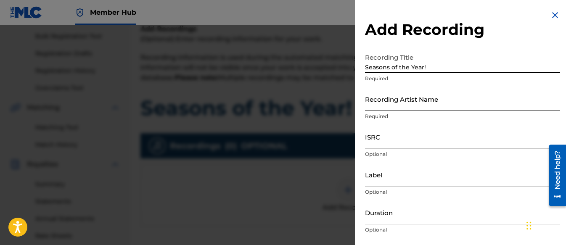
type input "Seasons of the Year!"
click at [381, 102] on input "Recording Artist Name" at bounding box center [462, 99] width 195 height 24
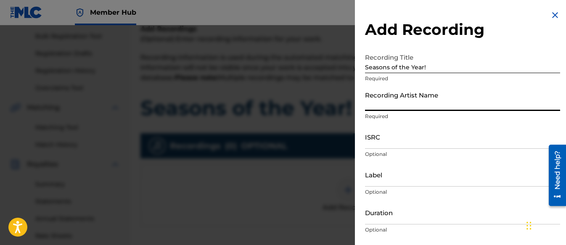
type input "[PERSON_NAME] Tunes and Tales"
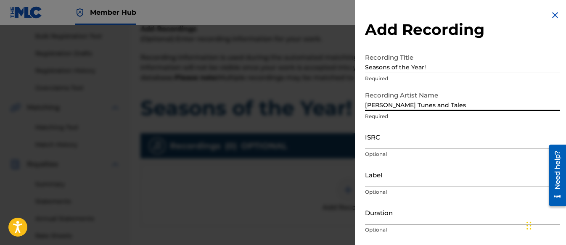
scroll to position [42, 0]
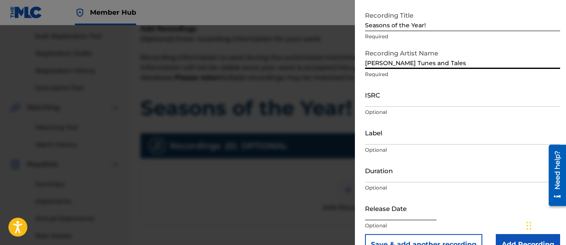
click at [384, 207] on input "text" at bounding box center [400, 208] width 71 height 24
select select "8"
select select "2025"
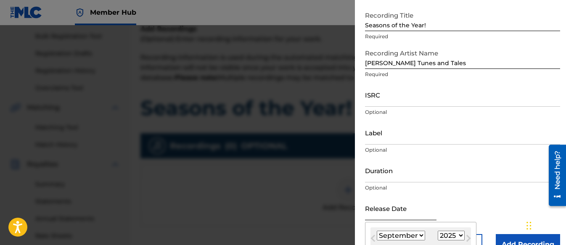
type input "[DATE]"
select select "7"
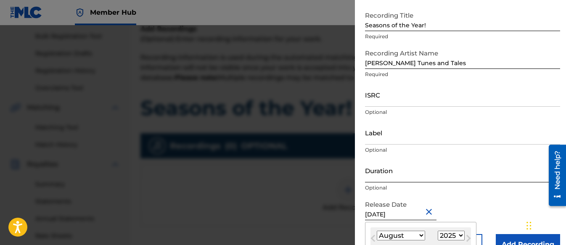
click at [385, 175] on input "Duration" at bounding box center [462, 171] width 195 height 24
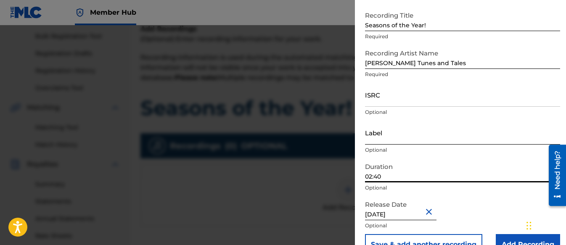
type input "02:40"
click at [370, 141] on input "Label" at bounding box center [462, 133] width 195 height 24
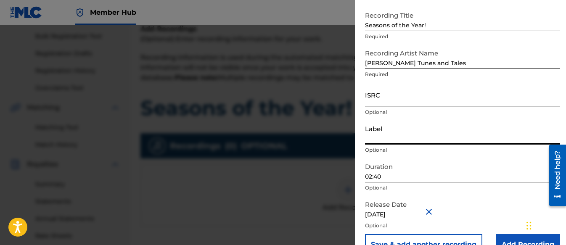
type input "Three Kais Enterprises"
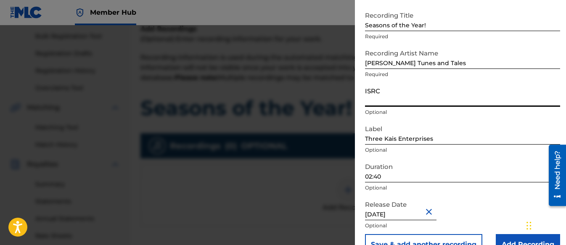
paste input "QZWFN2586193"
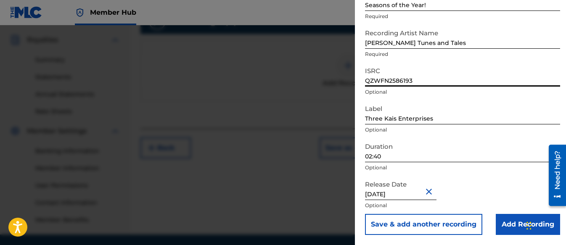
scroll to position [248, 0]
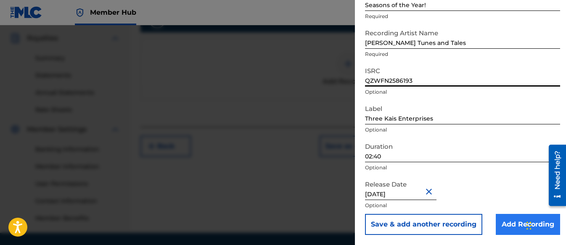
type input "QZWFN2586193"
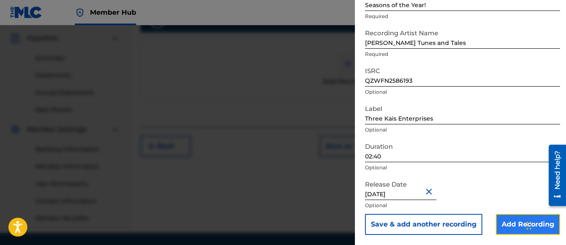
click at [512, 222] on input "Add Recording" at bounding box center [528, 224] width 64 height 21
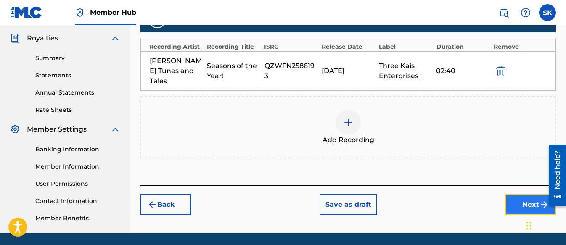
click at [508, 194] on button "Next" at bounding box center [530, 204] width 50 height 21
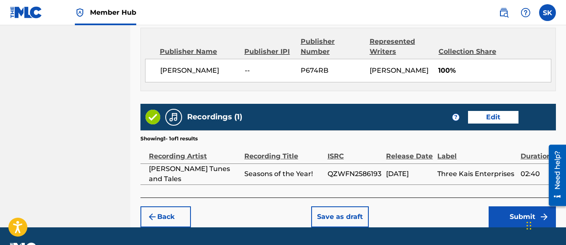
scroll to position [476, 0]
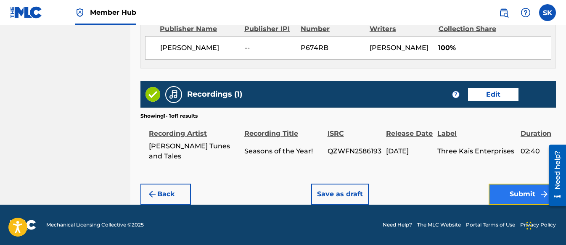
click at [509, 192] on button "Submit" at bounding box center [522, 194] width 67 height 21
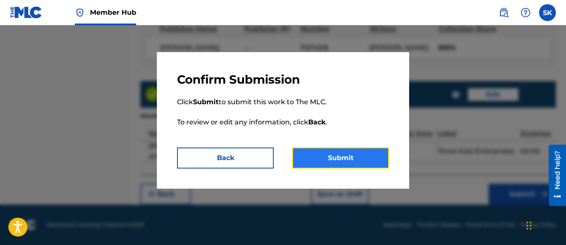
click at [339, 153] on button "Submit" at bounding box center [340, 158] width 97 height 21
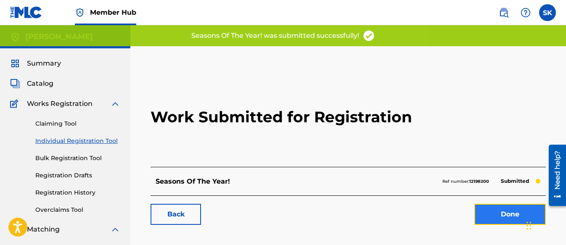
click at [495, 210] on link "Done" at bounding box center [509, 214] width 71 height 21
